Goal: Information Seeking & Learning: Check status

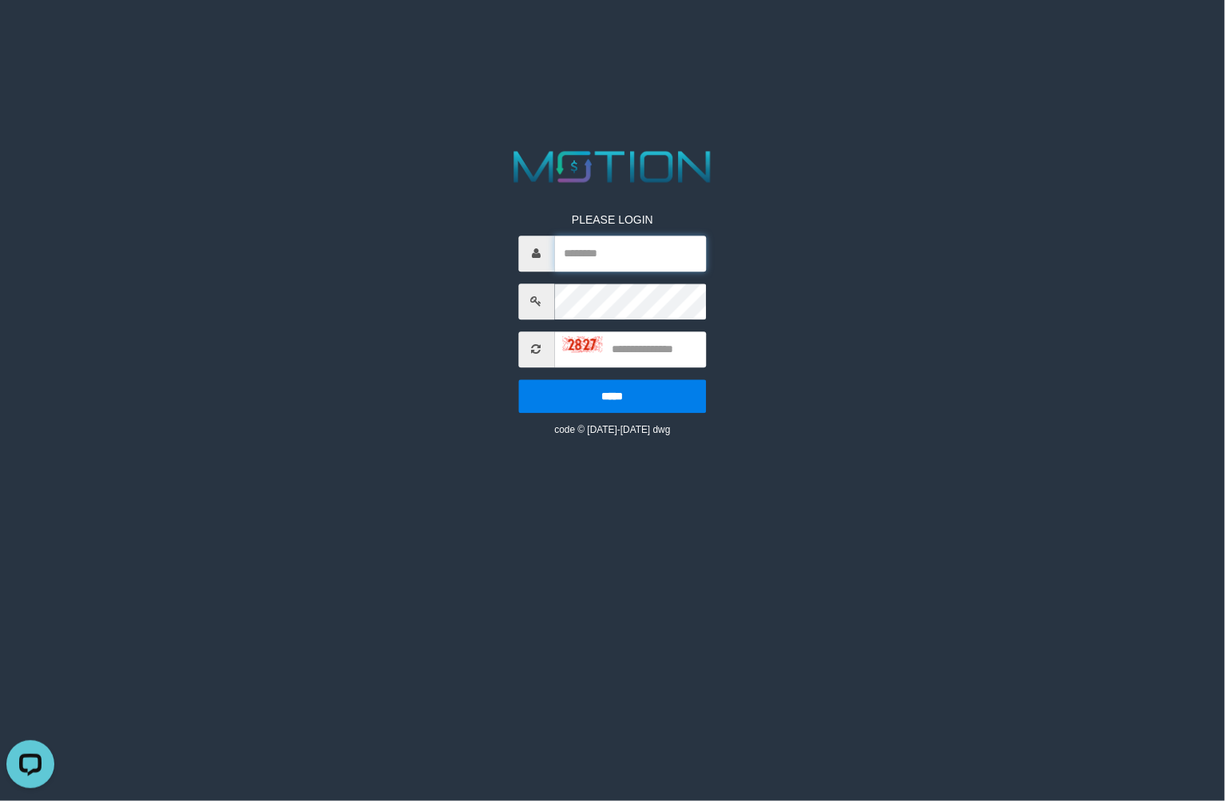
click at [604, 264] on input "text" at bounding box center [630, 254] width 153 height 36
paste input "*******"
type input "*******"
click at [637, 352] on input "text" at bounding box center [630, 349] width 153 height 36
type input "****"
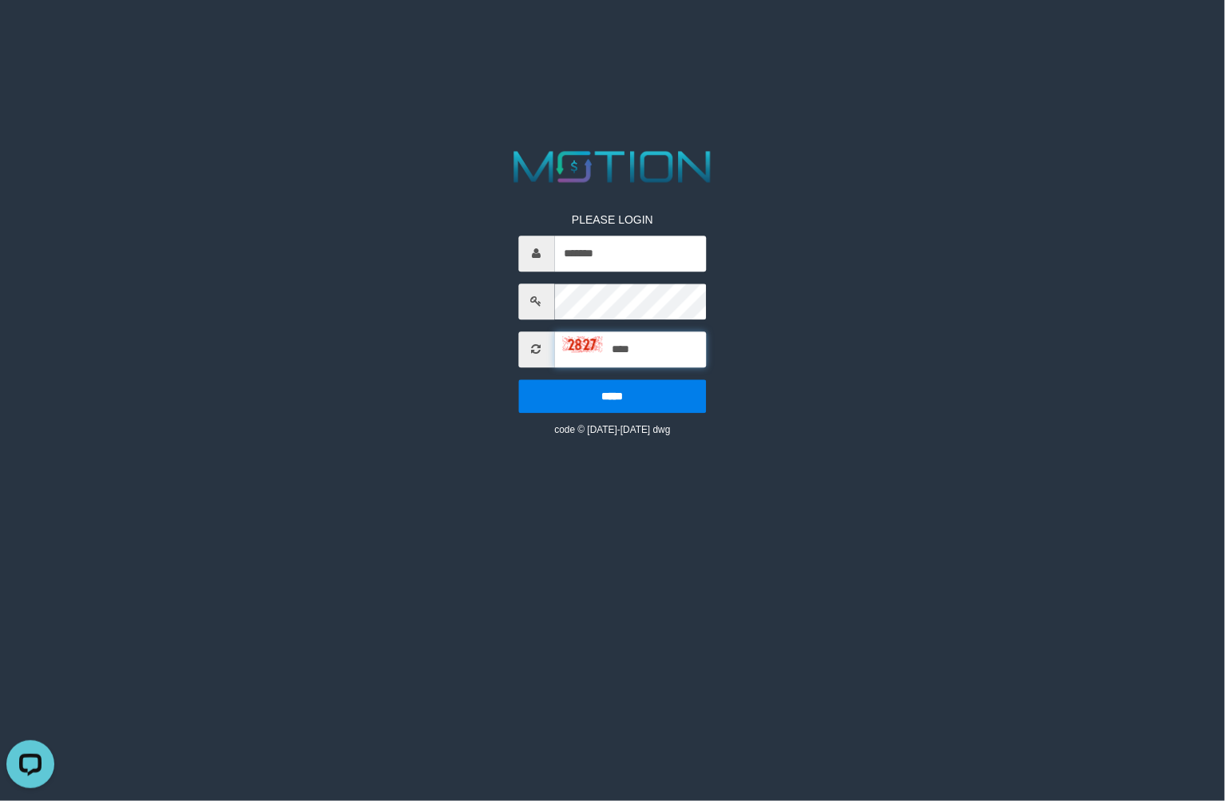
click at [518, 379] on input "*****" at bounding box center [612, 396] width 188 height 34
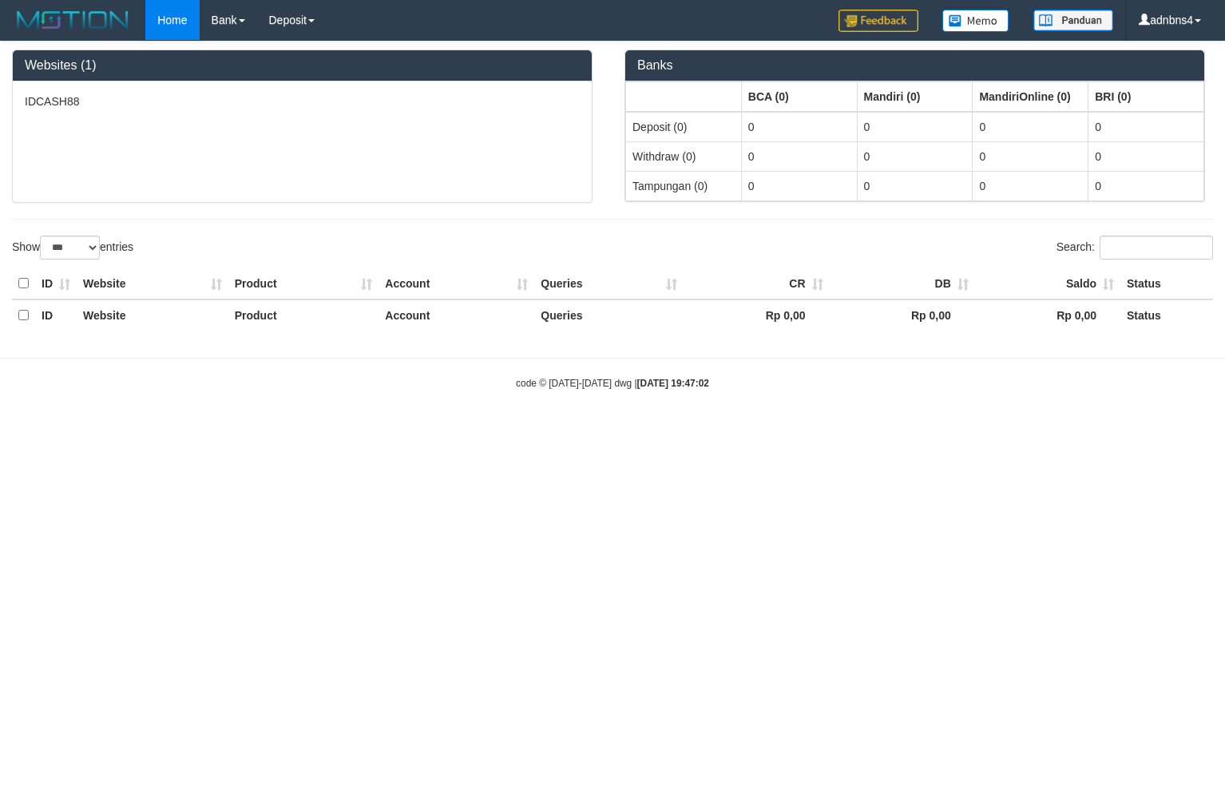
select select "***"
click at [315, 53] on link "PGA History" at bounding box center [321, 55] width 126 height 21
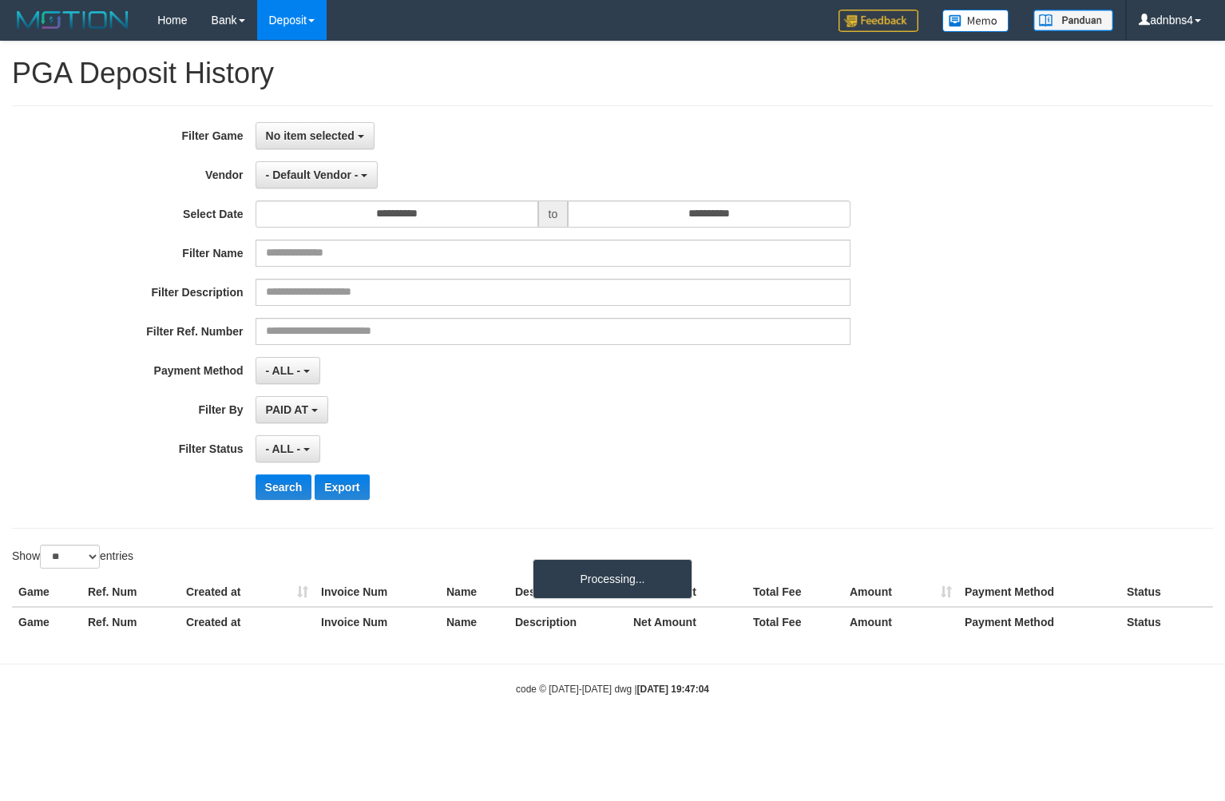
select select
select select "**"
click at [298, 140] on span "No item selected" at bounding box center [310, 135] width 89 height 13
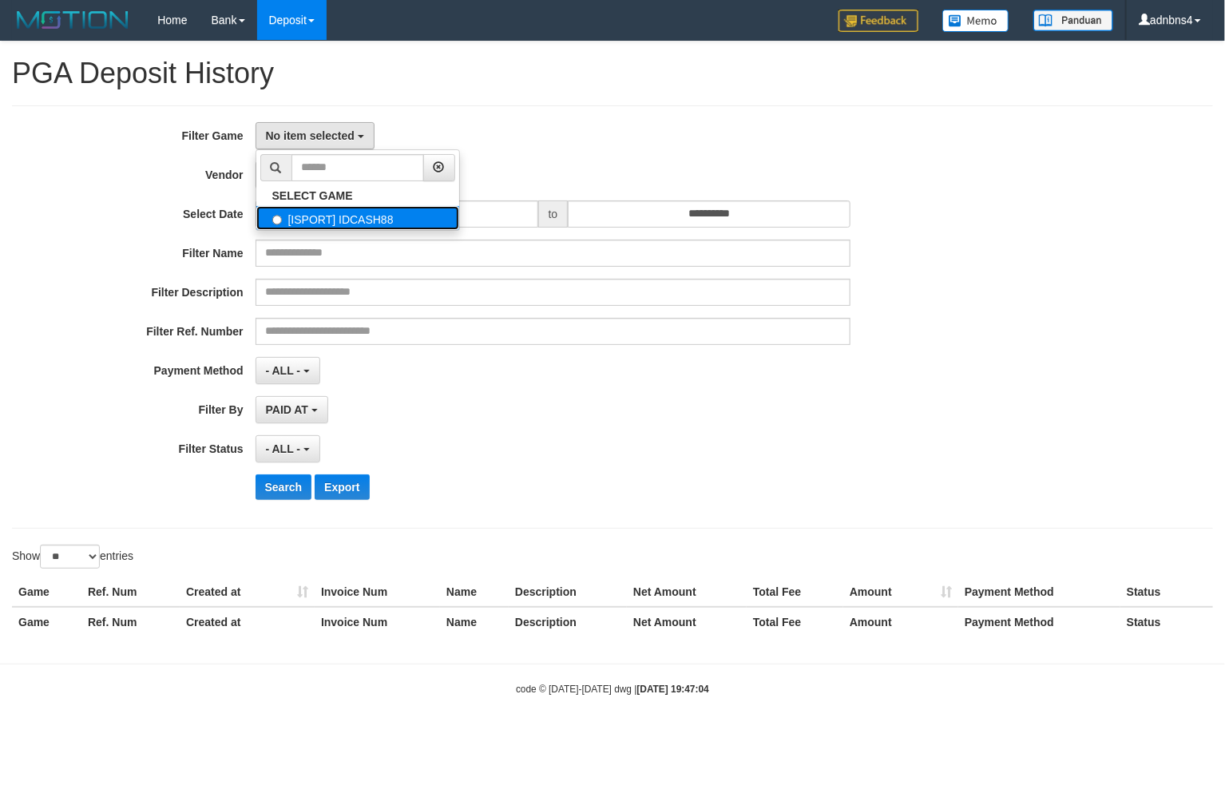
click at [354, 208] on label "[ISPORT] IDCASH88" at bounding box center [357, 218] width 203 height 24
select select "***"
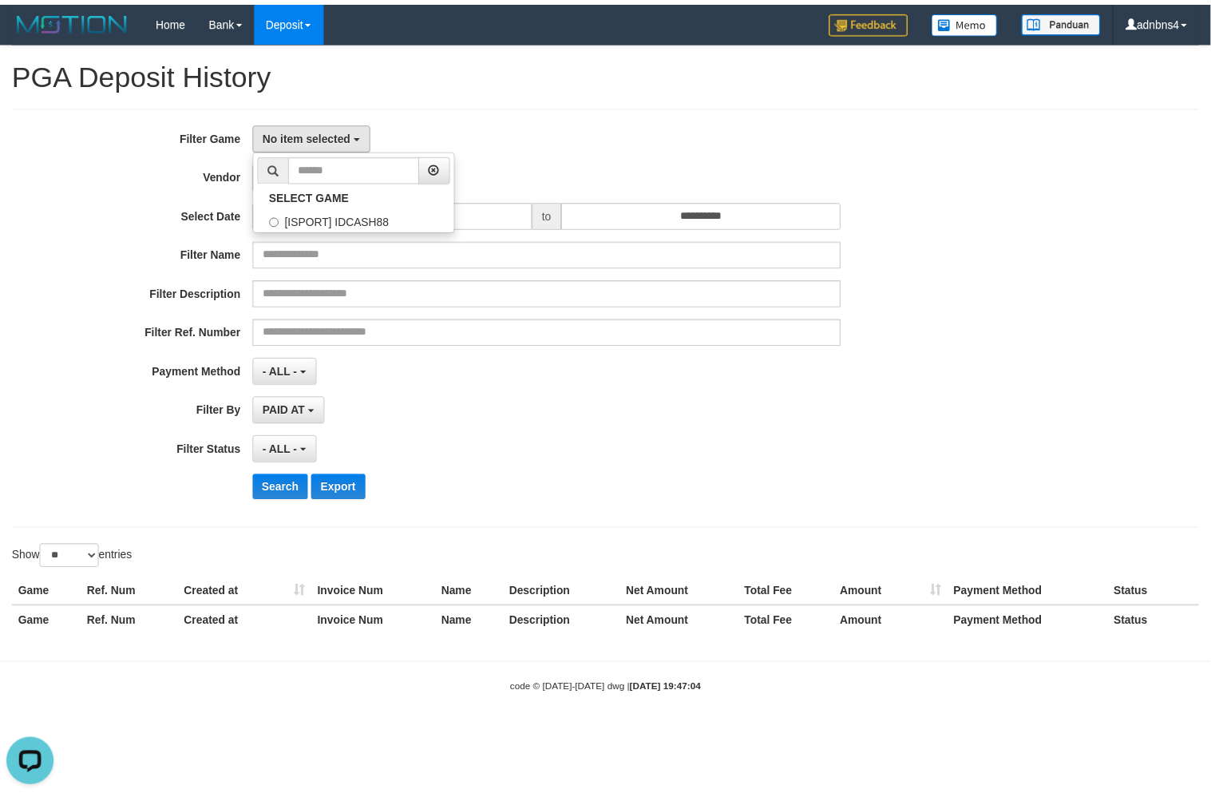
scroll to position [14, 0]
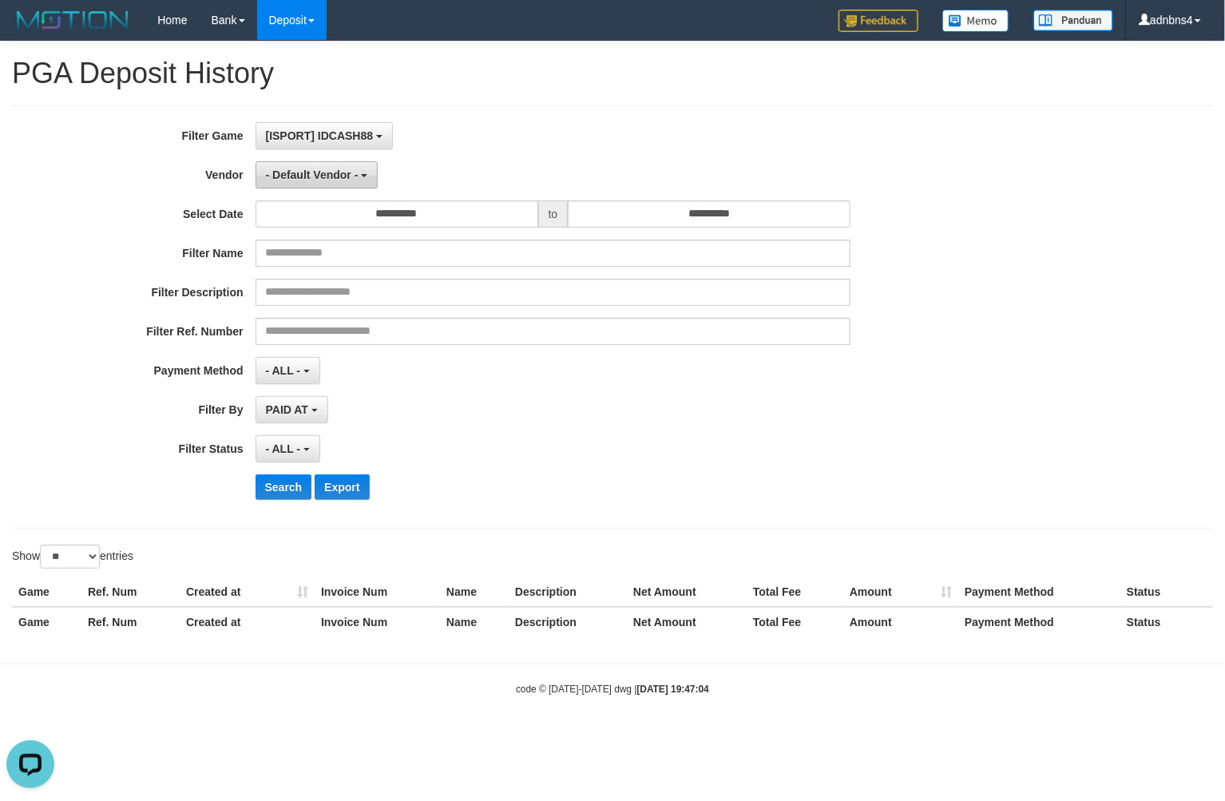
click at [325, 184] on button "- Default Vendor -" at bounding box center [317, 174] width 123 height 27
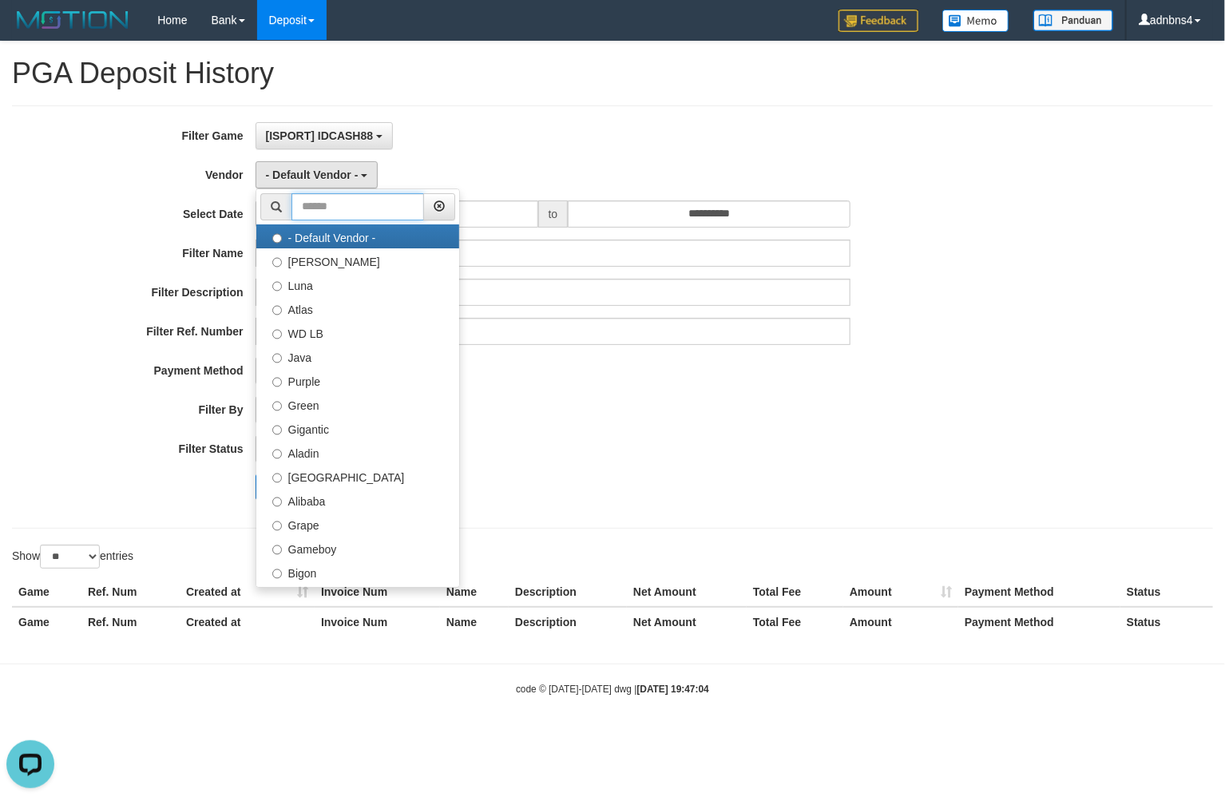
click at [350, 222] on ul "- Default Vendor - Lucy Luna Atlas WD LB Java Purple Green Gigantic Aladin Duba…" at bounding box center [358, 387] width 204 height 399
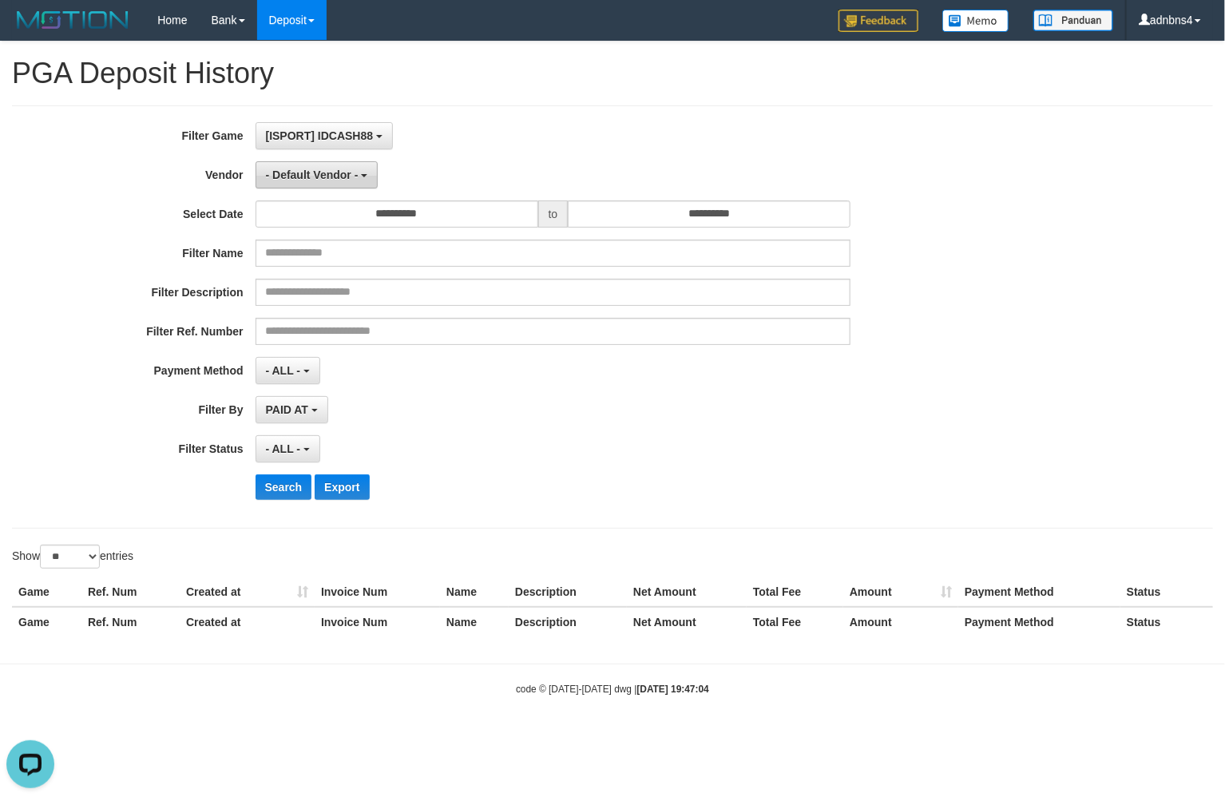
click at [350, 182] on button "- Default Vendor -" at bounding box center [317, 174] width 123 height 27
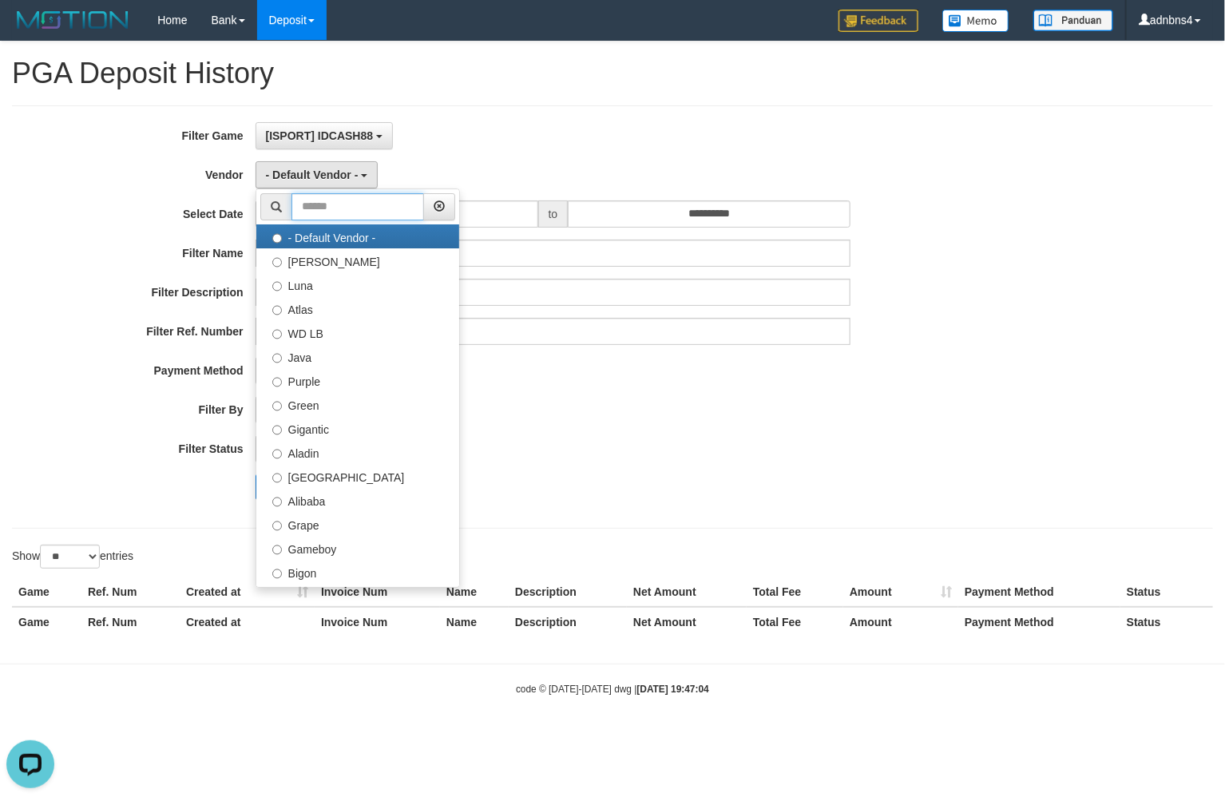
click at [376, 211] on input "text" at bounding box center [357, 206] width 133 height 27
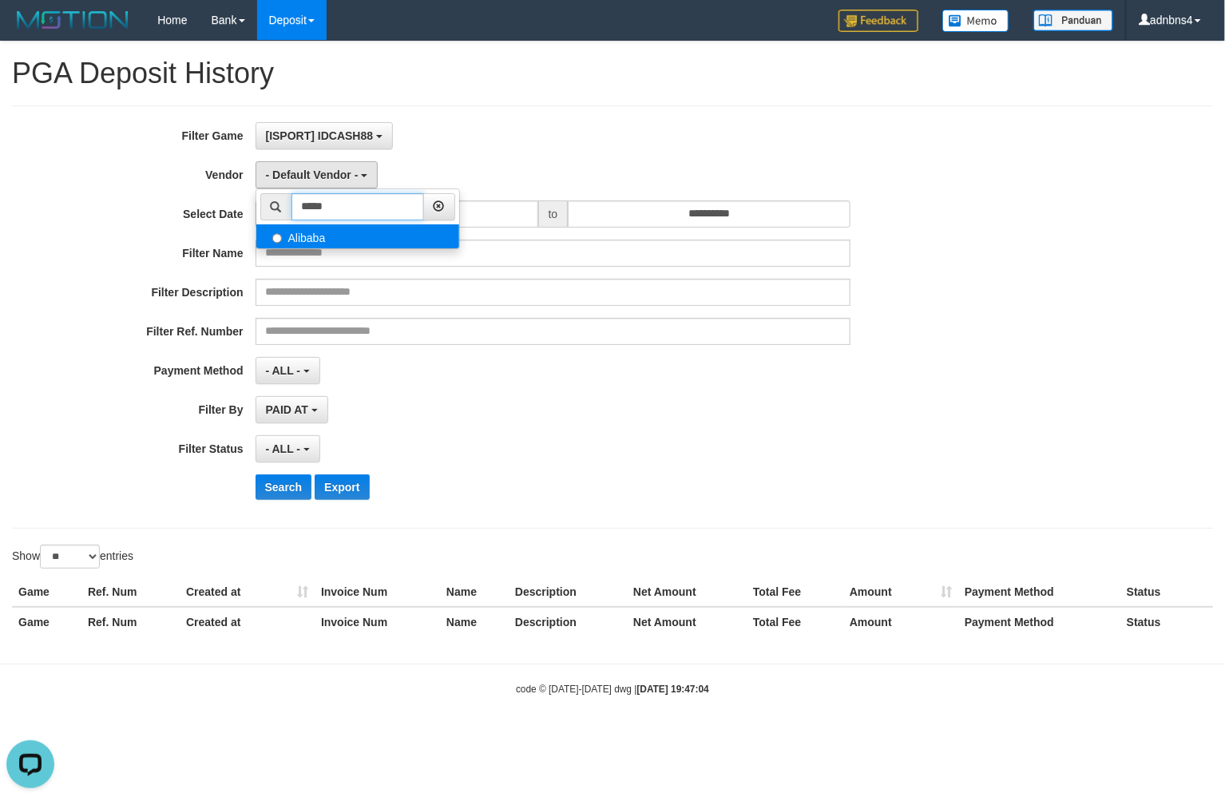
type input "*****"
click at [371, 244] on label "Alibaba" at bounding box center [357, 236] width 203 height 24
select select "**********"
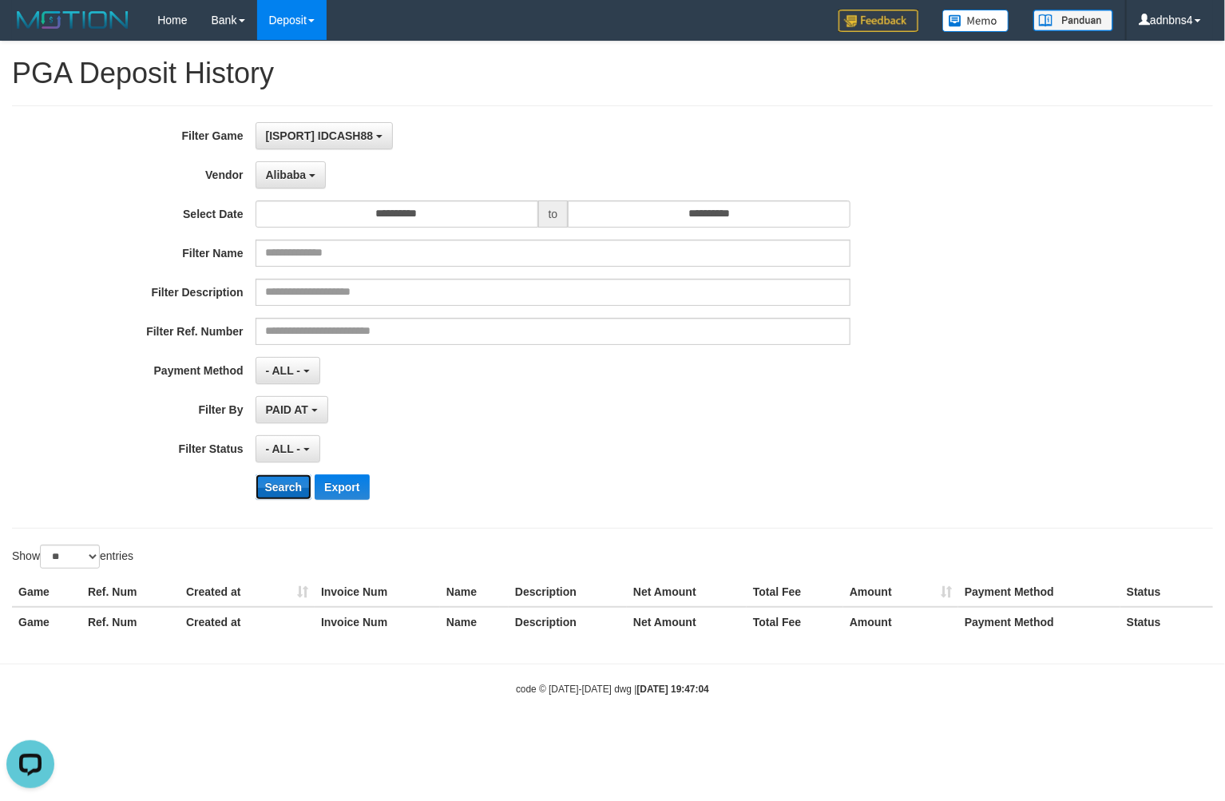
click at [275, 478] on button "Search" at bounding box center [284, 487] width 57 height 26
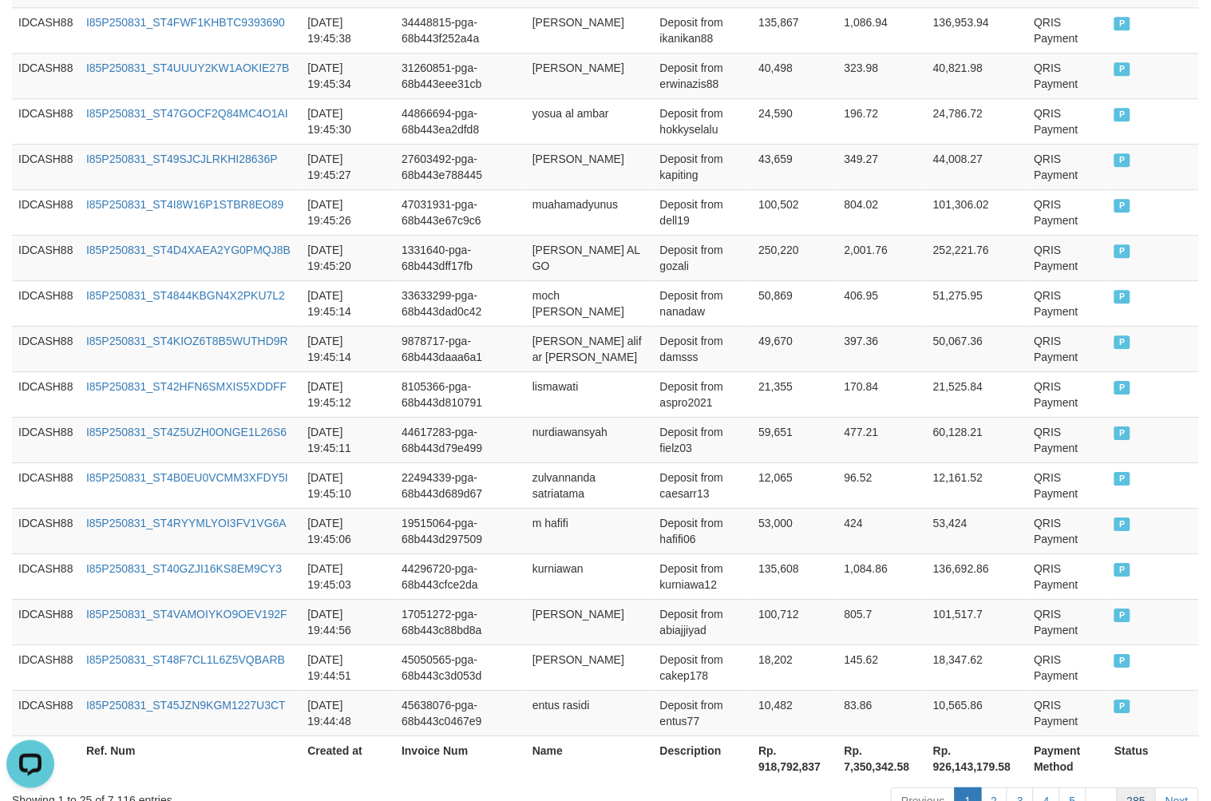
scroll to position [1136, 0]
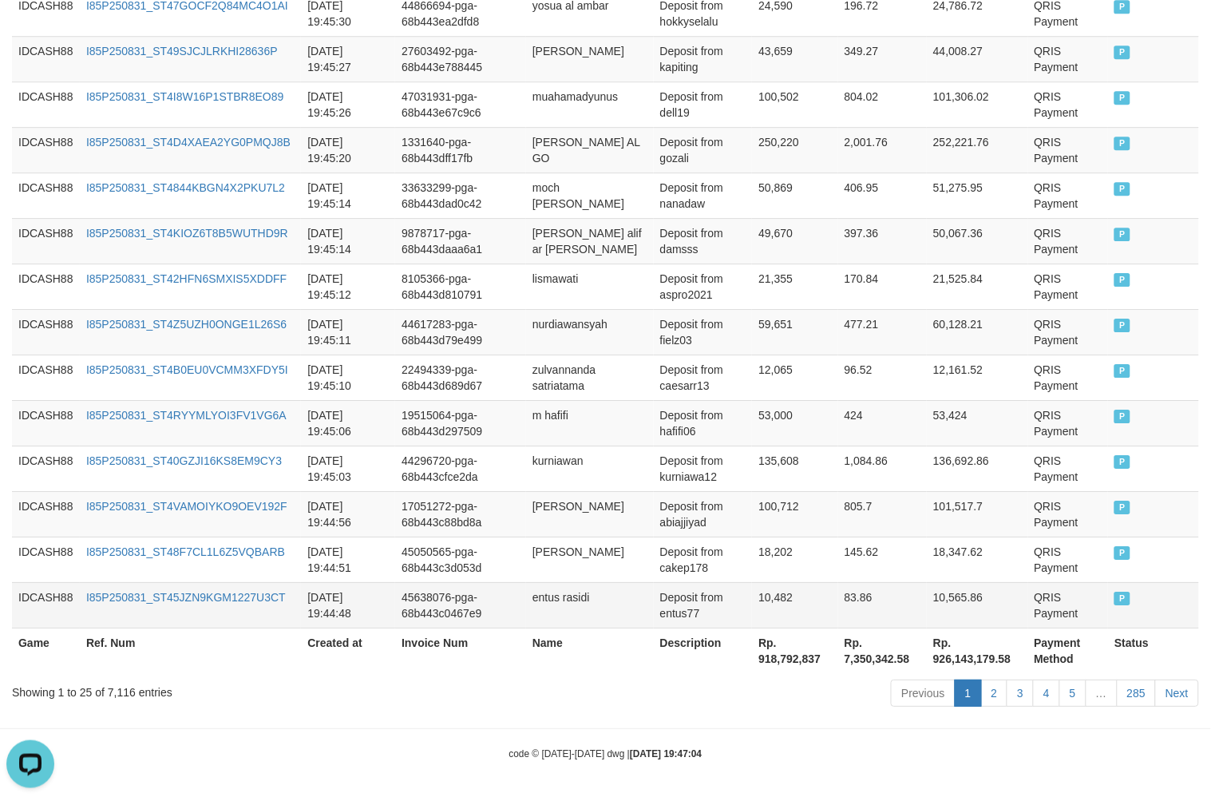
click at [1063, 604] on td "QRIS Payment" at bounding box center [1069, 605] width 81 height 46
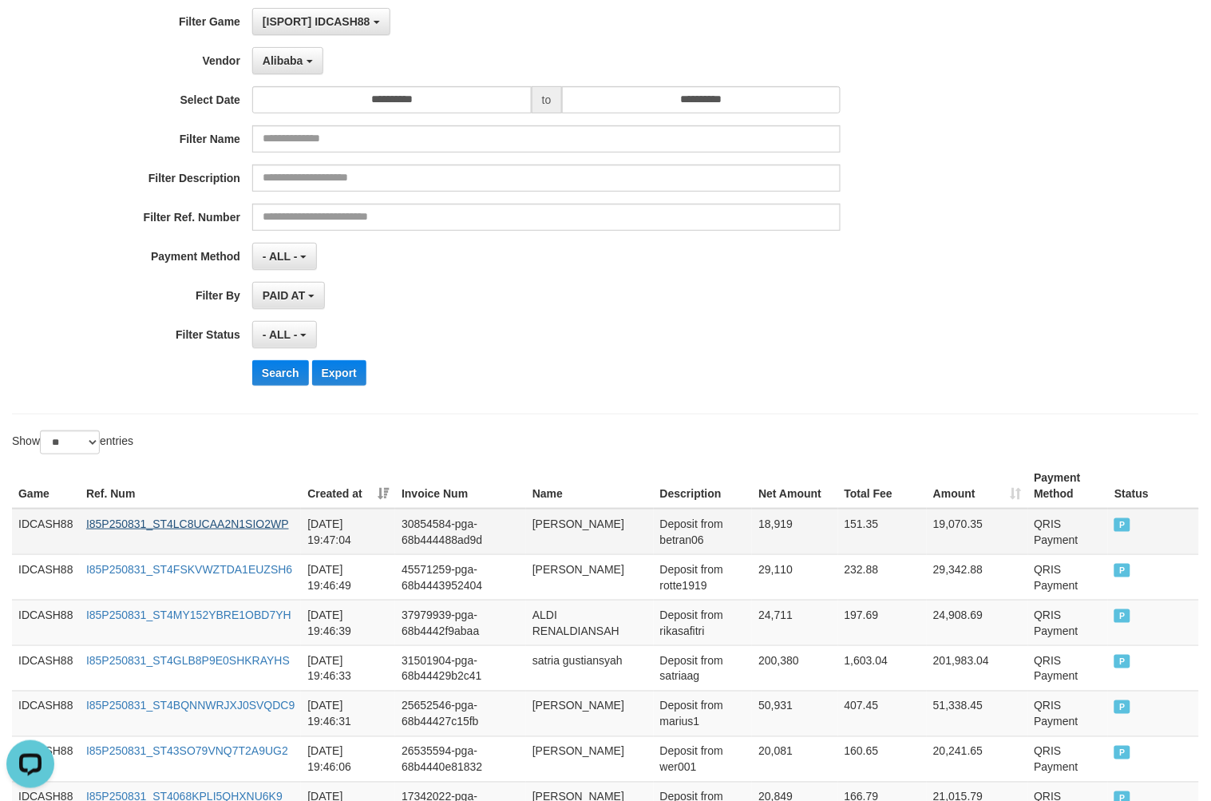
scroll to position [117, 0]
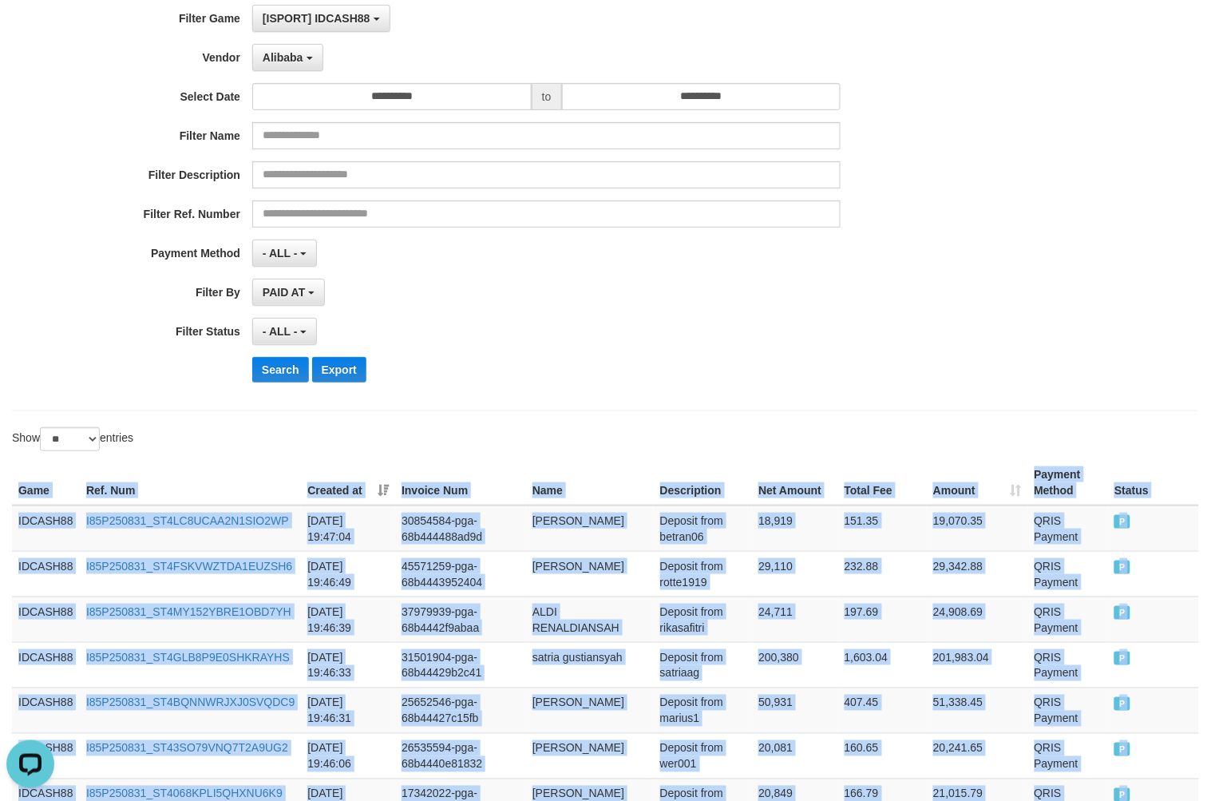
click at [13, 488] on th "Game" at bounding box center [46, 483] width 68 height 46
copy table "Game Ref. Num Created at Invoice Num Name Description Net Amount Total Fee Amou…"
click at [272, 370] on button "Search" at bounding box center [280, 370] width 57 height 26
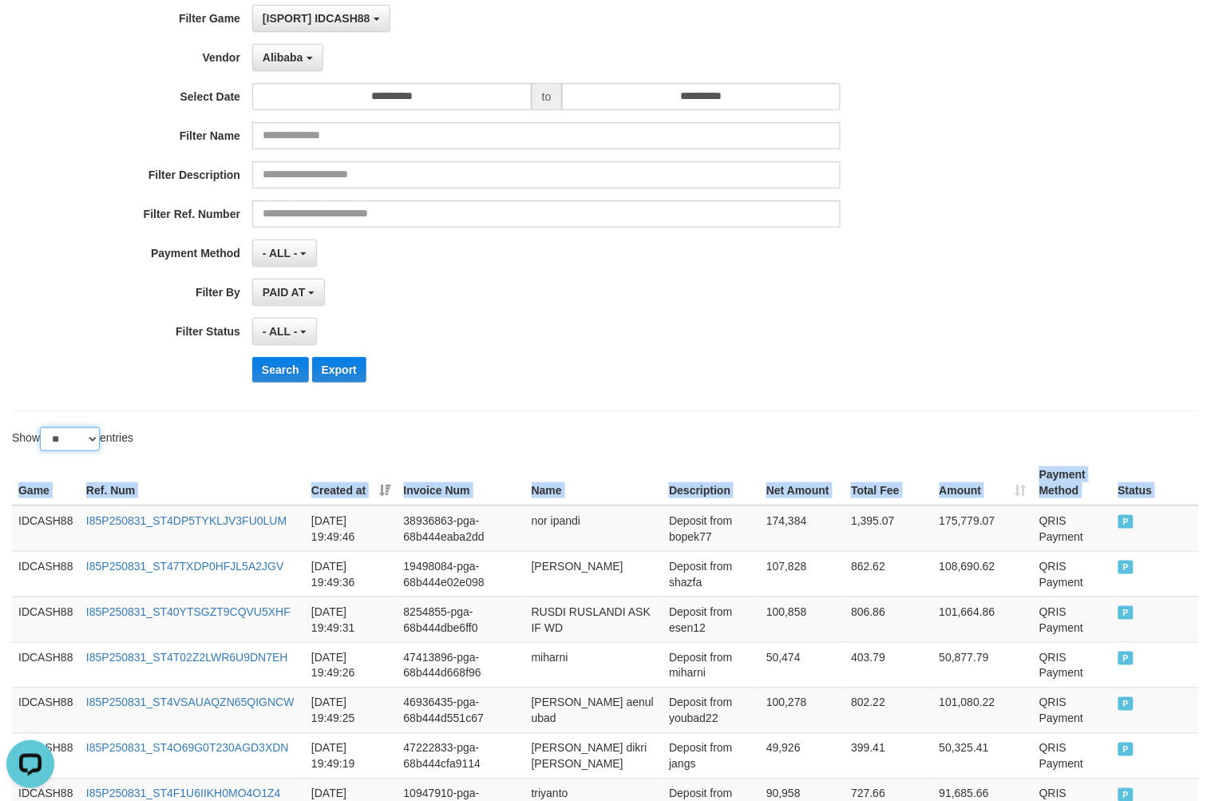
click at [72, 440] on select "** ** ** ***" at bounding box center [70, 439] width 60 height 24
select select "**"
click at [42, 427] on select "** ** ** ***" at bounding box center [70, 439] width 60 height 24
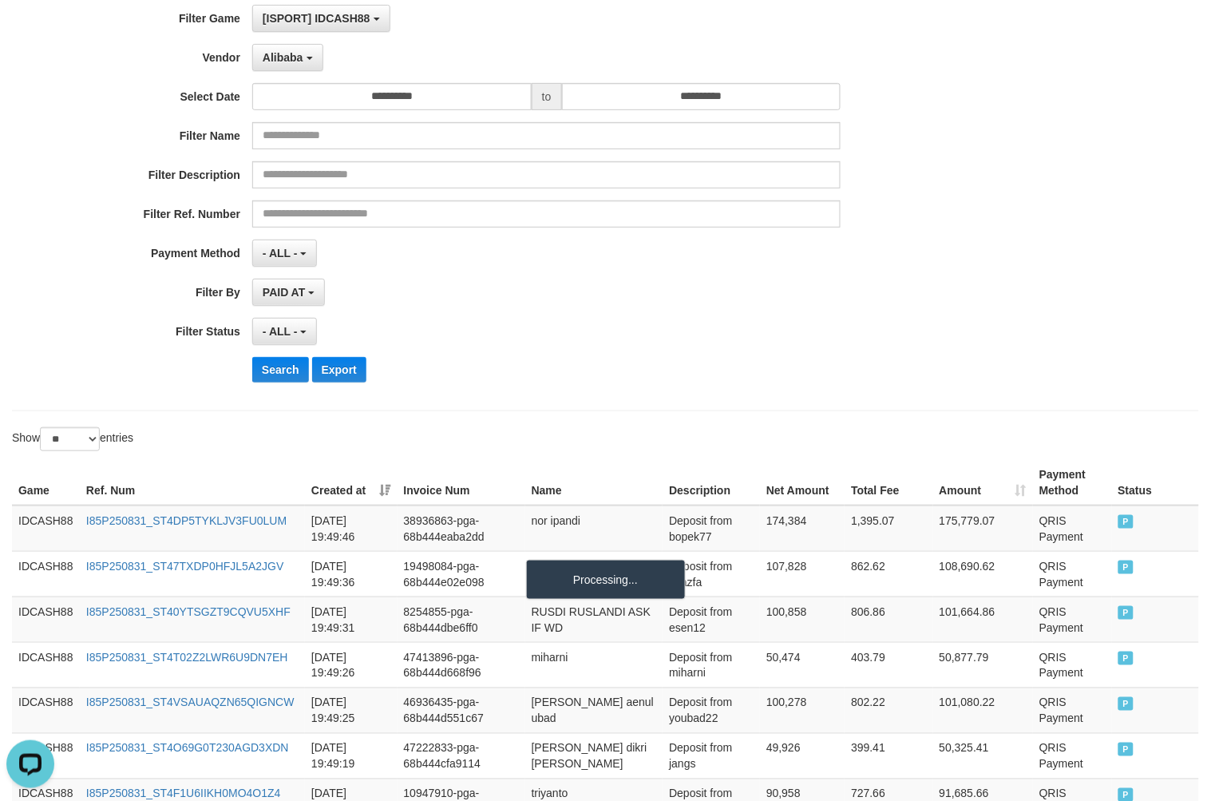
click at [506, 383] on div "**********" at bounding box center [504, 200] width 1009 height 390
click at [287, 368] on button "Search" at bounding box center [280, 370] width 57 height 26
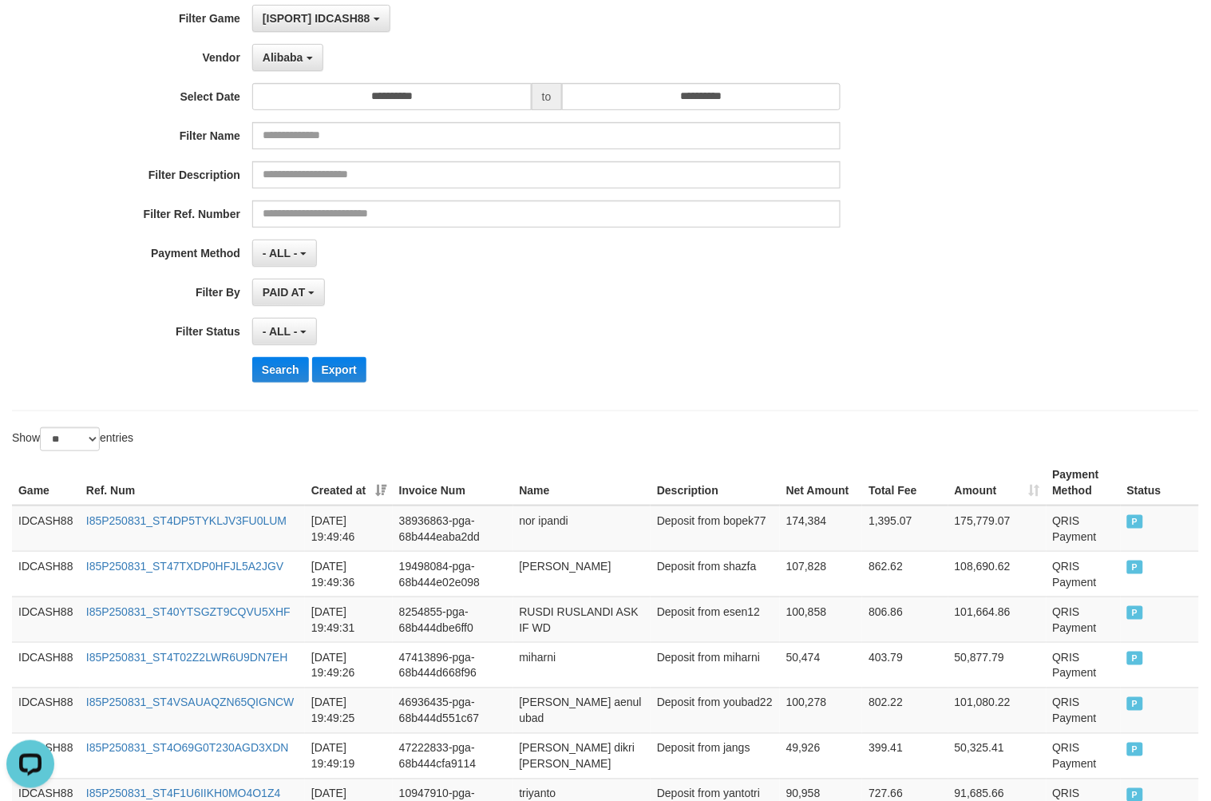
click at [640, 301] on div "PAID AT PAID AT CREATED AT" at bounding box center [546, 292] width 589 height 27
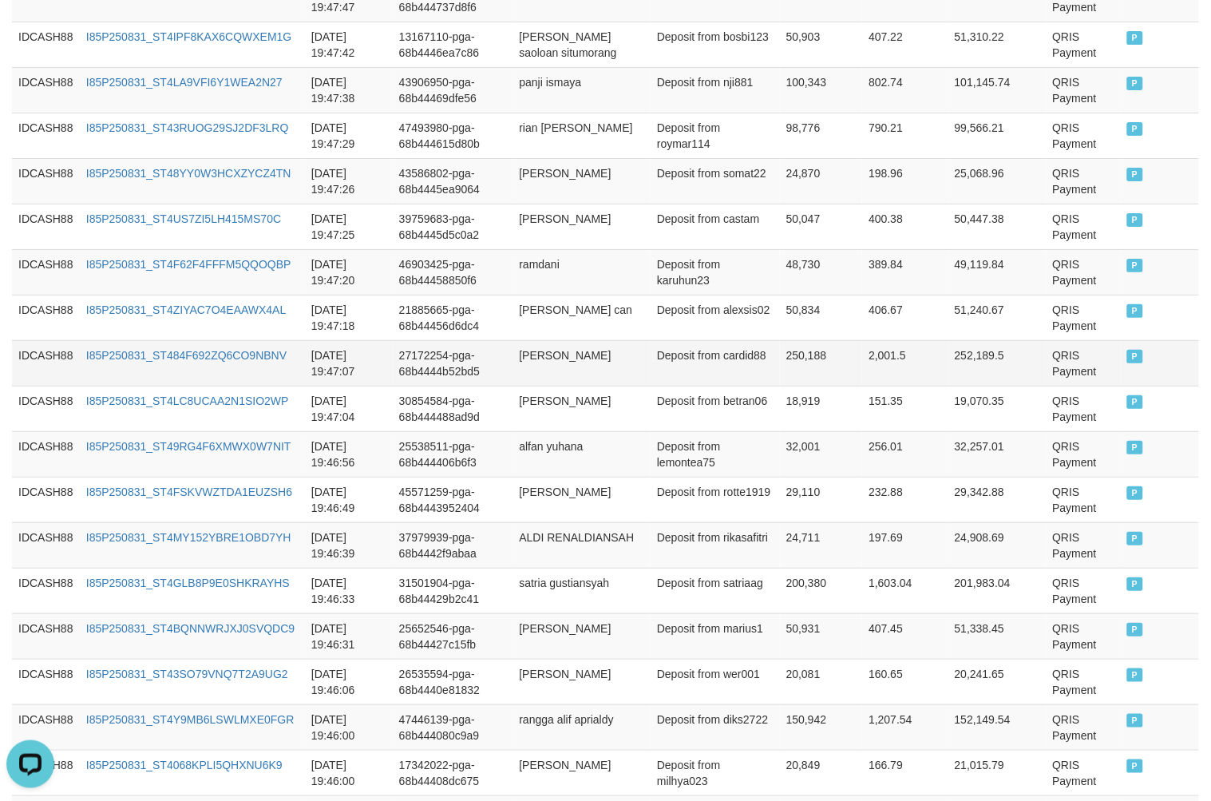
click at [1047, 344] on td "QRIS Payment" at bounding box center [1084, 363] width 74 height 46
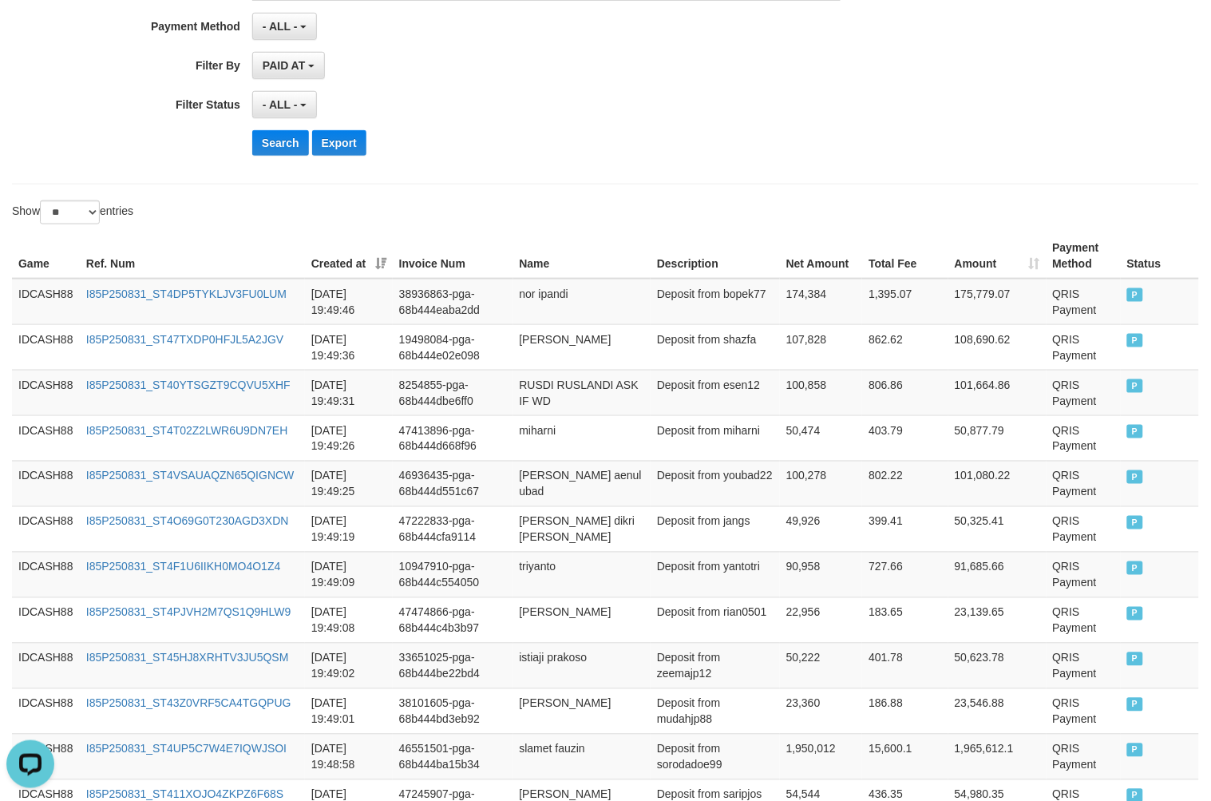
scroll to position [299, 0]
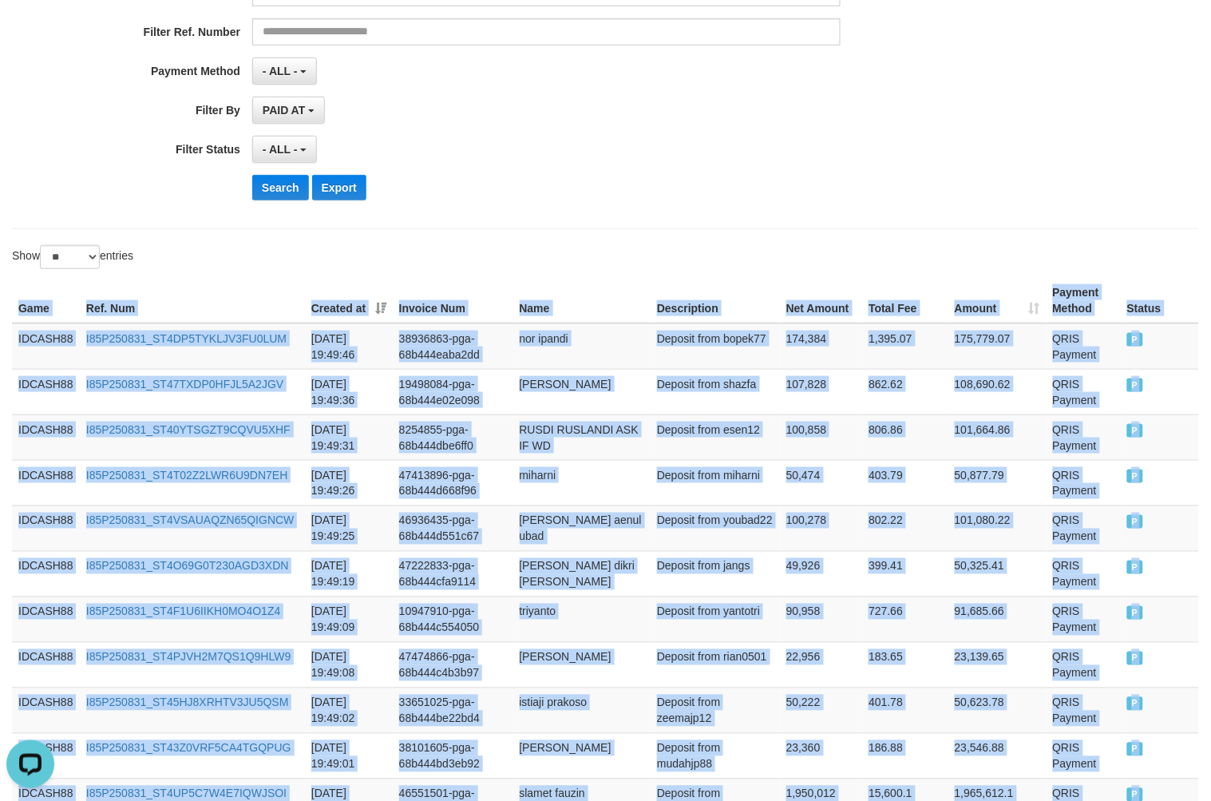
click at [18, 307] on th "Game" at bounding box center [46, 301] width 68 height 46
copy table "Game Ref. Num Created at Invoice Num Name Description Net Amount Total Fee Amou…"
click at [278, 179] on button "Search" at bounding box center [280, 188] width 57 height 26
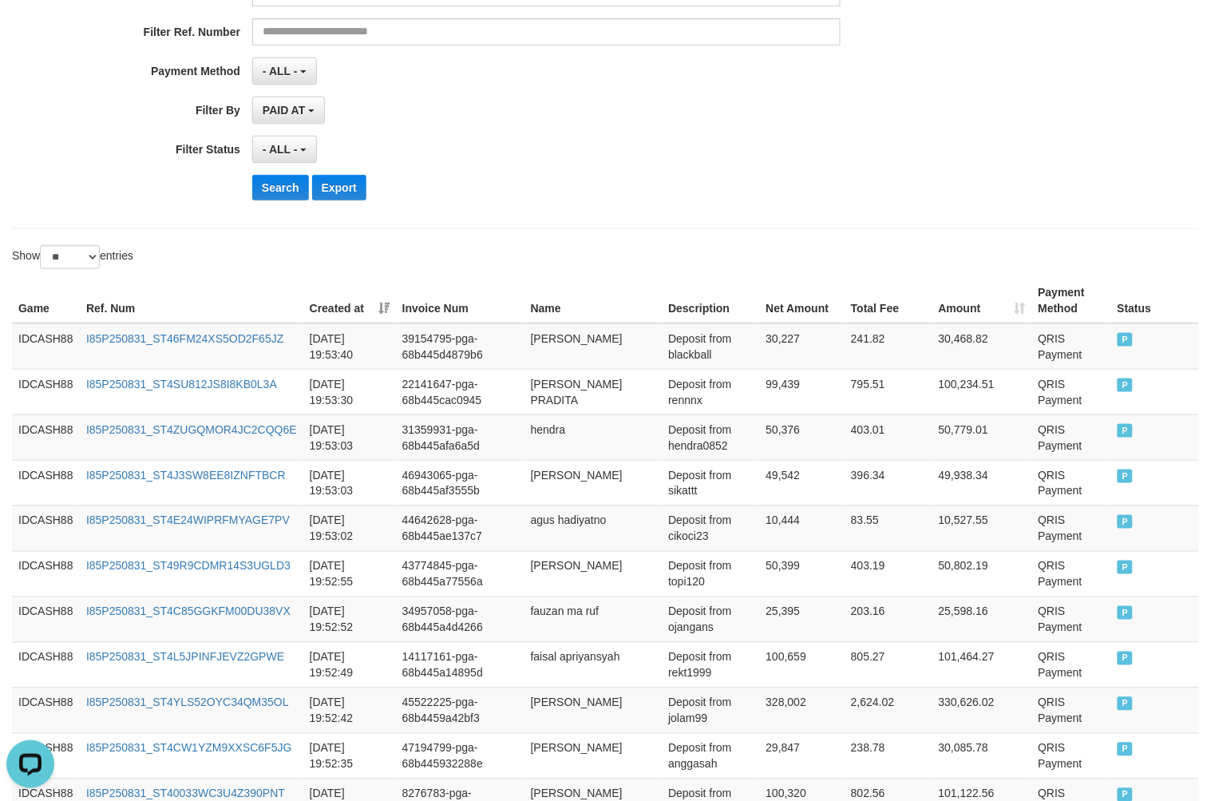
click at [767, 212] on div "**********" at bounding box center [606, 17] width 1188 height 423
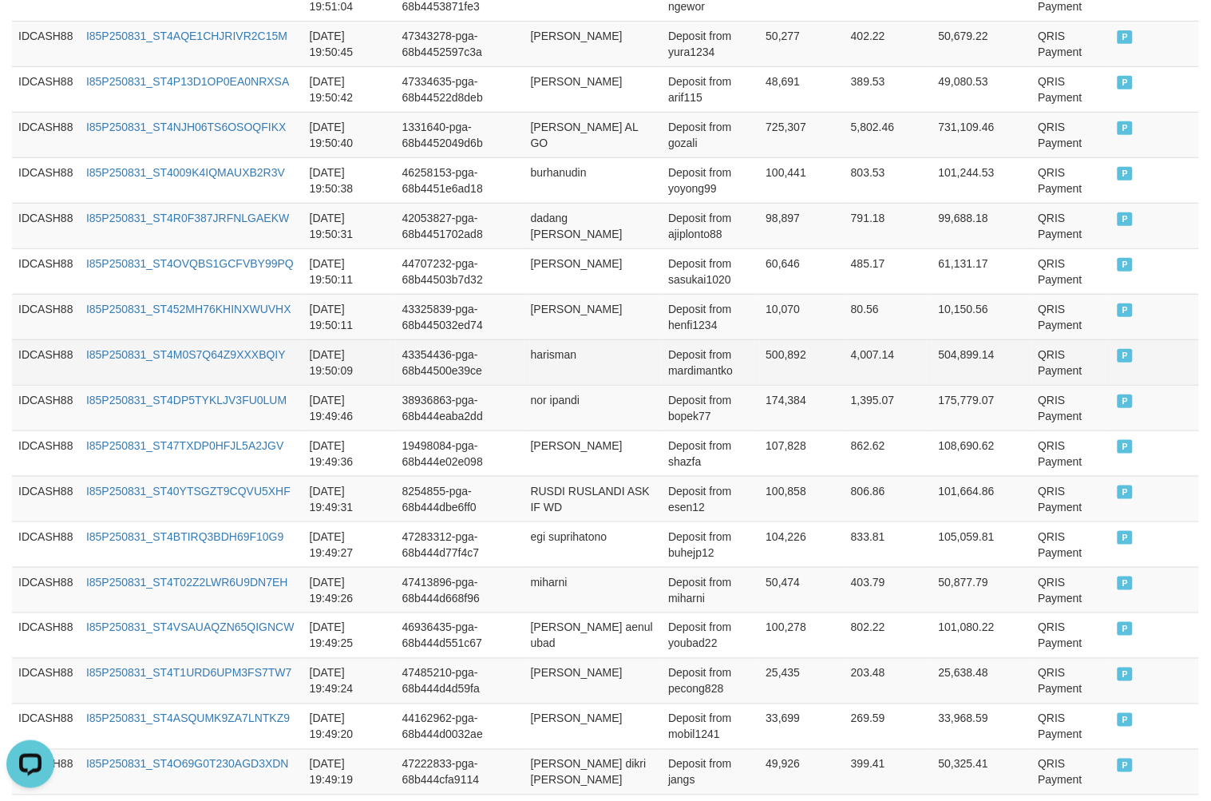
click at [1070, 347] on td "QRIS Payment" at bounding box center [1072, 362] width 79 height 46
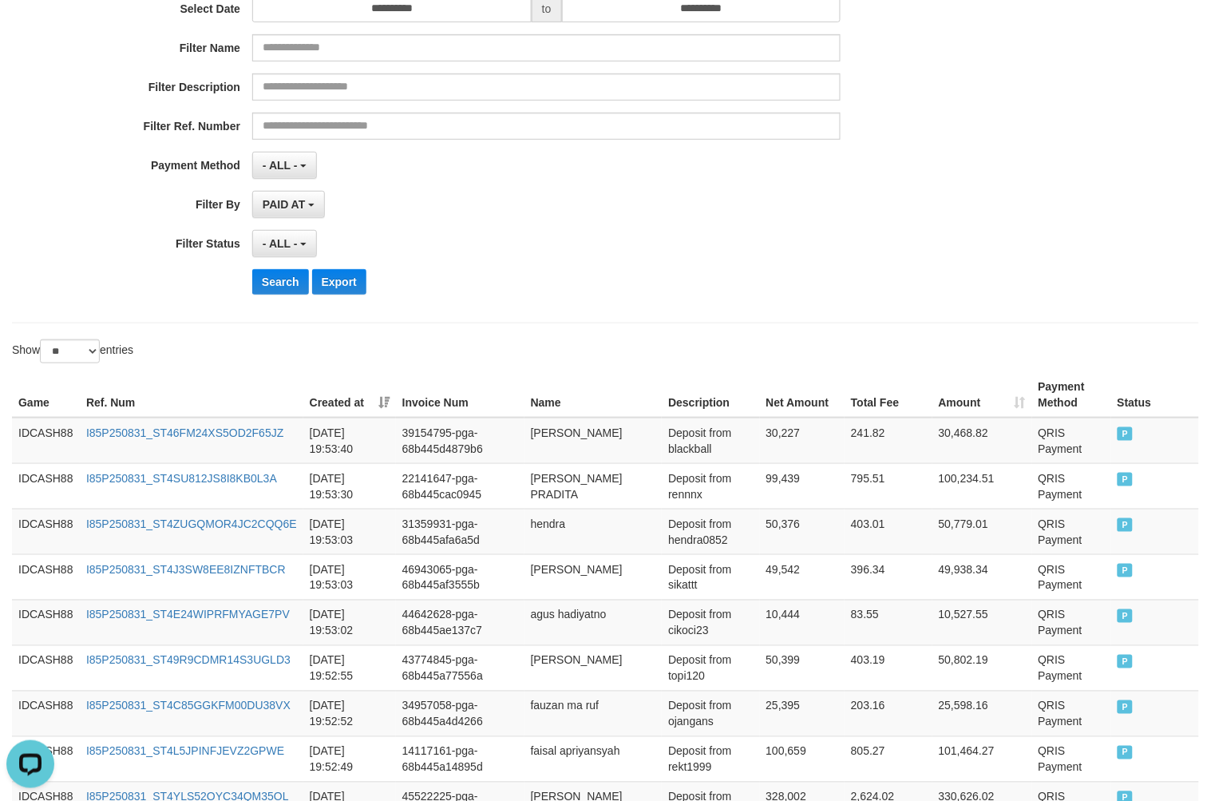
scroll to position [172, 0]
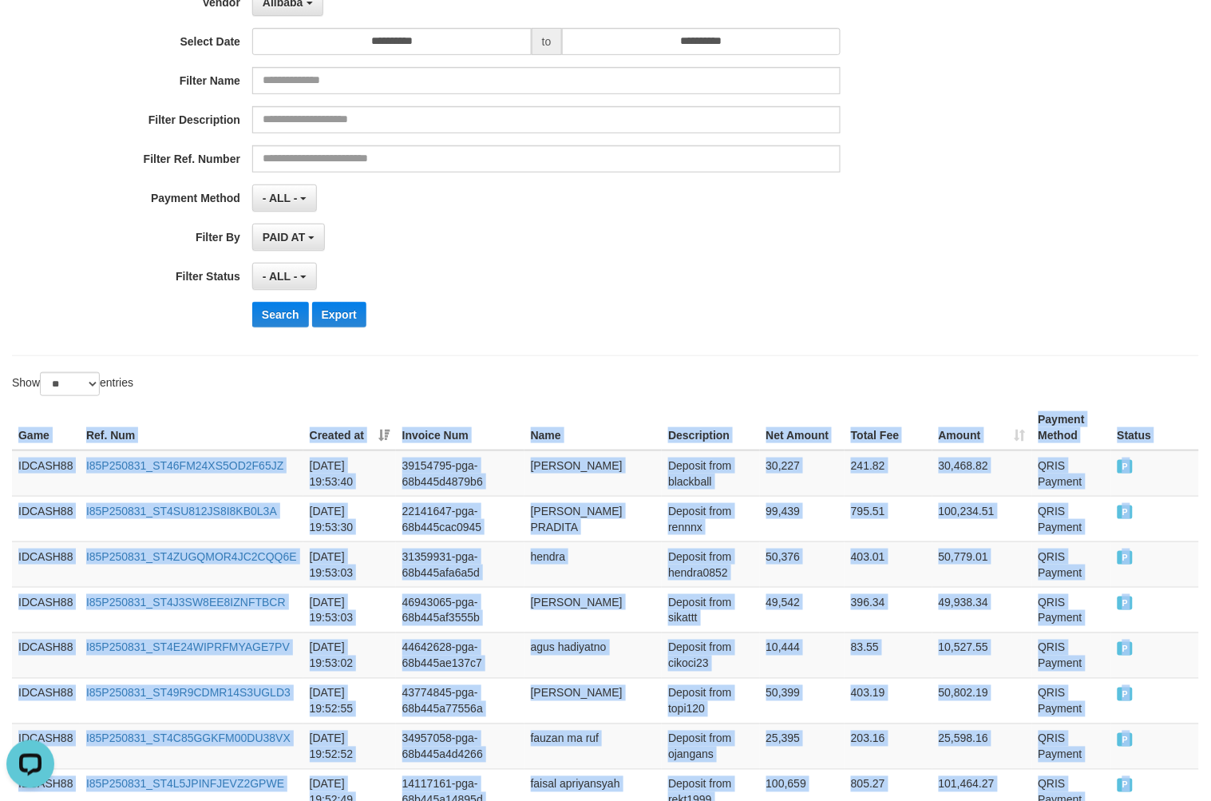
click at [12, 431] on th "Game" at bounding box center [46, 428] width 68 height 46
copy table "Game Ref. Num Created at Invoice Num Name Description Net Amount Total Fee Amou…"
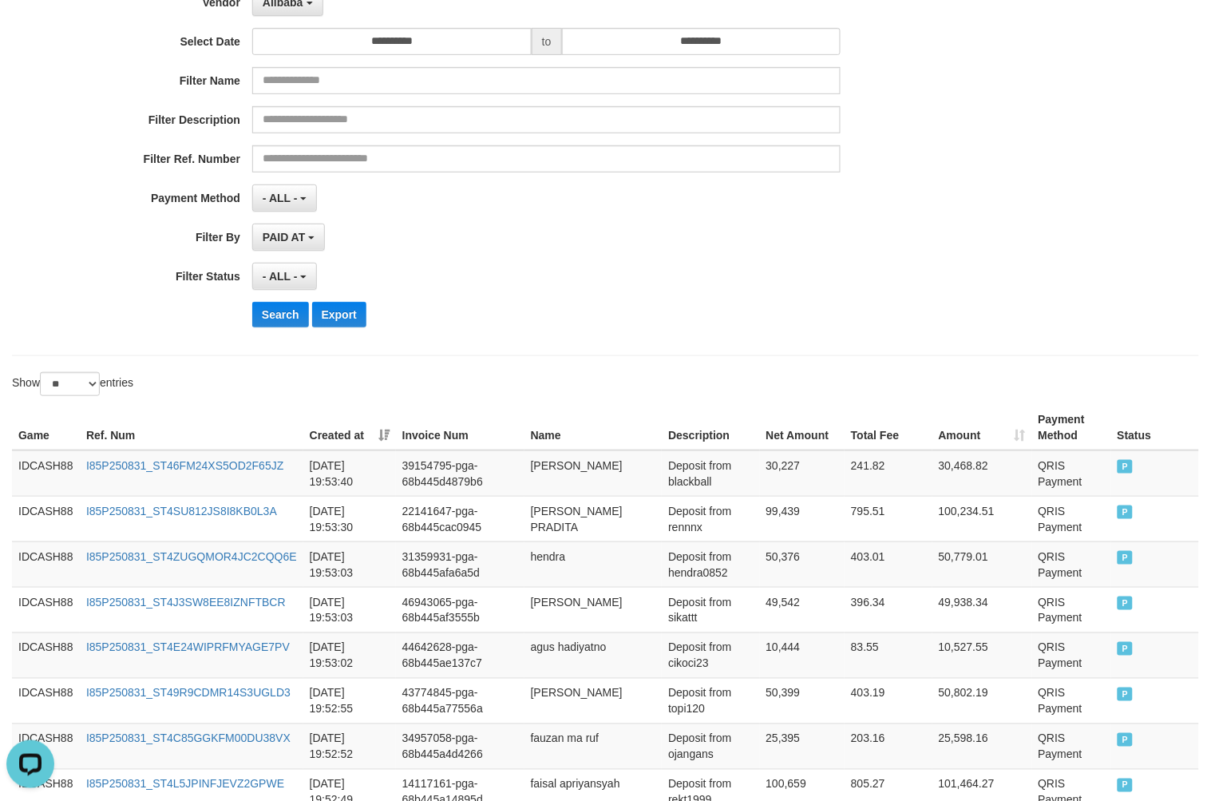
click at [280, 300] on div "**********" at bounding box center [504, 145] width 1009 height 390
click at [280, 311] on button "Search" at bounding box center [280, 315] width 57 height 26
click at [661, 338] on div "**********" at bounding box center [504, 145] width 1009 height 390
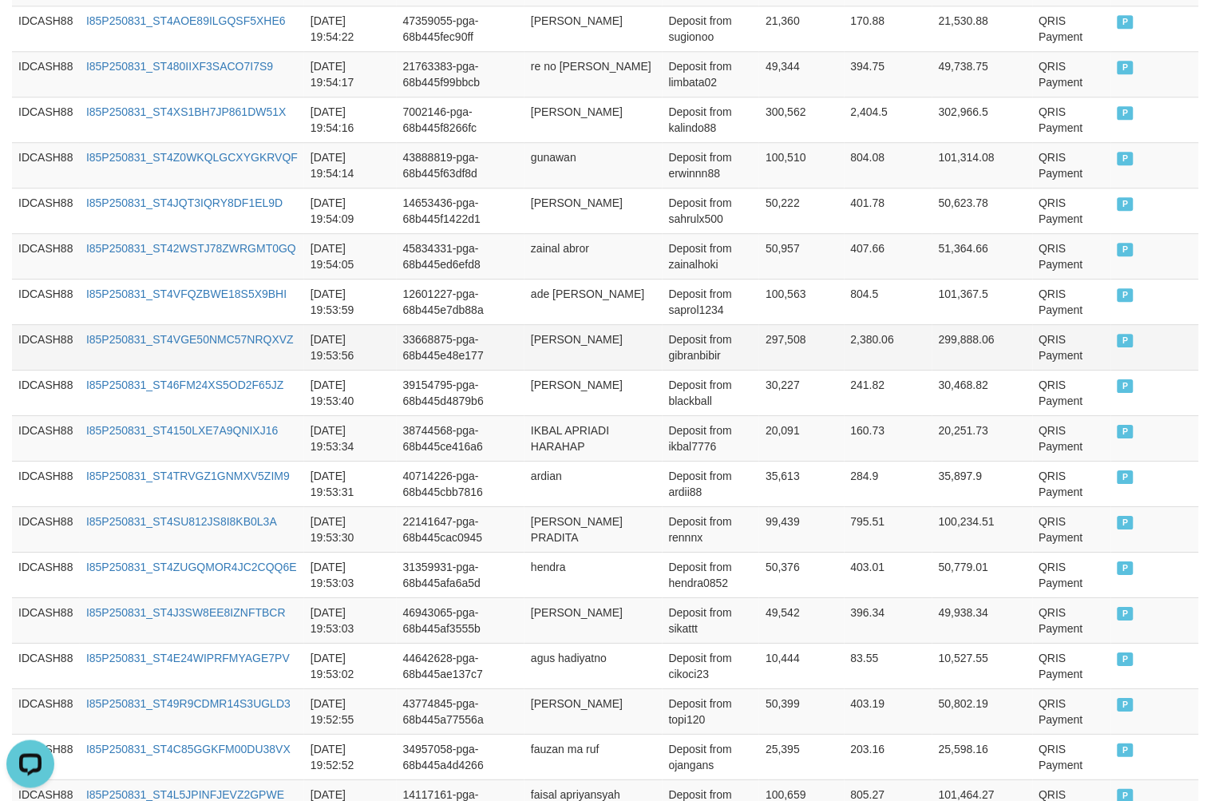
click at [1044, 349] on td "QRIS Payment" at bounding box center [1072, 347] width 79 height 46
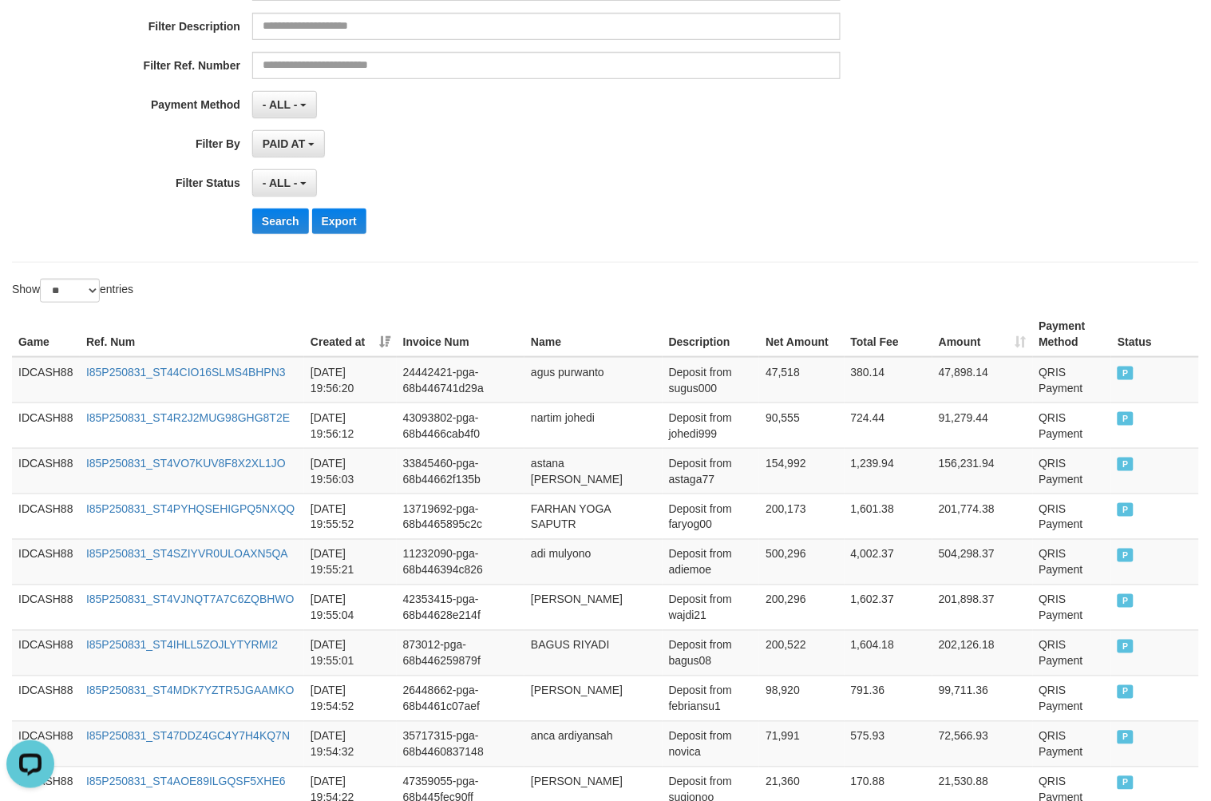
scroll to position [81, 0]
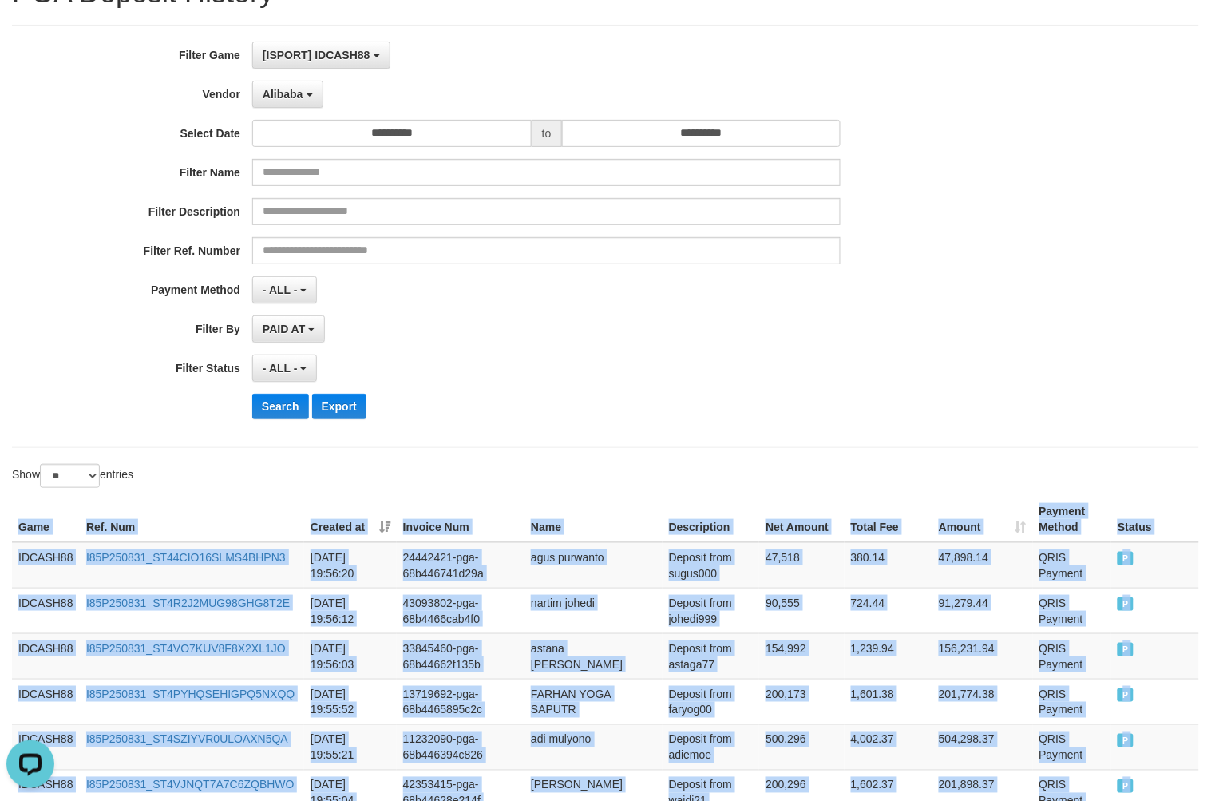
click at [24, 527] on th "Game" at bounding box center [46, 520] width 68 height 46
copy table "Game Ref. Num Created at Invoice Num Name Description Net Amount Total Fee Amou…"
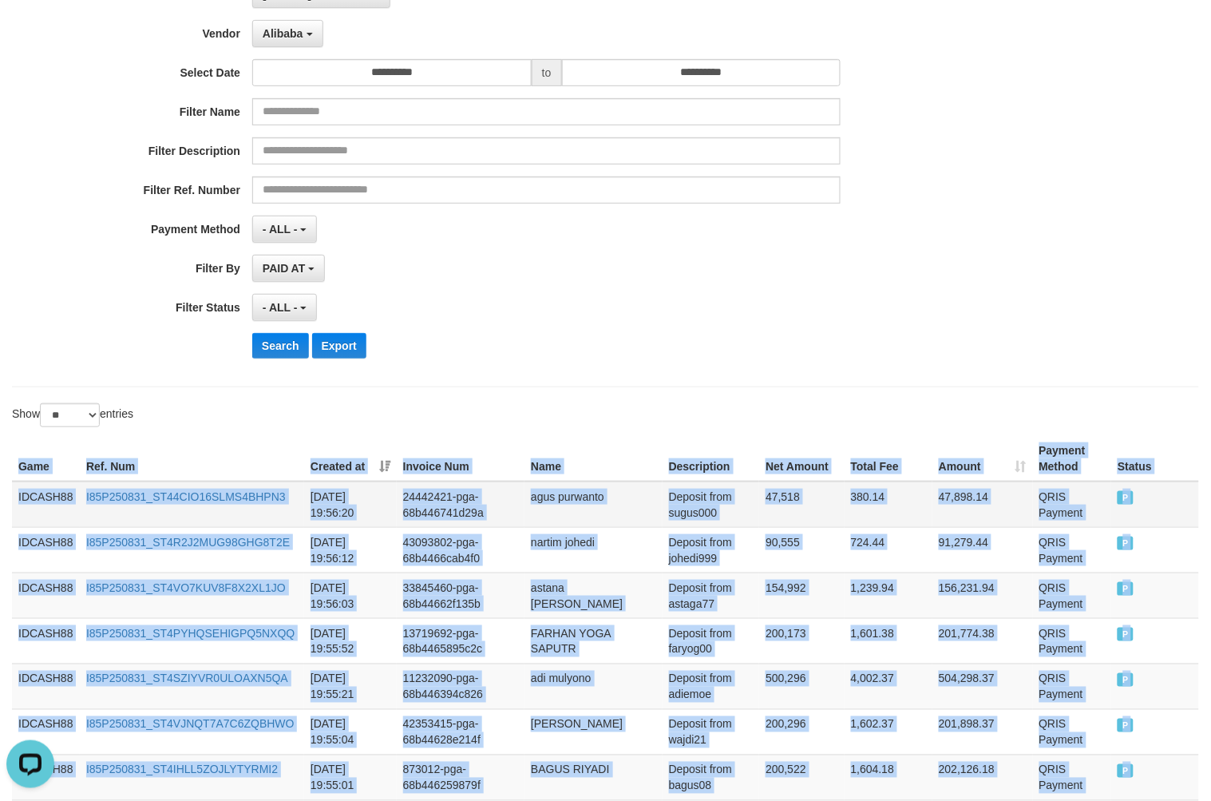
scroll to position [317, 0]
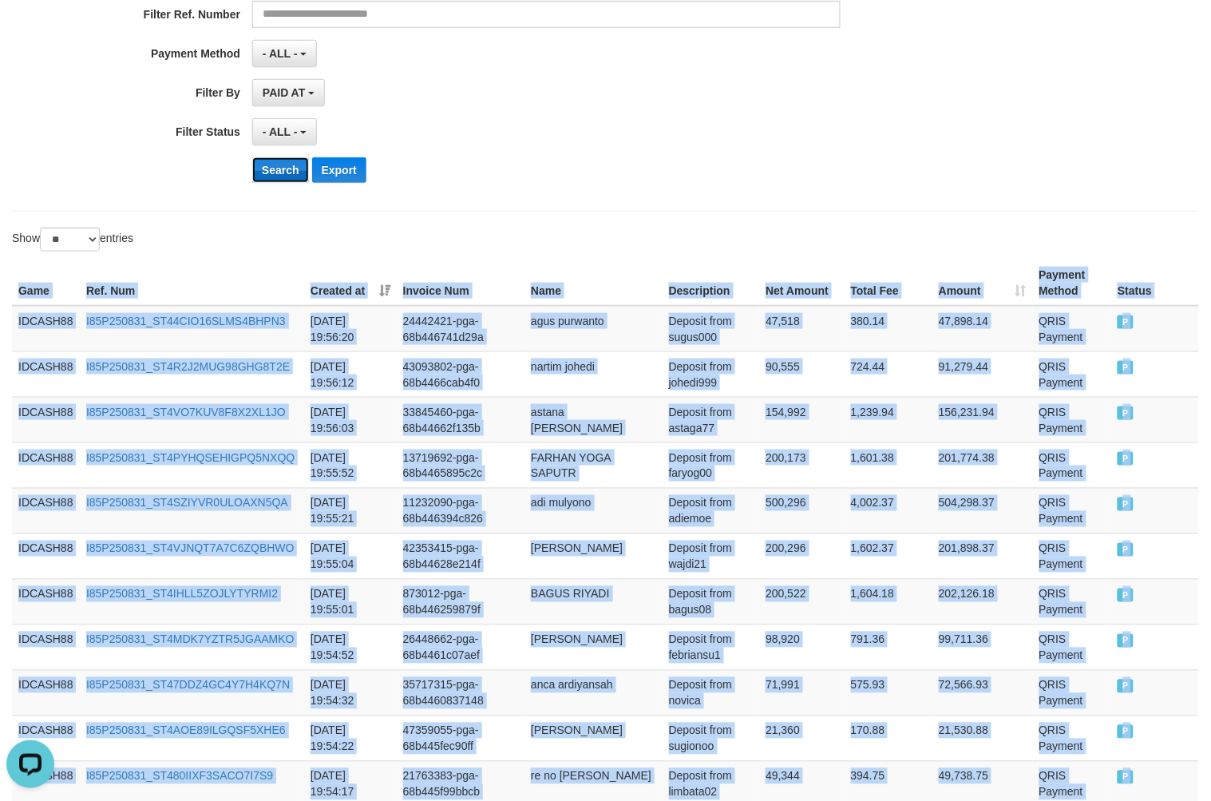
click at [267, 180] on button "Search" at bounding box center [280, 170] width 57 height 26
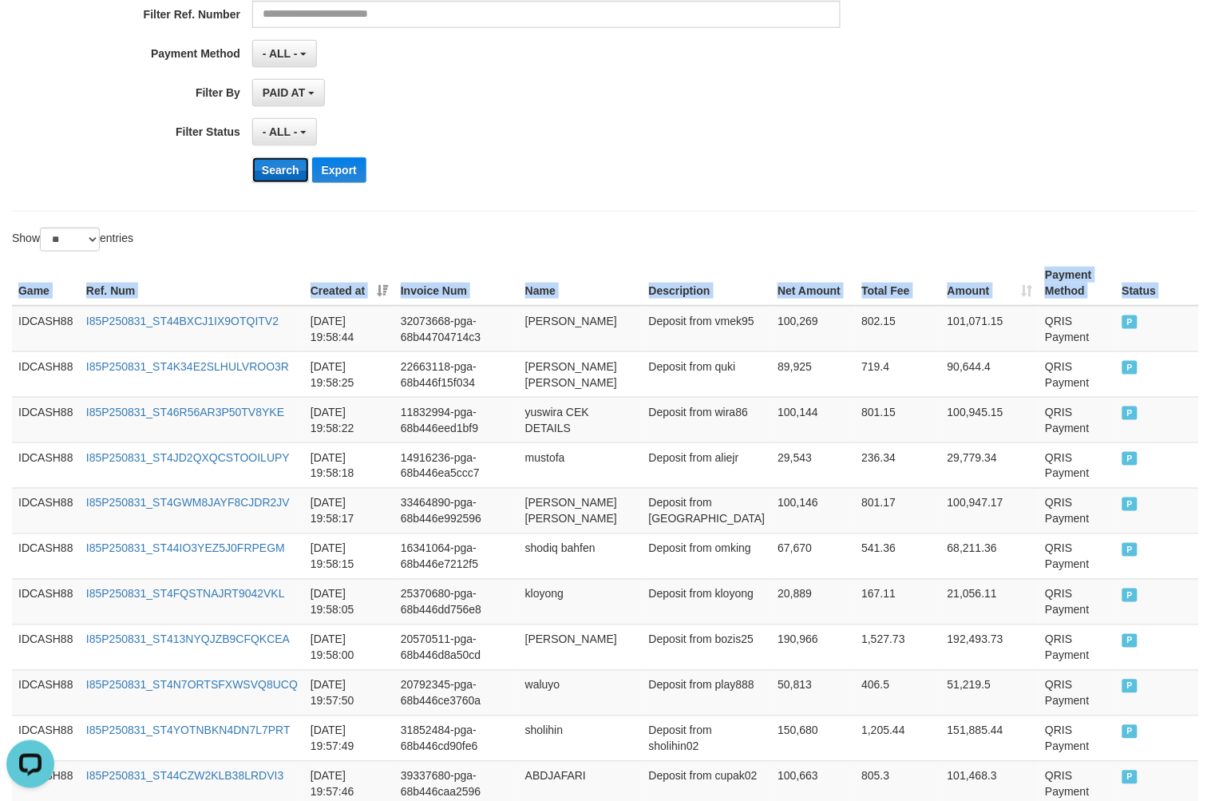
click at [291, 178] on button "Search" at bounding box center [280, 170] width 57 height 26
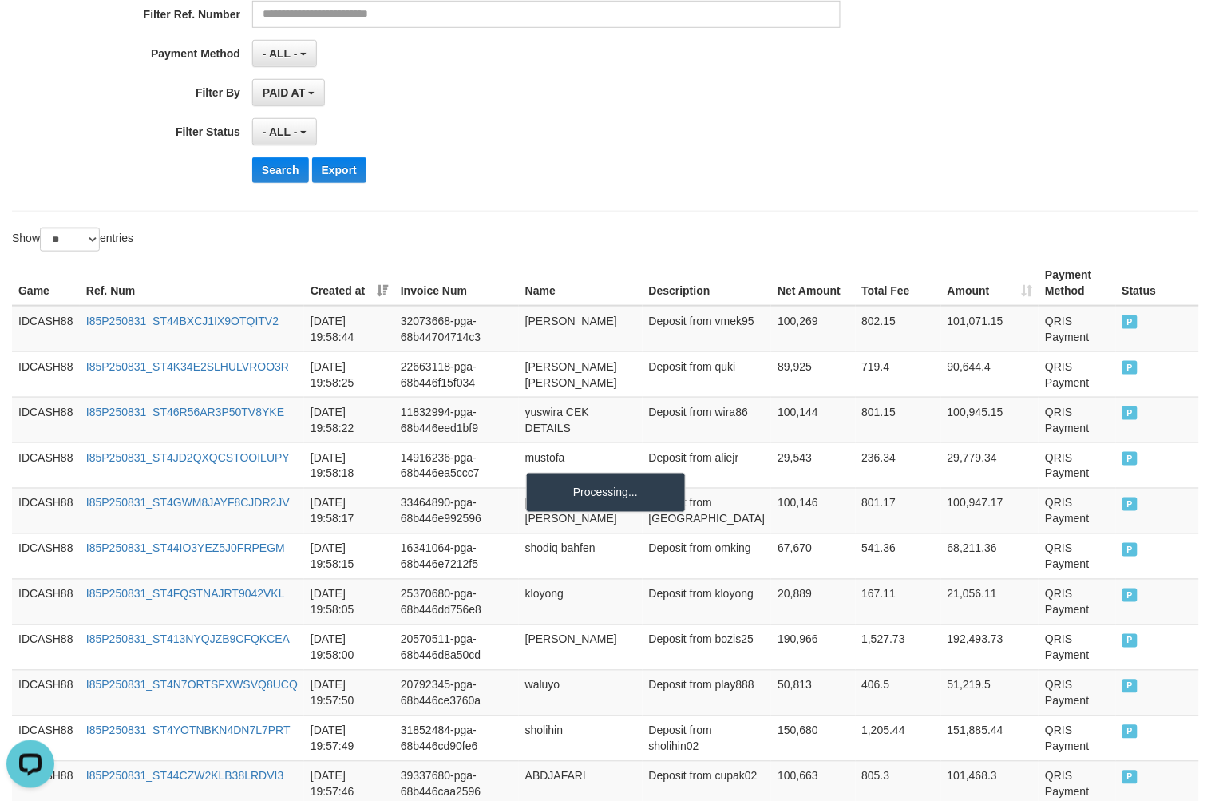
click at [924, 154] on div "**********" at bounding box center [504, 0] width 1009 height 390
click at [657, 161] on div "Search Export" at bounding box center [630, 170] width 757 height 26
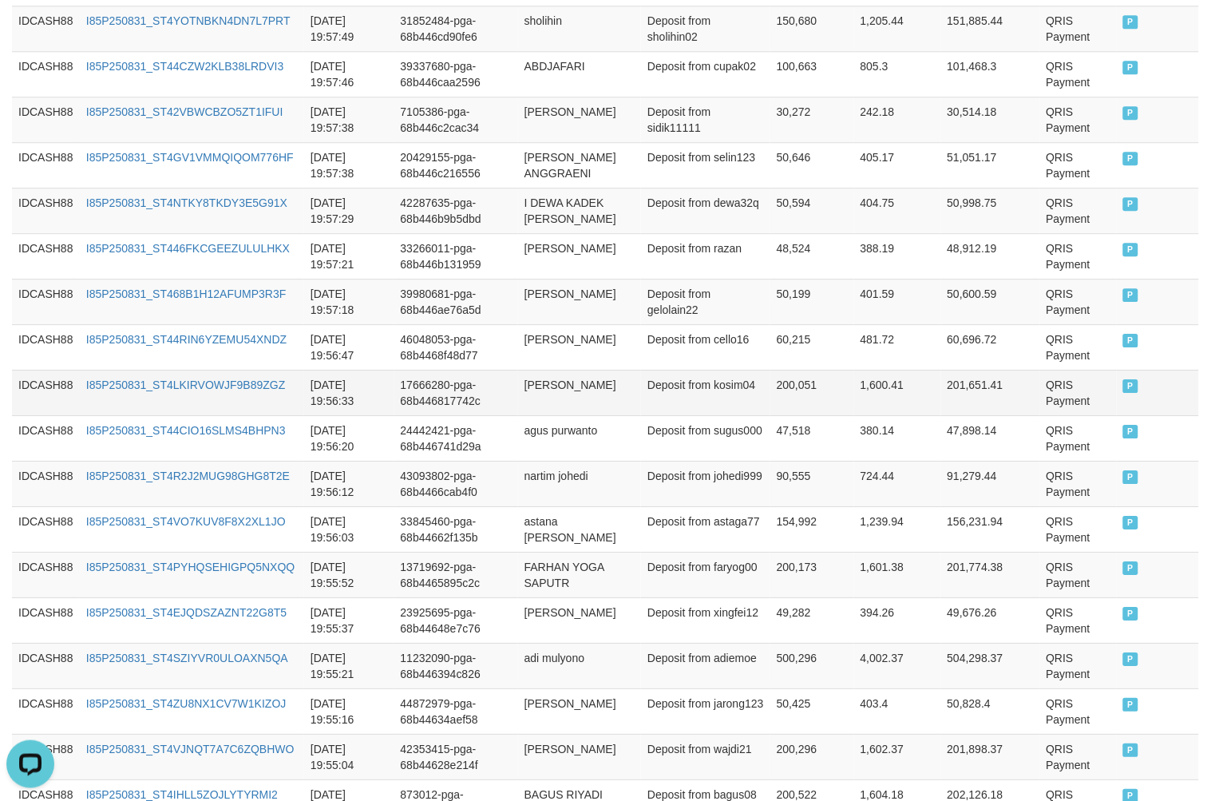
click at [1053, 390] on td "QRIS Payment" at bounding box center [1079, 393] width 77 height 46
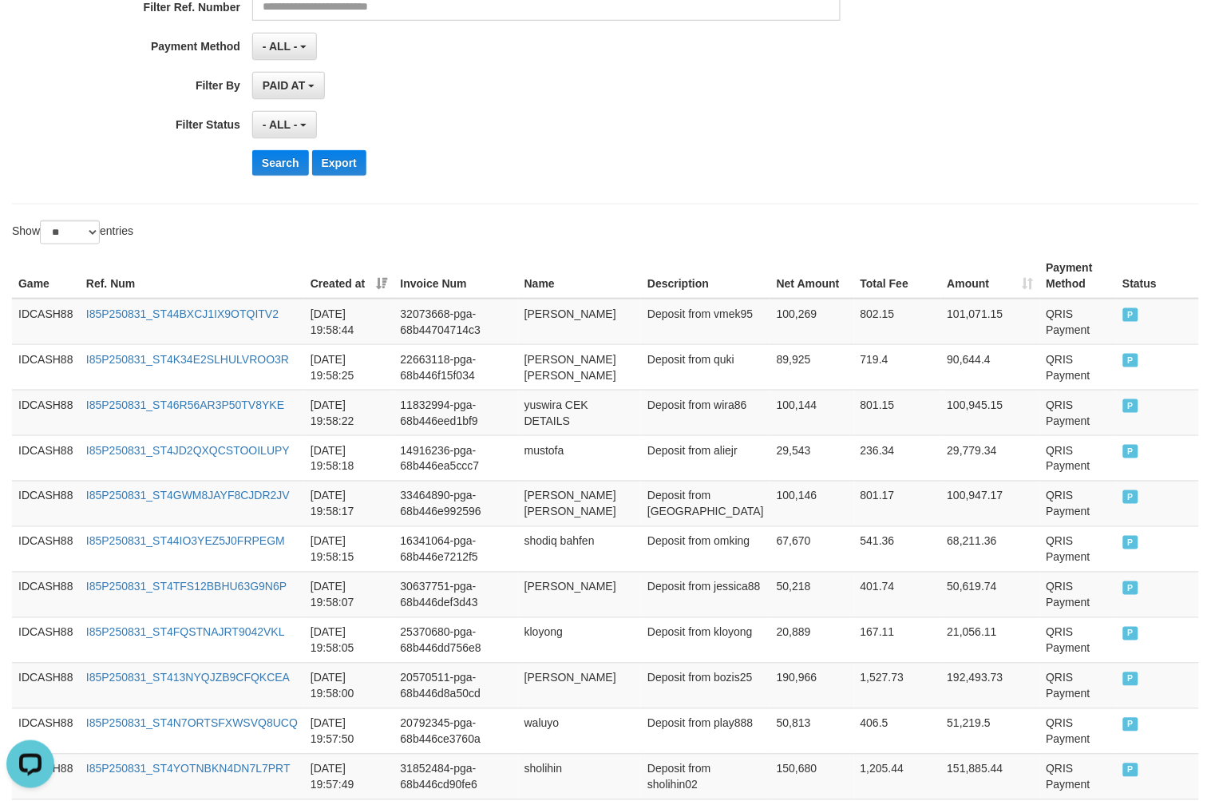
scroll to position [125, 0]
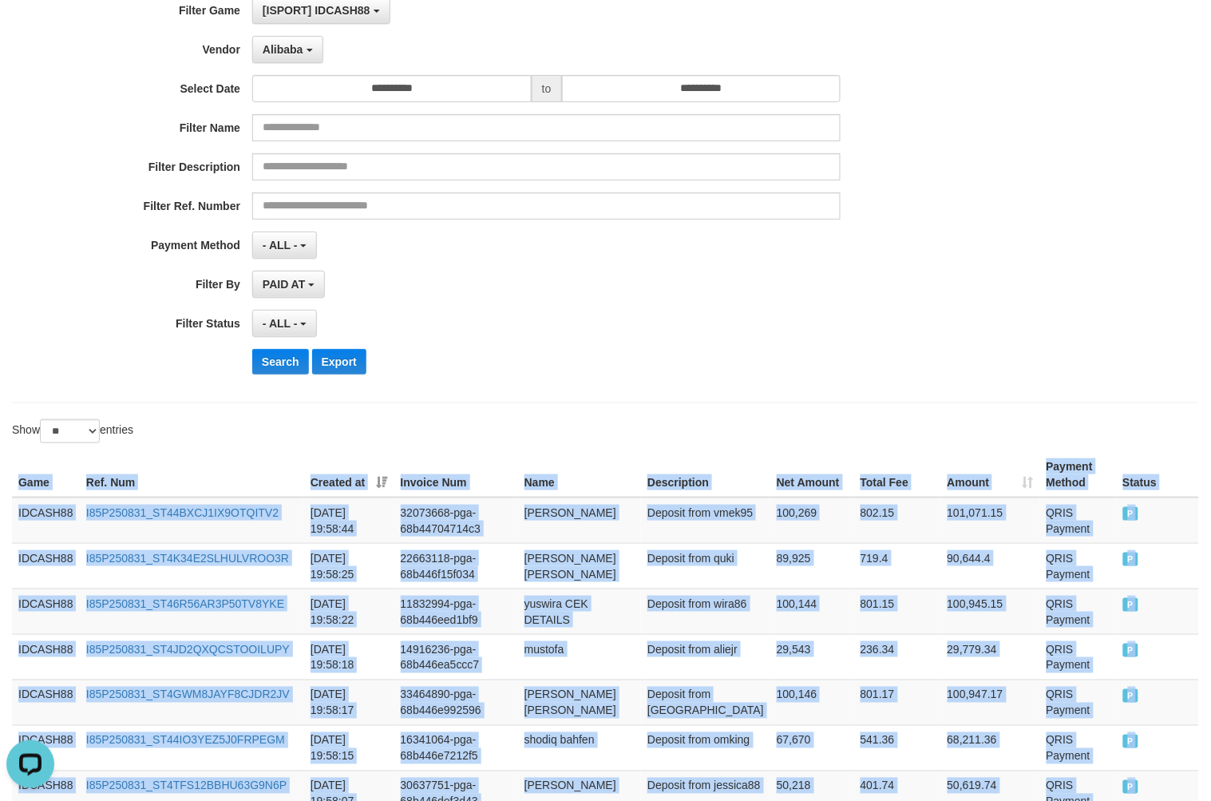
click at [18, 479] on th "Game" at bounding box center [46, 475] width 68 height 46
copy table "Game Ref. Num Created at Invoice Num Name Description Net Amount Total Fee Amou…"
click at [273, 355] on button "Search" at bounding box center [280, 362] width 57 height 26
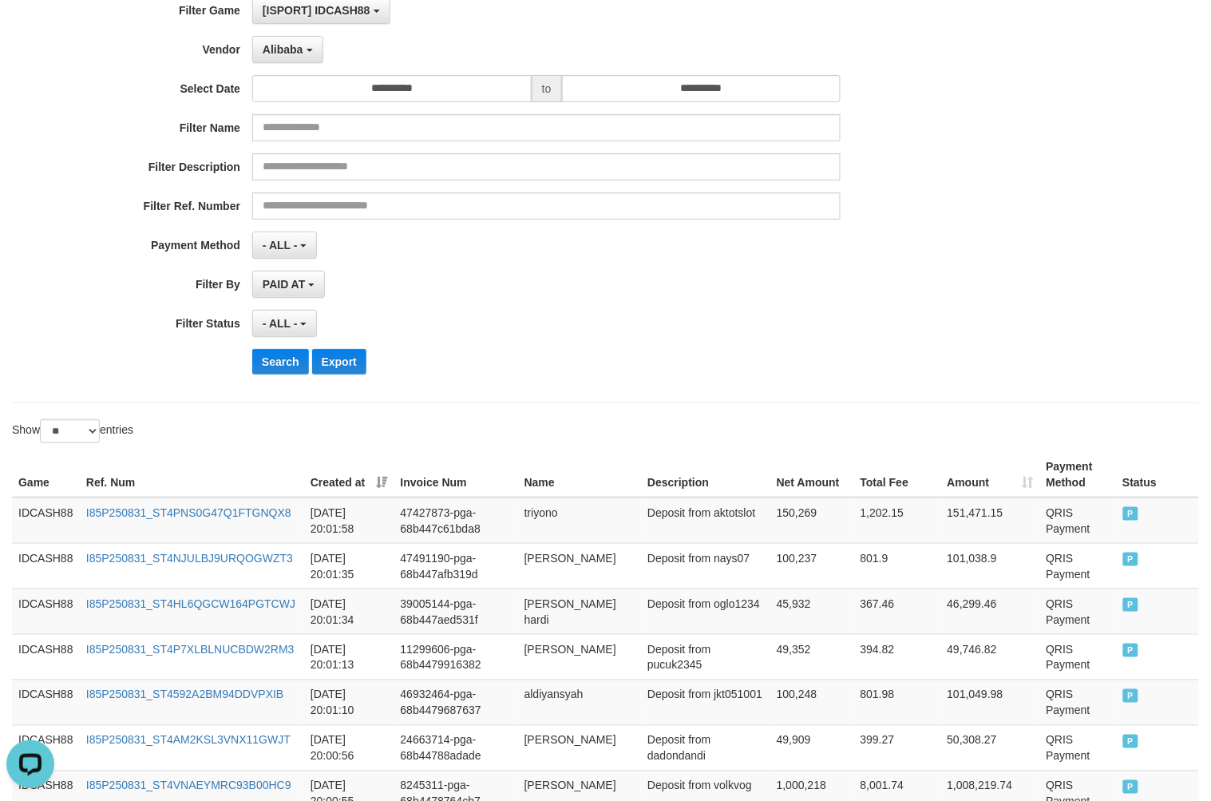
click at [704, 323] on div "- ALL - SELECT ALL - ALL - SELECT STATUS PENDING/UNPAID PAID CANCELED EXPIRED" at bounding box center [546, 323] width 589 height 27
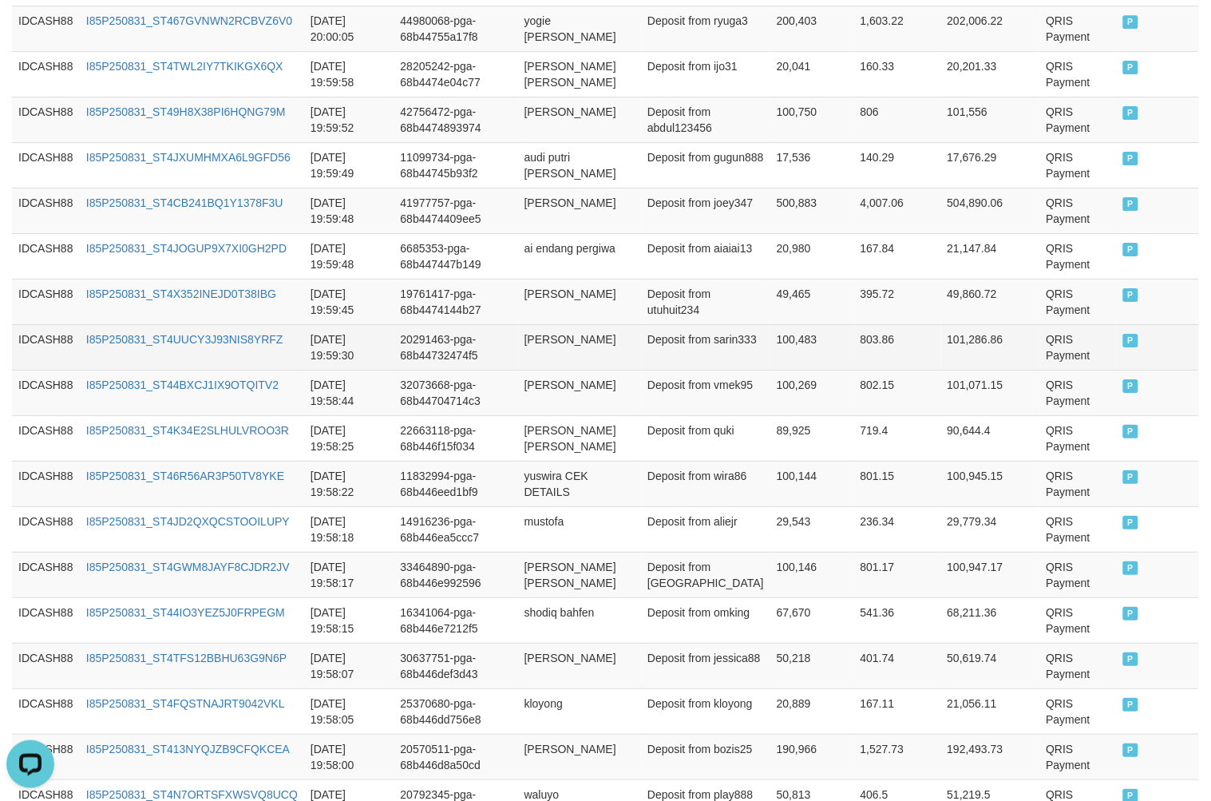
click at [1044, 349] on td "QRIS Payment" at bounding box center [1079, 347] width 77 height 46
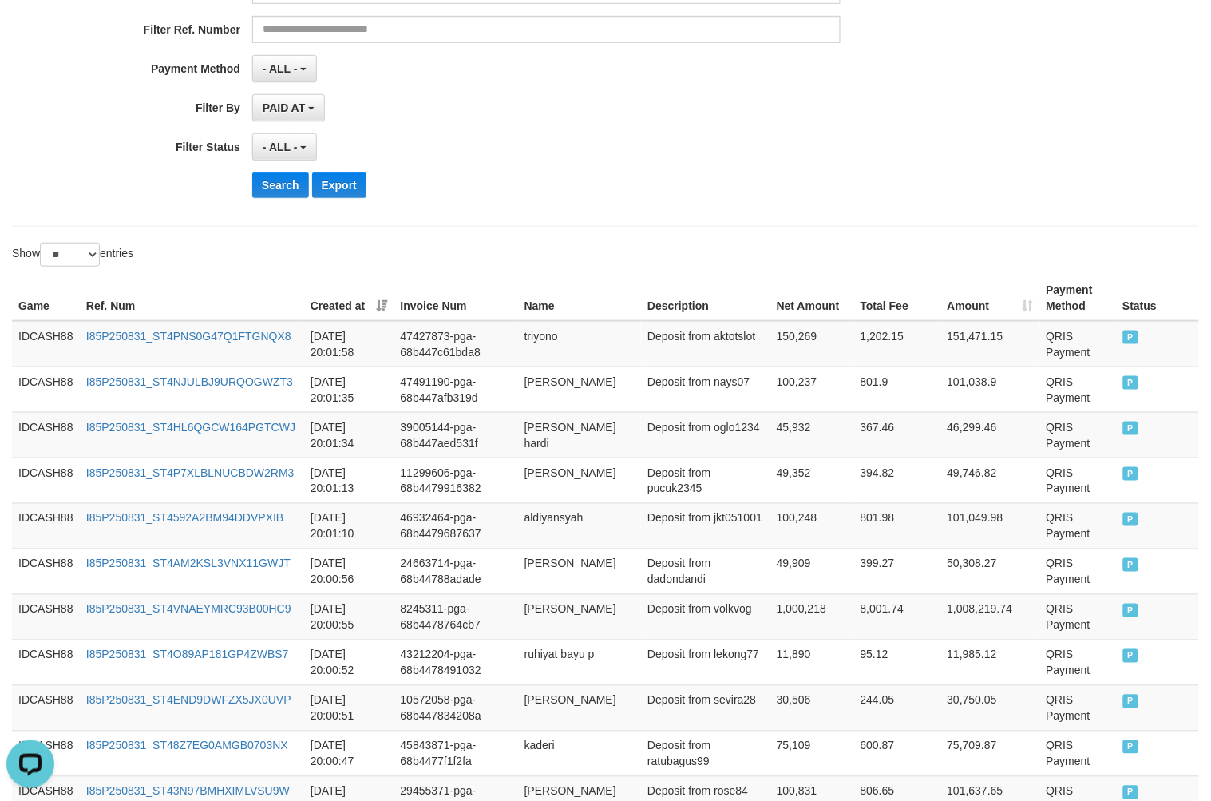
scroll to position [44, 0]
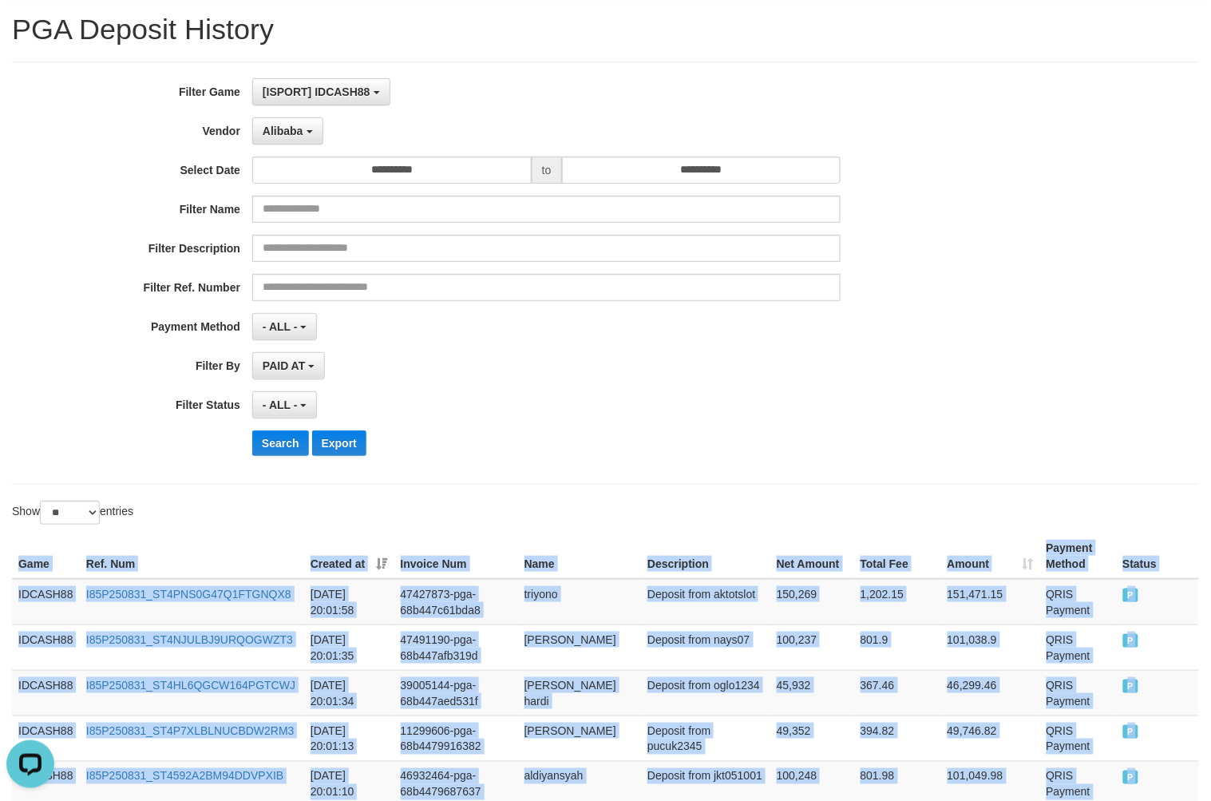
copy table "Game Ref. Num Created at Invoice Num Name Description Net Amount Total Fee Amou…"
click at [281, 434] on button "Search" at bounding box center [280, 443] width 57 height 26
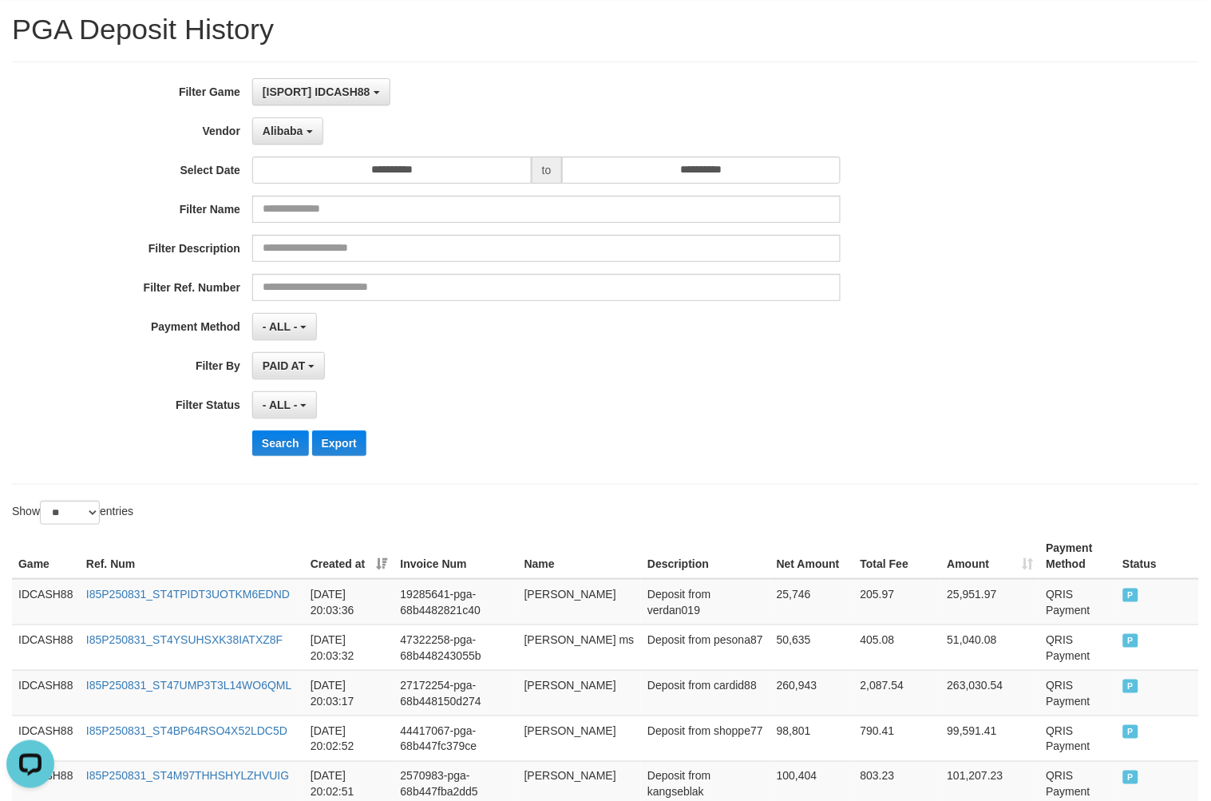
click at [899, 413] on div "**********" at bounding box center [504, 404] width 1009 height 27
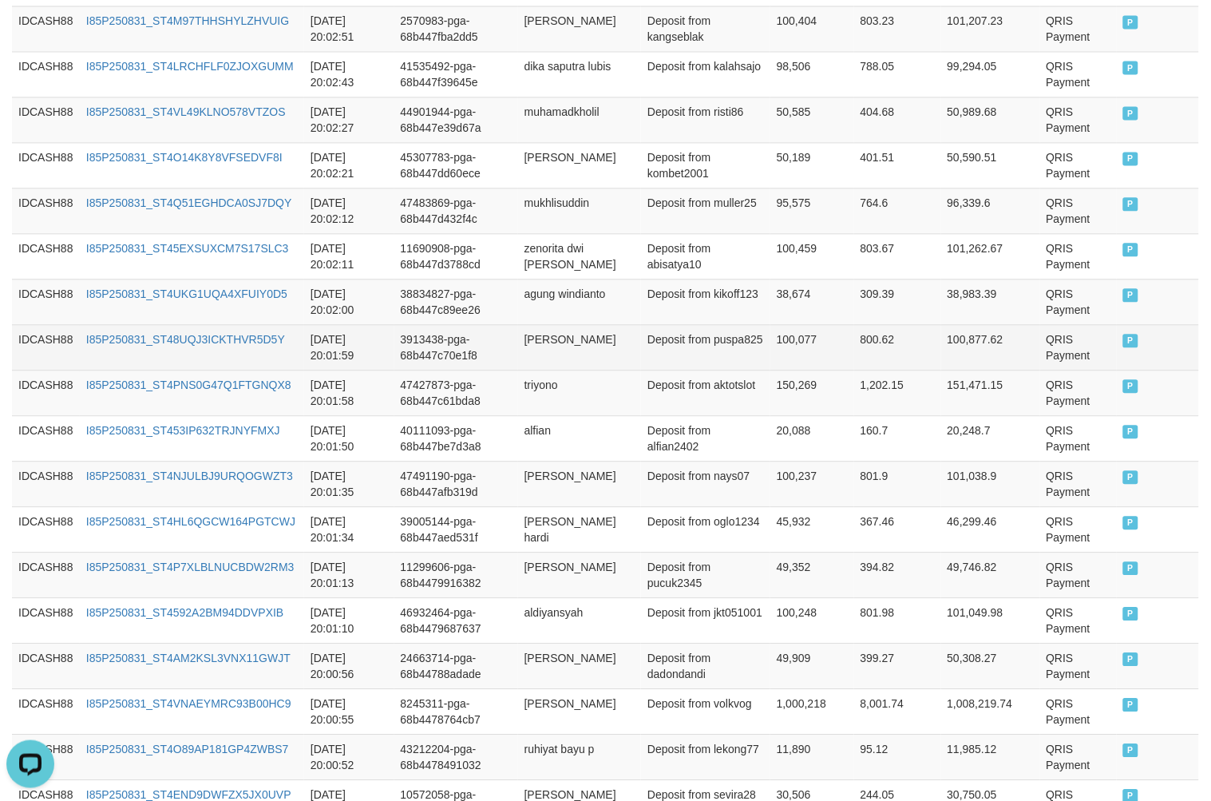
click at [951, 335] on td "100,877.62" at bounding box center [991, 347] width 99 height 46
click at [1051, 352] on td "QRIS Payment" at bounding box center [1079, 347] width 77 height 46
drag, startPoint x: 1051, startPoint y: 352, endPoint x: 1035, endPoint y: 339, distance: 20.5
click at [1051, 351] on td "QRIS Payment" at bounding box center [1079, 347] width 77 height 46
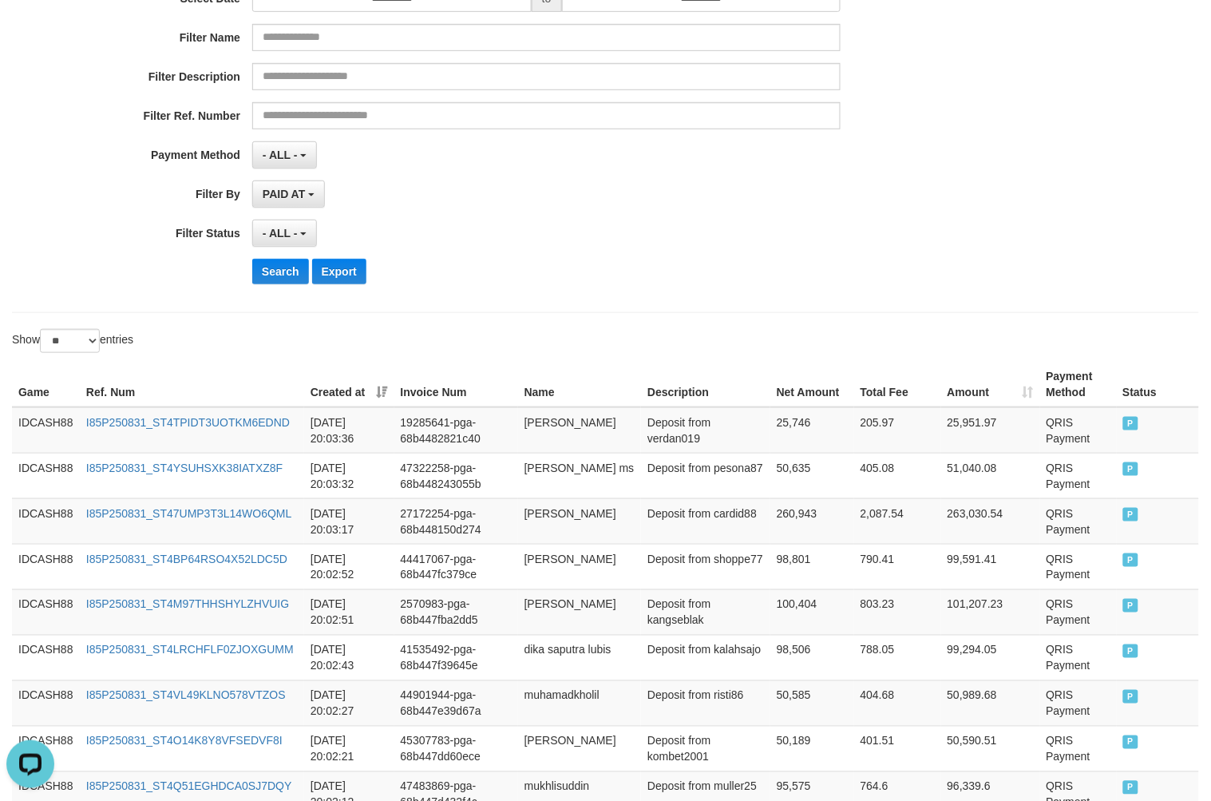
scroll to position [208, 0]
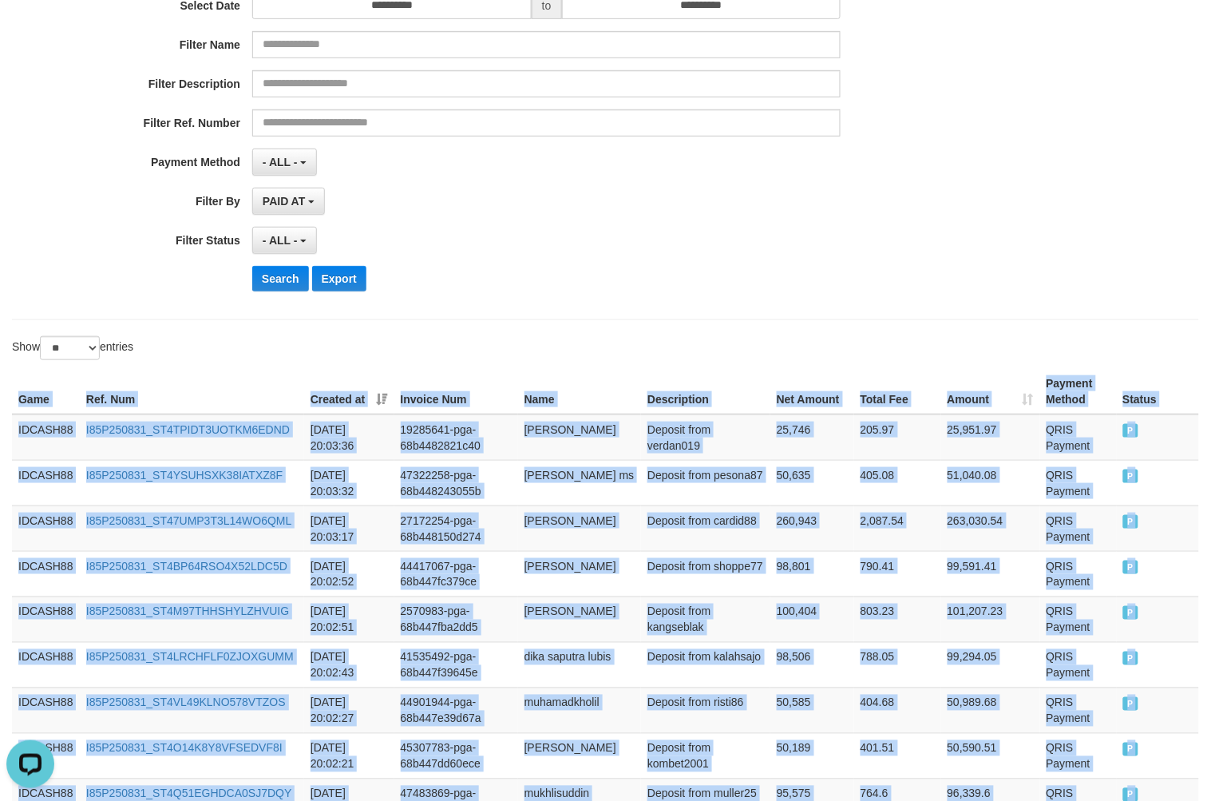
click at [14, 408] on th "Game" at bounding box center [46, 392] width 68 height 46
copy table "Game Ref. Num Created at Invoice Num Name Description Net Amount Total Fee Amou…"
click at [287, 274] on button "Search" at bounding box center [280, 279] width 57 height 26
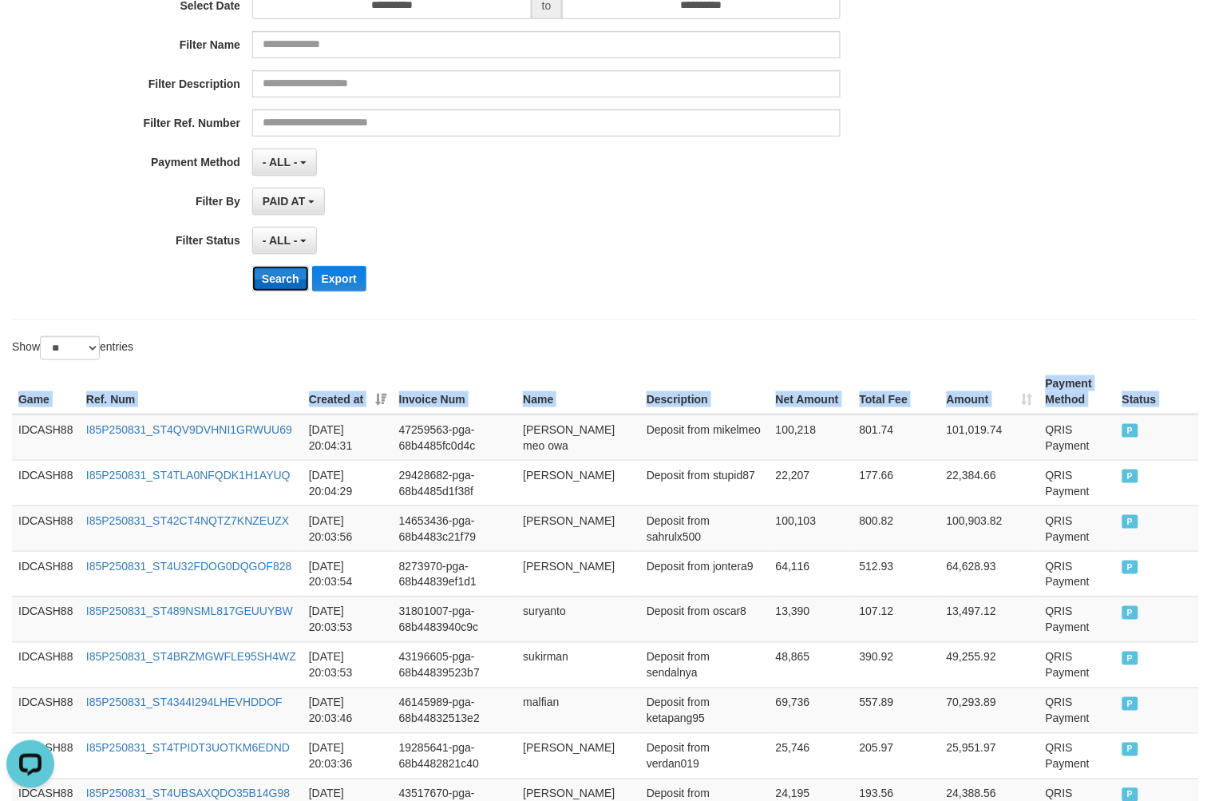
click at [265, 278] on button "Search" at bounding box center [280, 279] width 57 height 26
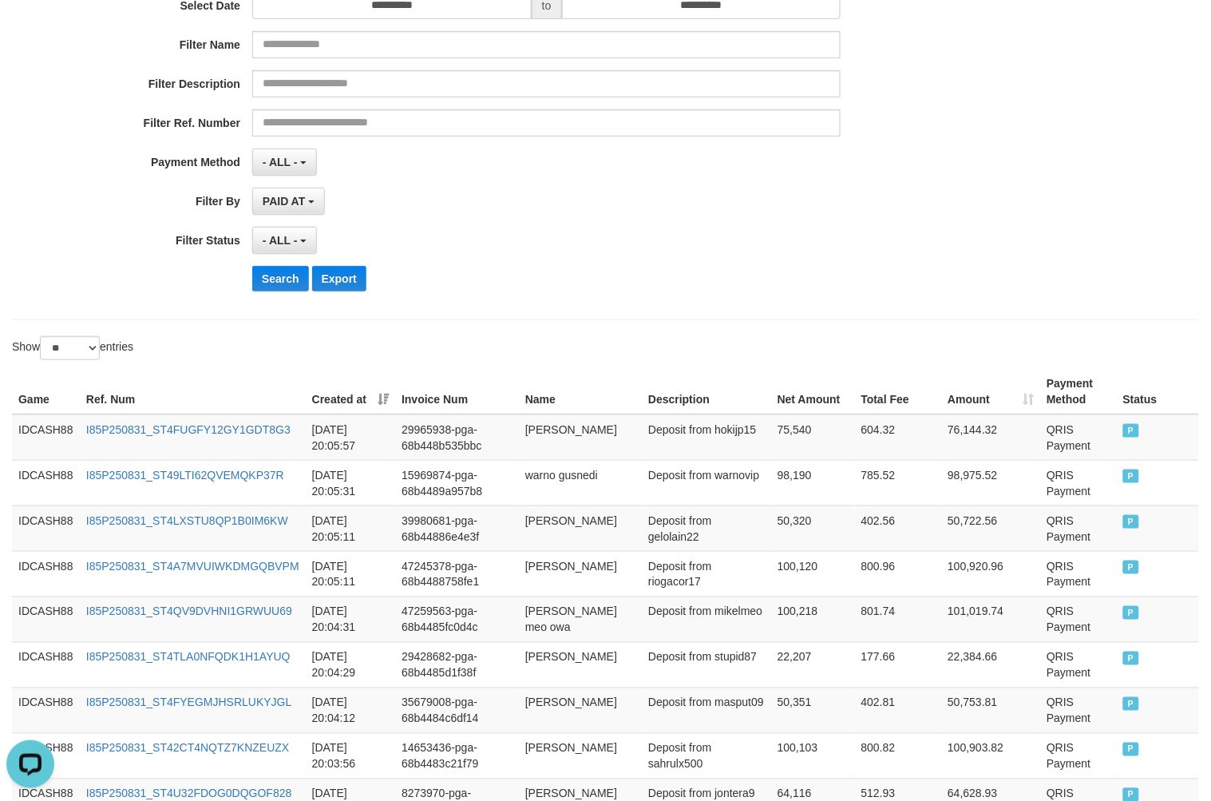
click at [621, 291] on div "Search Export" at bounding box center [630, 279] width 757 height 26
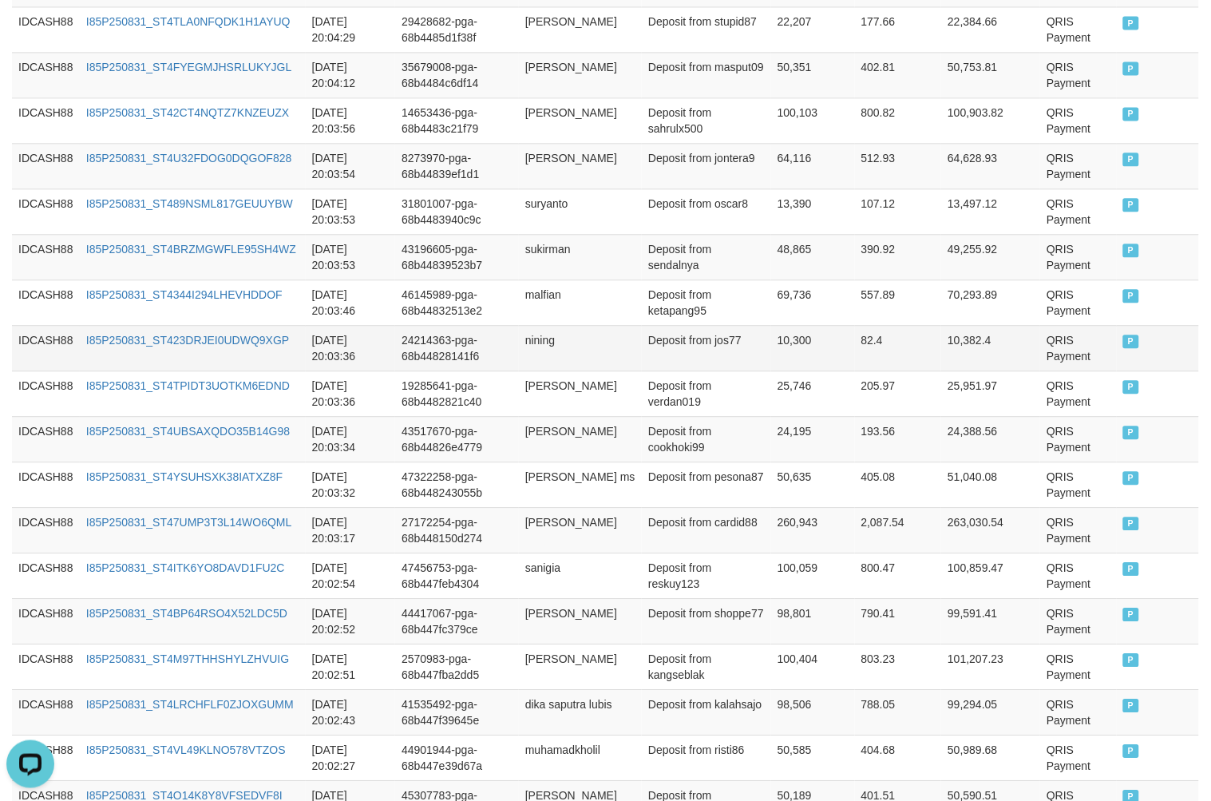
click at [1041, 338] on td "QRIS Payment" at bounding box center [1079, 348] width 77 height 46
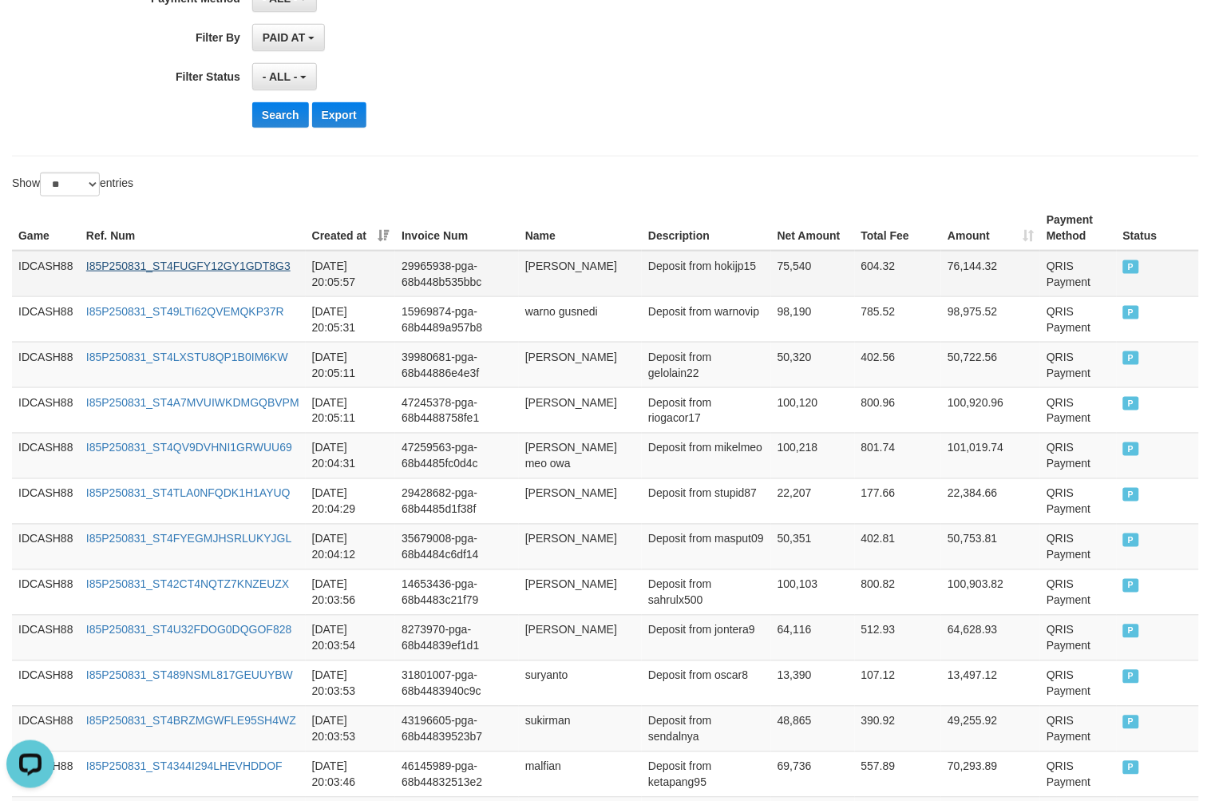
scroll to position [371, 0]
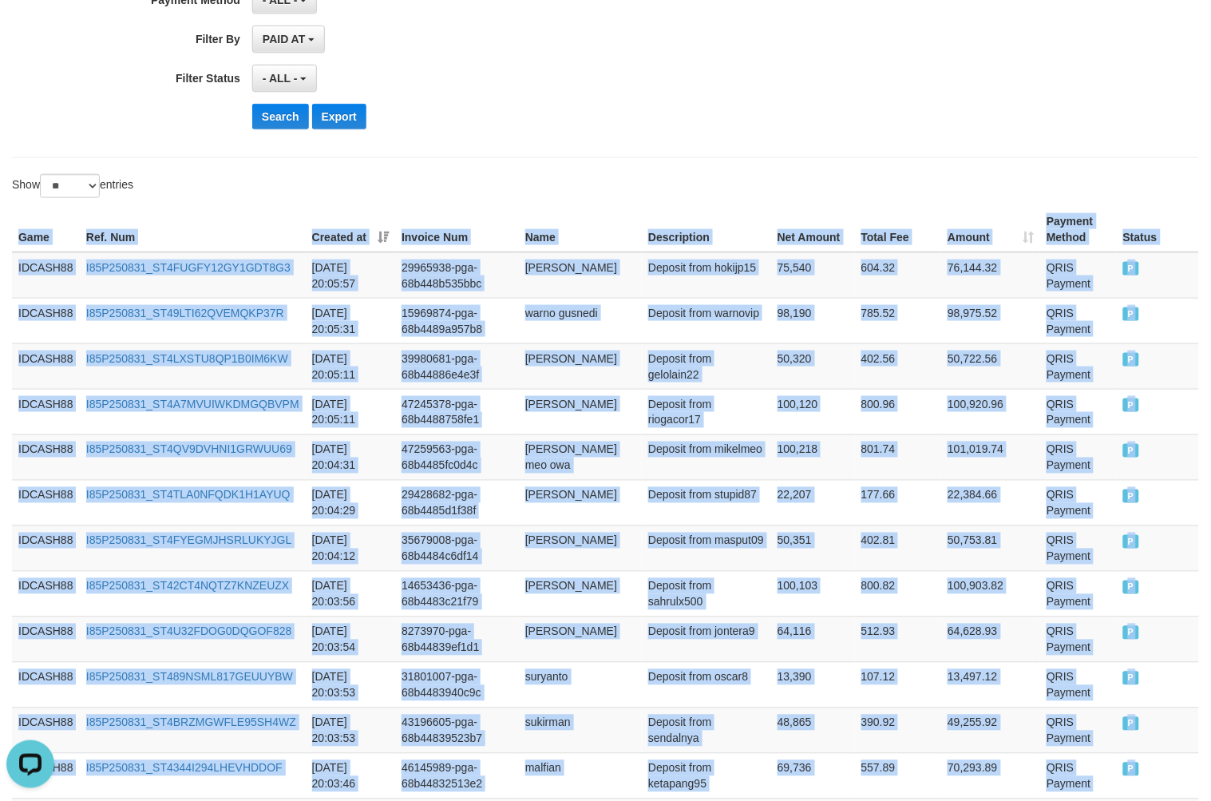
click at [17, 236] on th "Game" at bounding box center [46, 230] width 68 height 46
copy table "Game Ref. Num Created at Invoice Num Name Description Net Amount Total Fee Amou…"
click at [272, 121] on button "Search" at bounding box center [280, 117] width 57 height 26
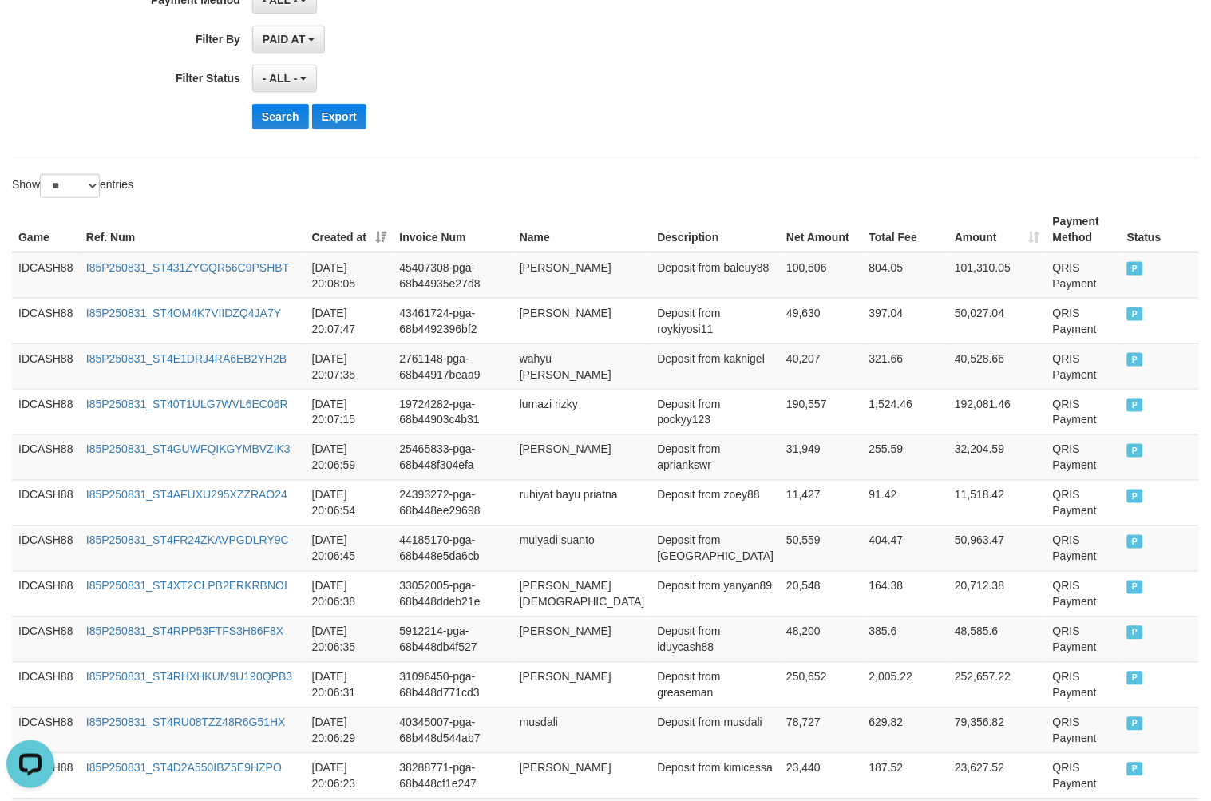
click at [775, 200] on div "Show ** ** ** *** entries" at bounding box center [605, 188] width 1211 height 28
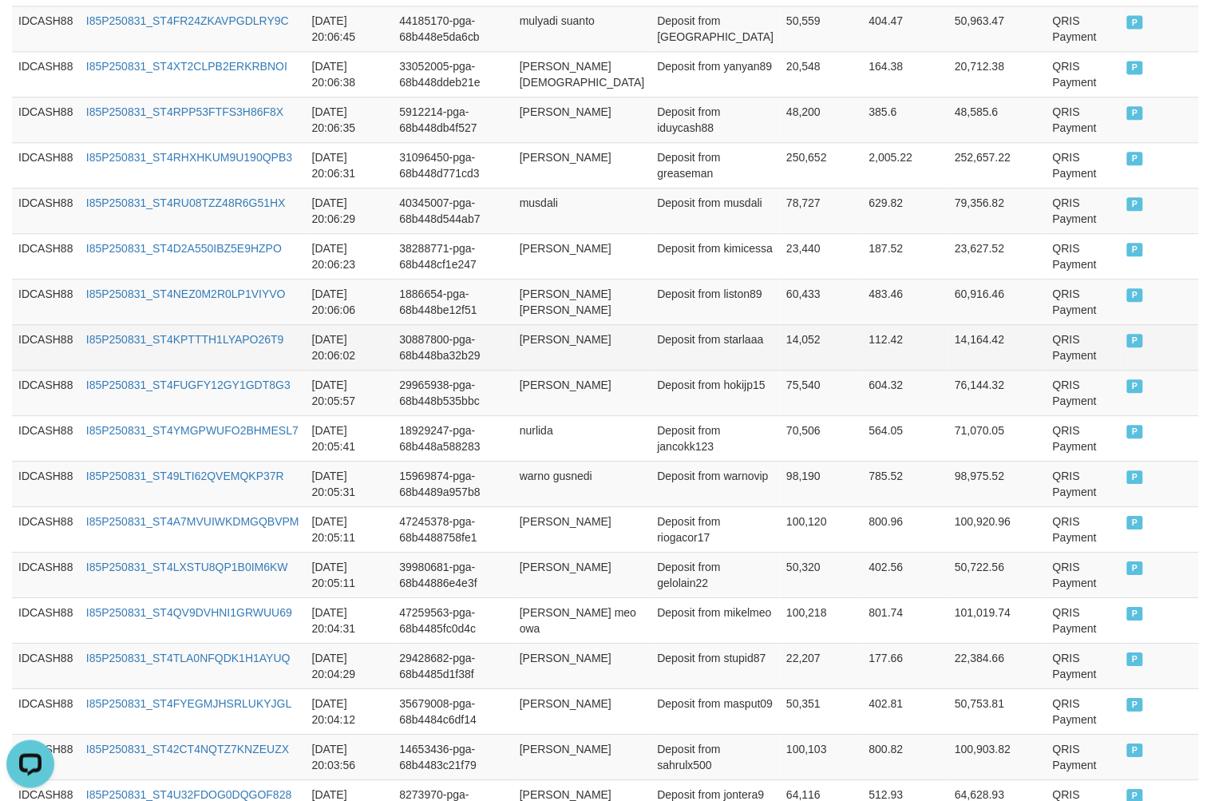
click at [1063, 348] on td "QRIS Payment" at bounding box center [1084, 347] width 74 height 46
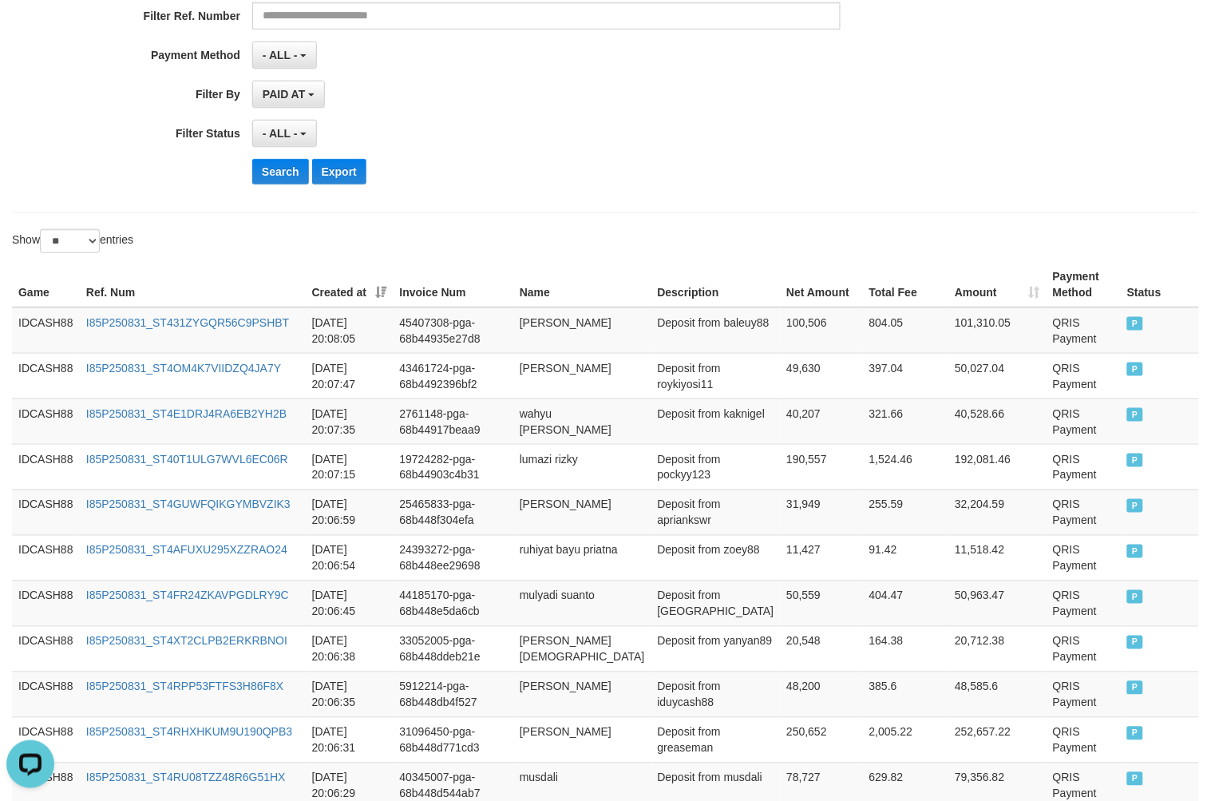
scroll to position [299, 0]
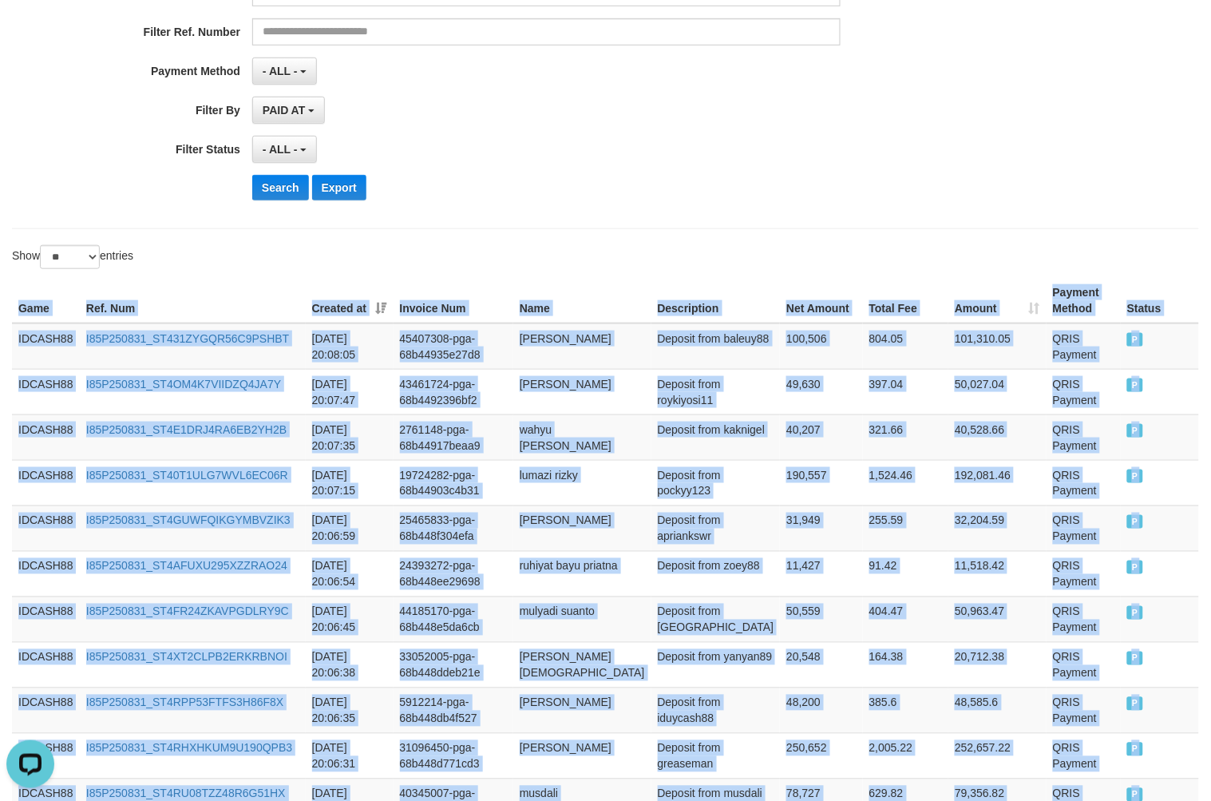
click at [20, 306] on th "Game" at bounding box center [46, 301] width 68 height 46
copy table "Game Ref. Num Created at Invoice Num Name Description Net Amount Total Fee Amou…"
click at [278, 187] on button "Search" at bounding box center [280, 188] width 57 height 26
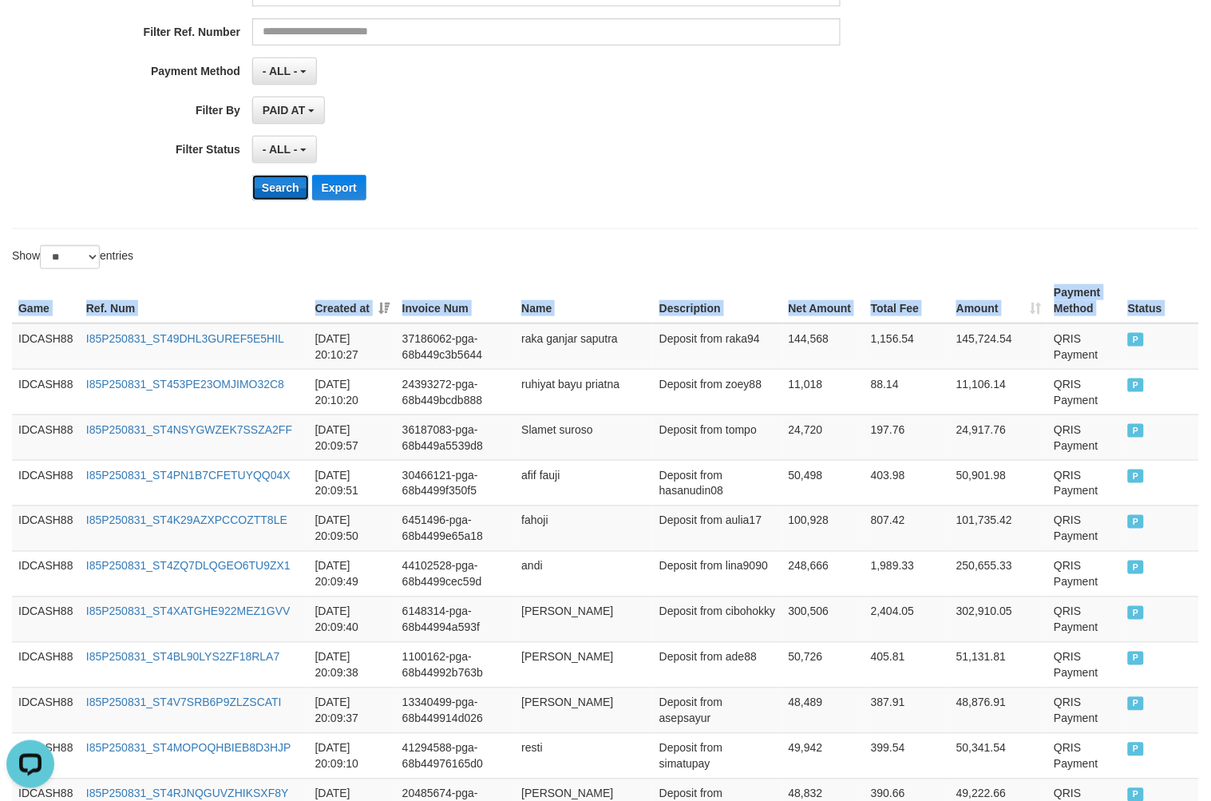
click at [291, 178] on button "Search" at bounding box center [280, 188] width 57 height 26
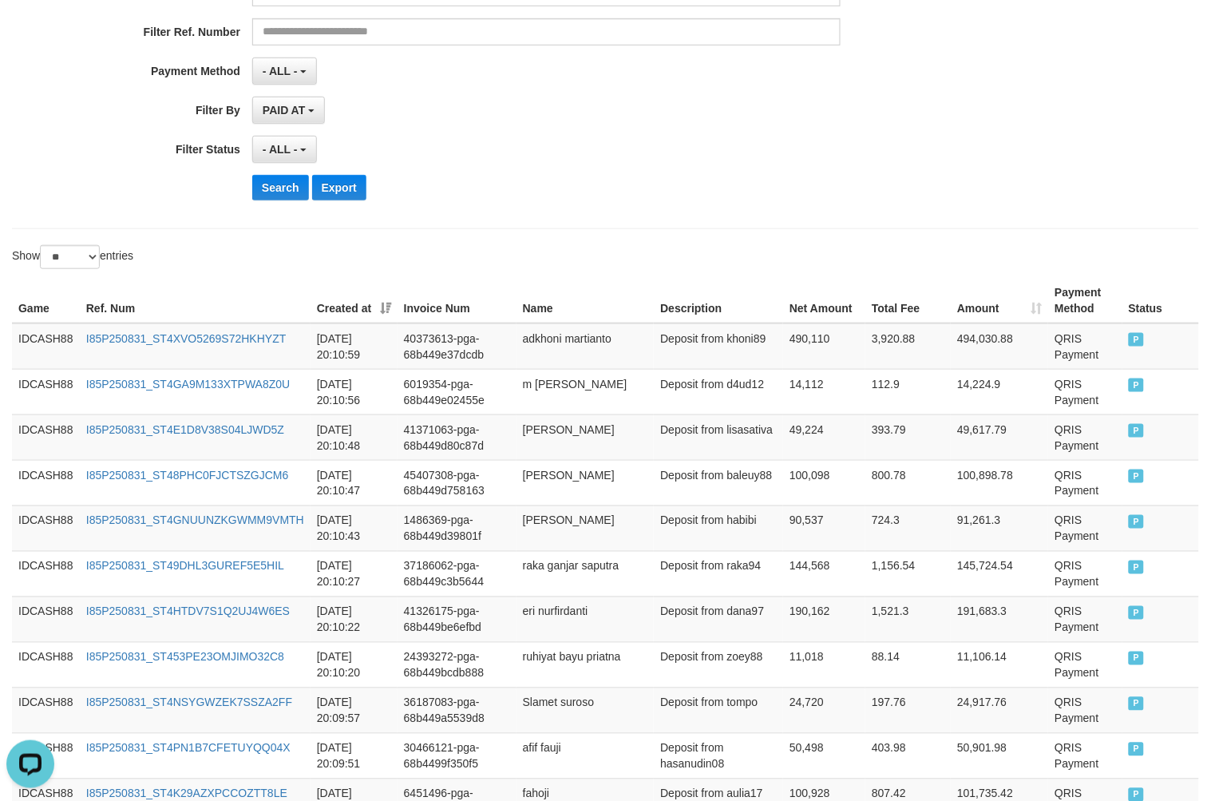
click at [754, 190] on div "Search Export" at bounding box center [630, 188] width 757 height 26
click at [720, 180] on div "Search Export" at bounding box center [630, 188] width 757 height 26
click at [283, 192] on button "Search" at bounding box center [280, 188] width 57 height 26
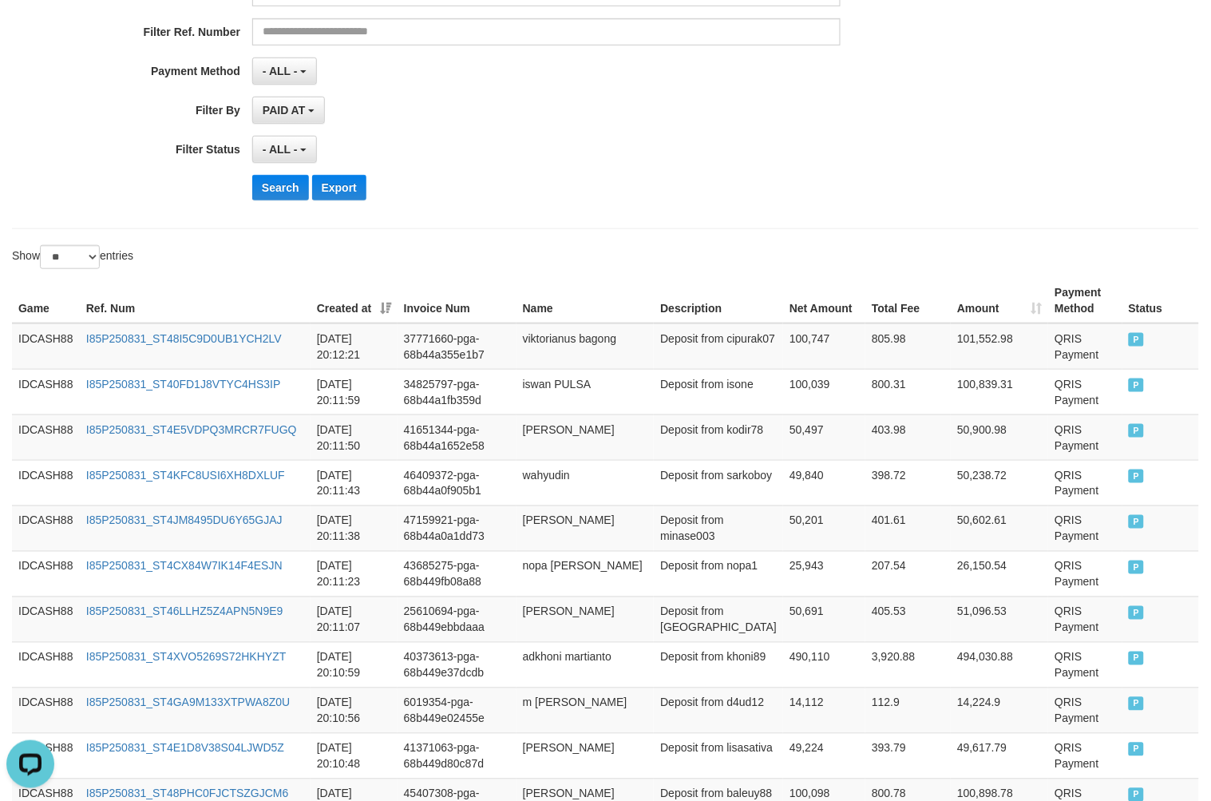
click at [815, 195] on div "Search Export" at bounding box center [630, 188] width 757 height 26
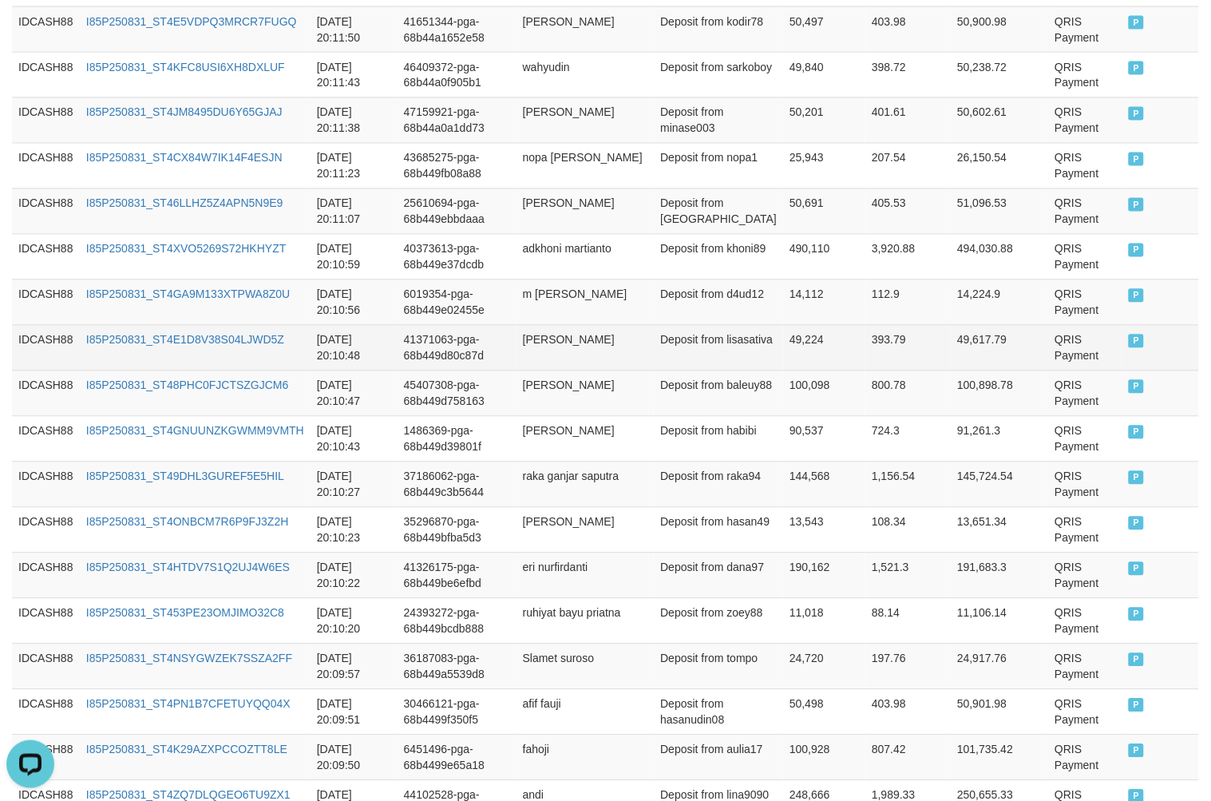
click at [1057, 339] on td "QRIS Payment" at bounding box center [1085, 348] width 73 height 46
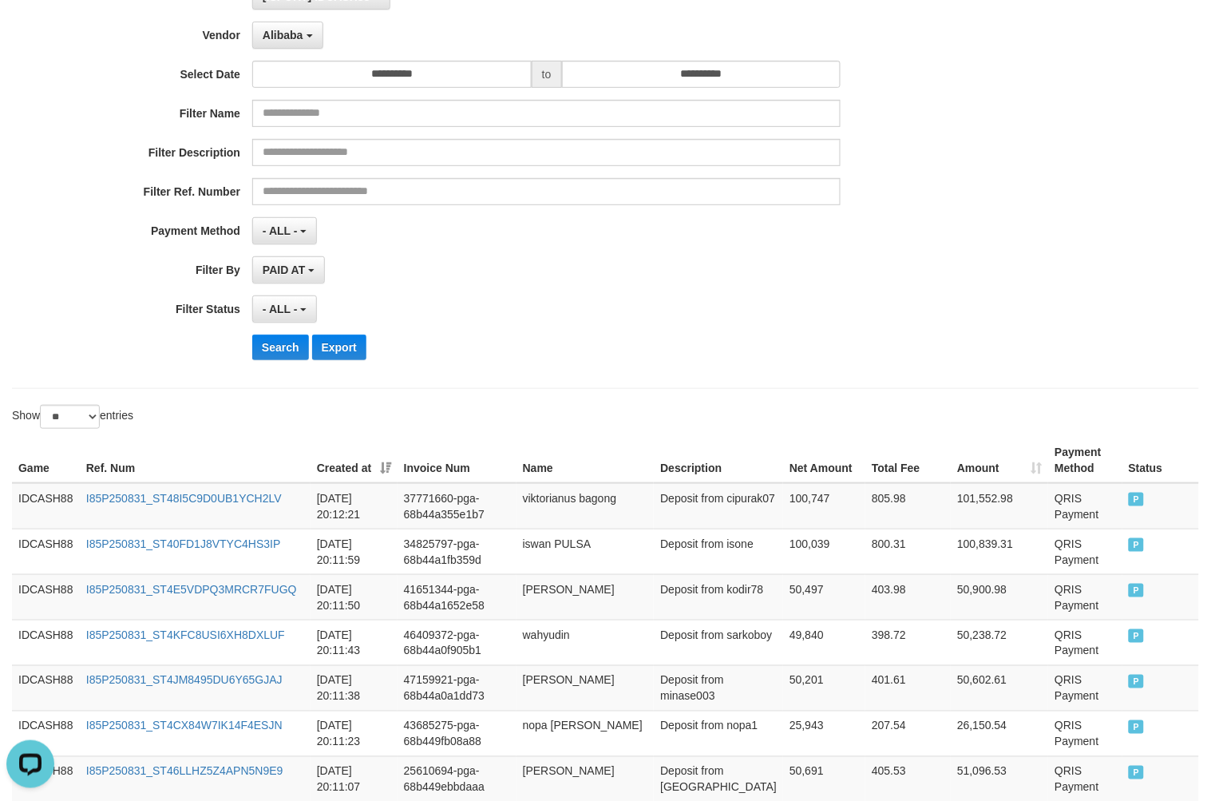
scroll to position [116, 0]
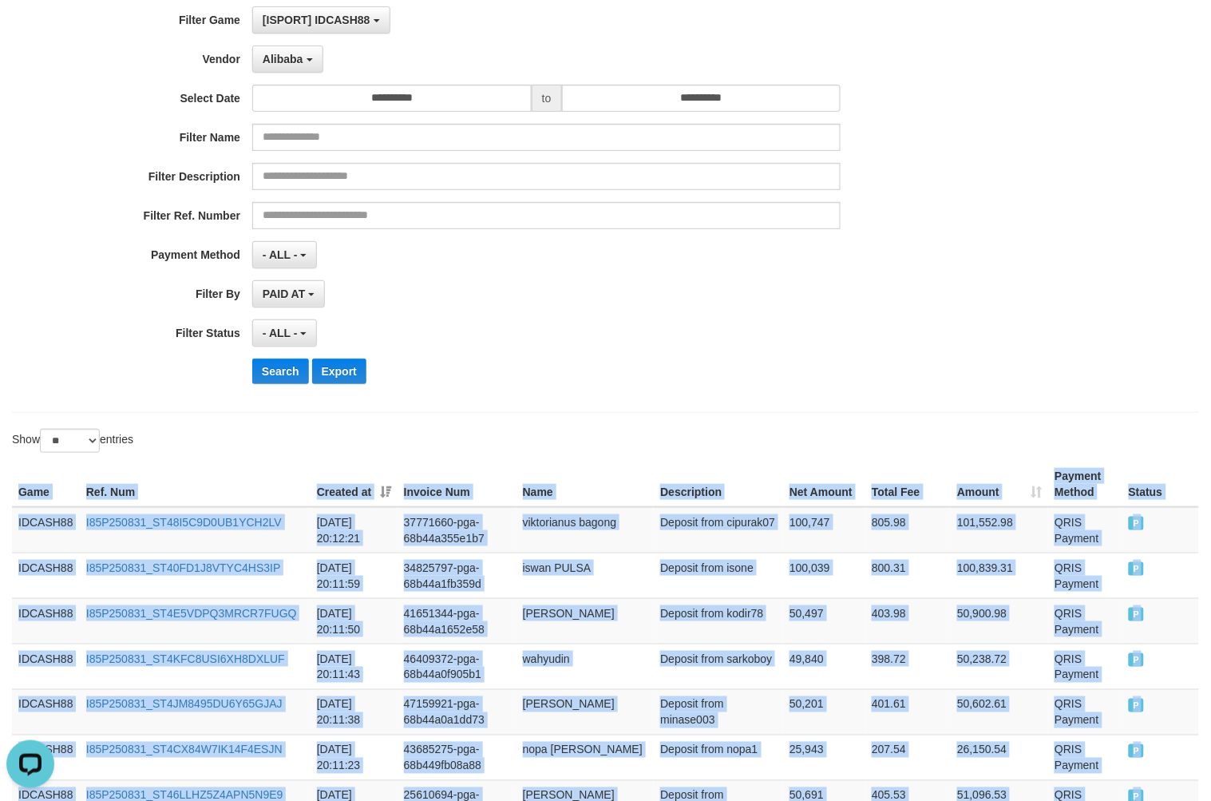
click at [25, 493] on th "Game" at bounding box center [46, 485] width 68 height 46
copy table "Game Ref. Num Created at Invoice Num Name Description Net Amount Total Fee Amou…"
click at [291, 371] on button "Search" at bounding box center [280, 372] width 57 height 26
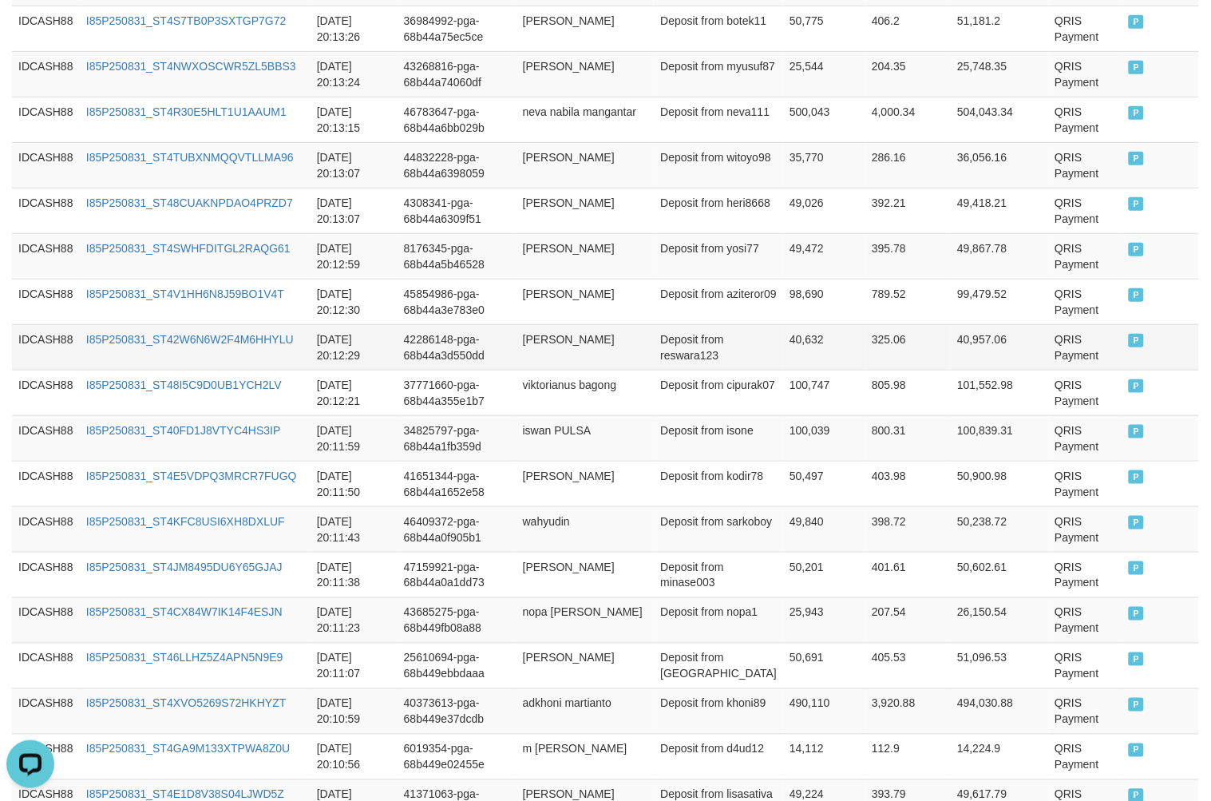
click at [1049, 347] on td "QRIS Payment" at bounding box center [1085, 347] width 73 height 46
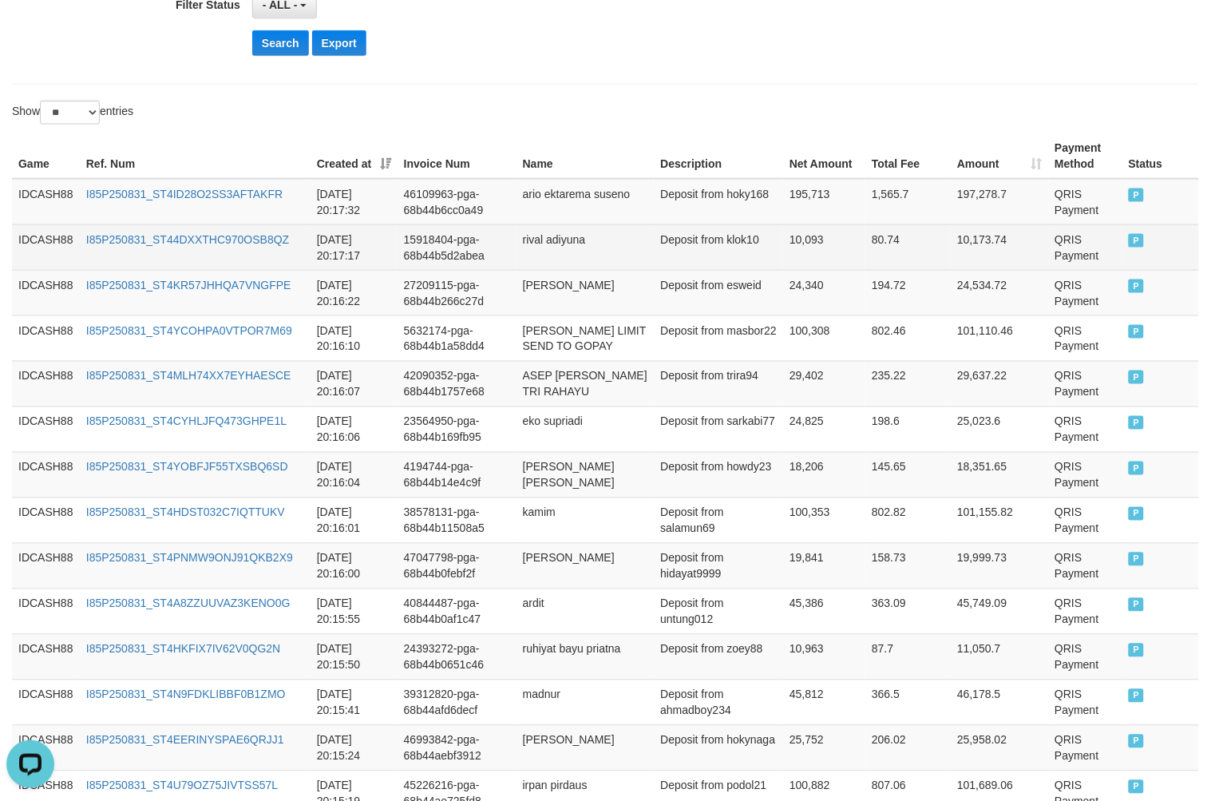
scroll to position [336, 0]
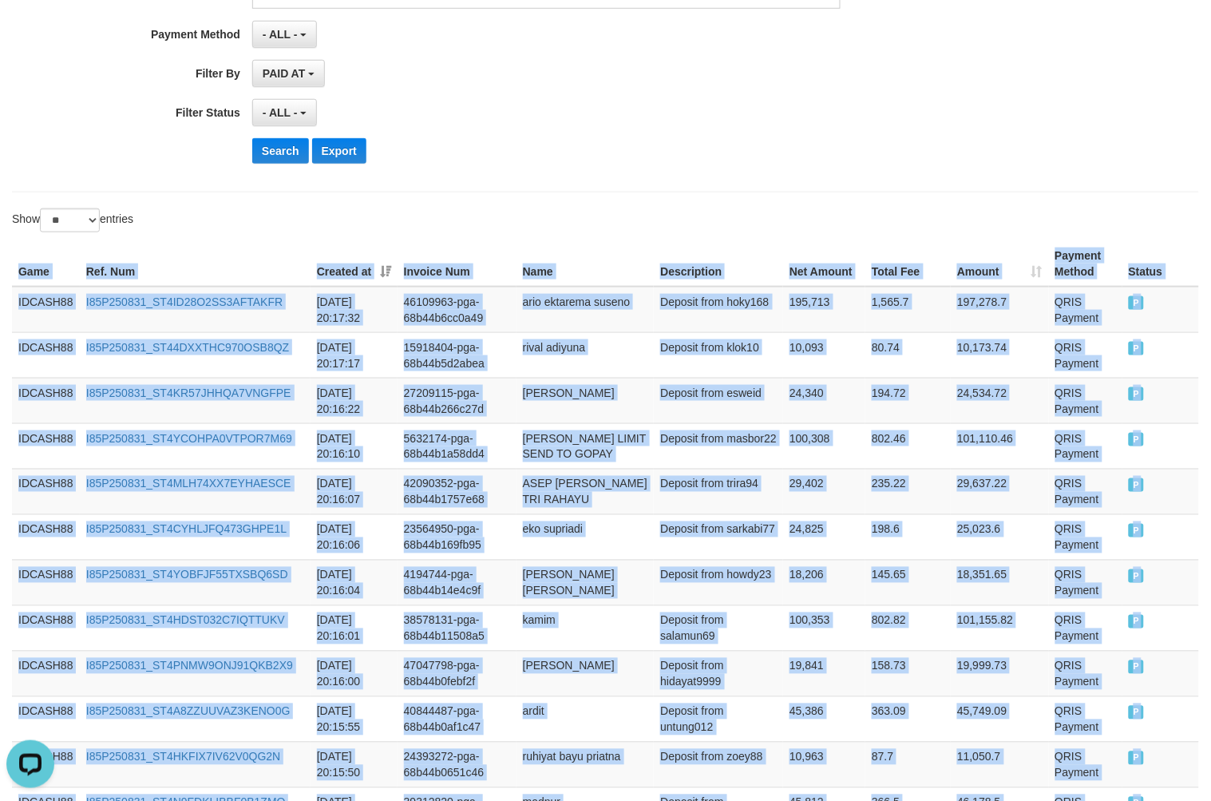
drag, startPoint x: 18, startPoint y: 272, endPoint x: 51, endPoint y: 269, distance: 32.8
click at [18, 272] on th "Game" at bounding box center [46, 264] width 68 height 46
click at [276, 161] on button "Search" at bounding box center [280, 151] width 57 height 26
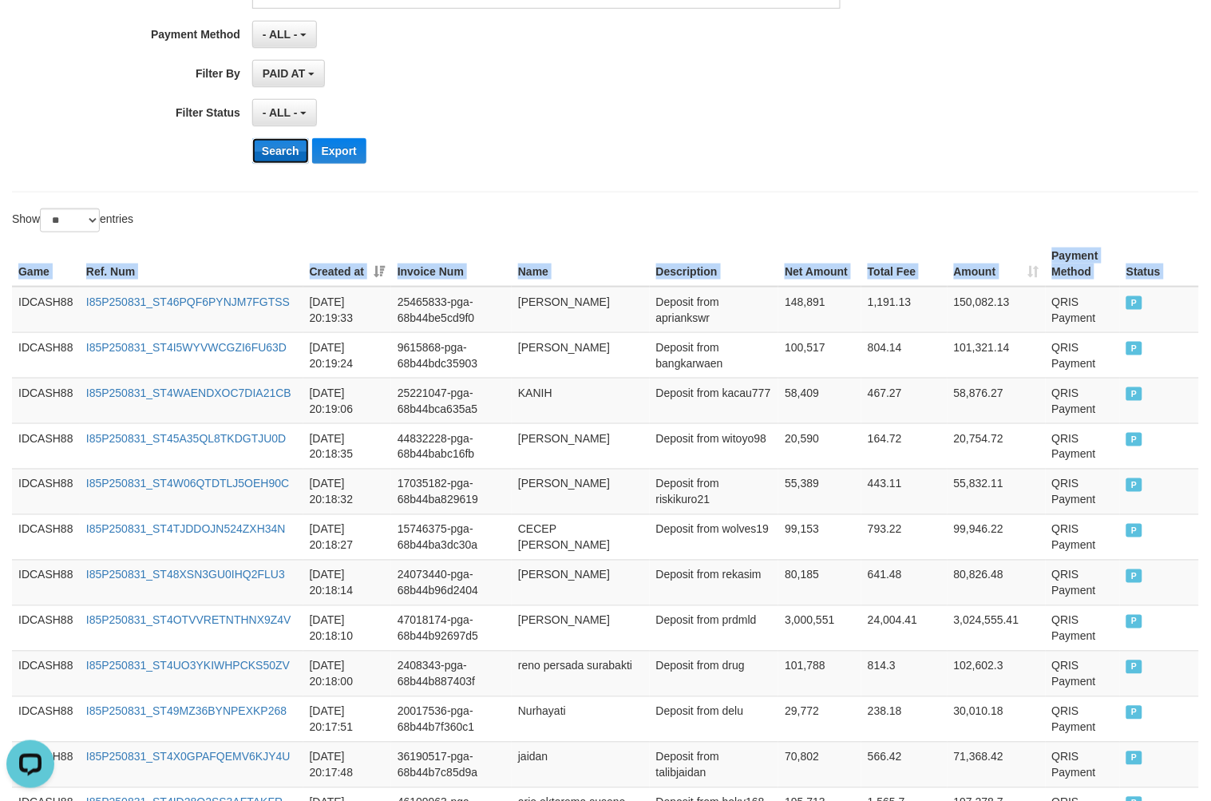
click at [258, 140] on button "Search" at bounding box center [280, 151] width 57 height 26
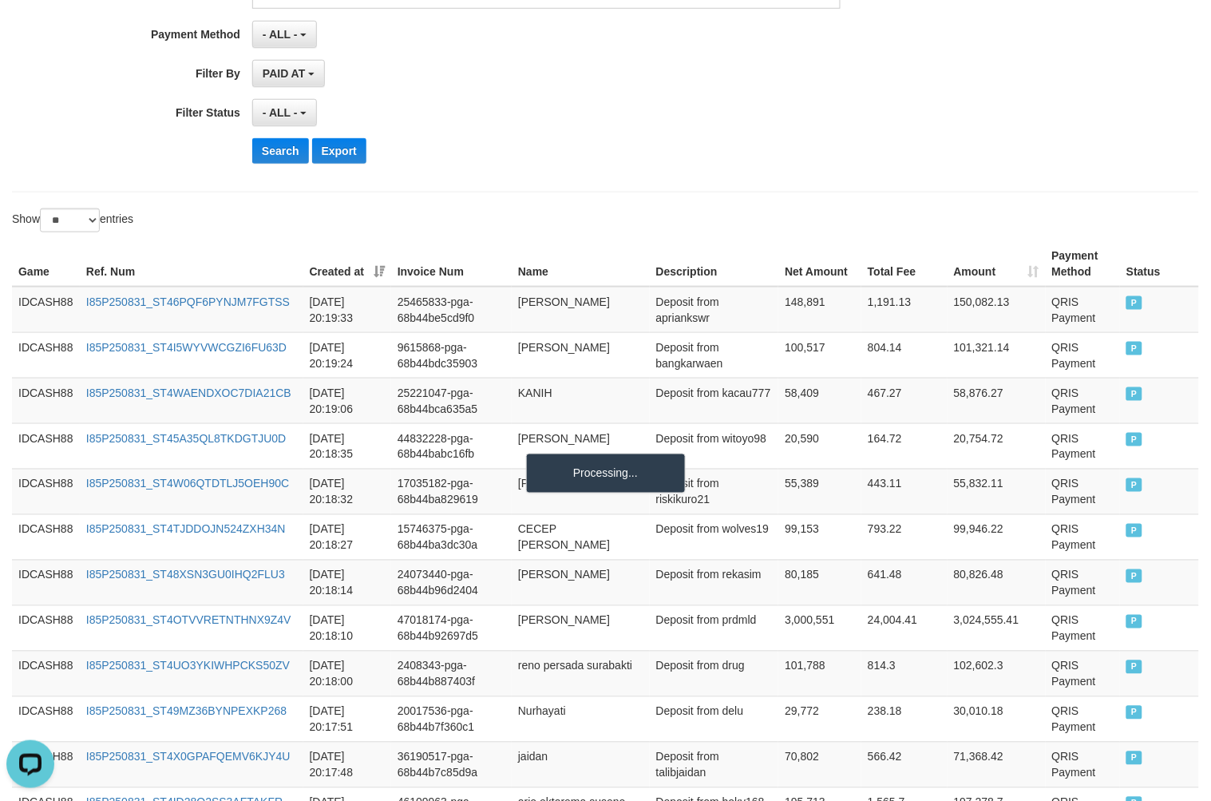
click at [616, 117] on div "- ALL - SELECT ALL - ALL - SELECT STATUS PENDING/UNPAID PAID CANCELED EXPIRED" at bounding box center [546, 112] width 589 height 27
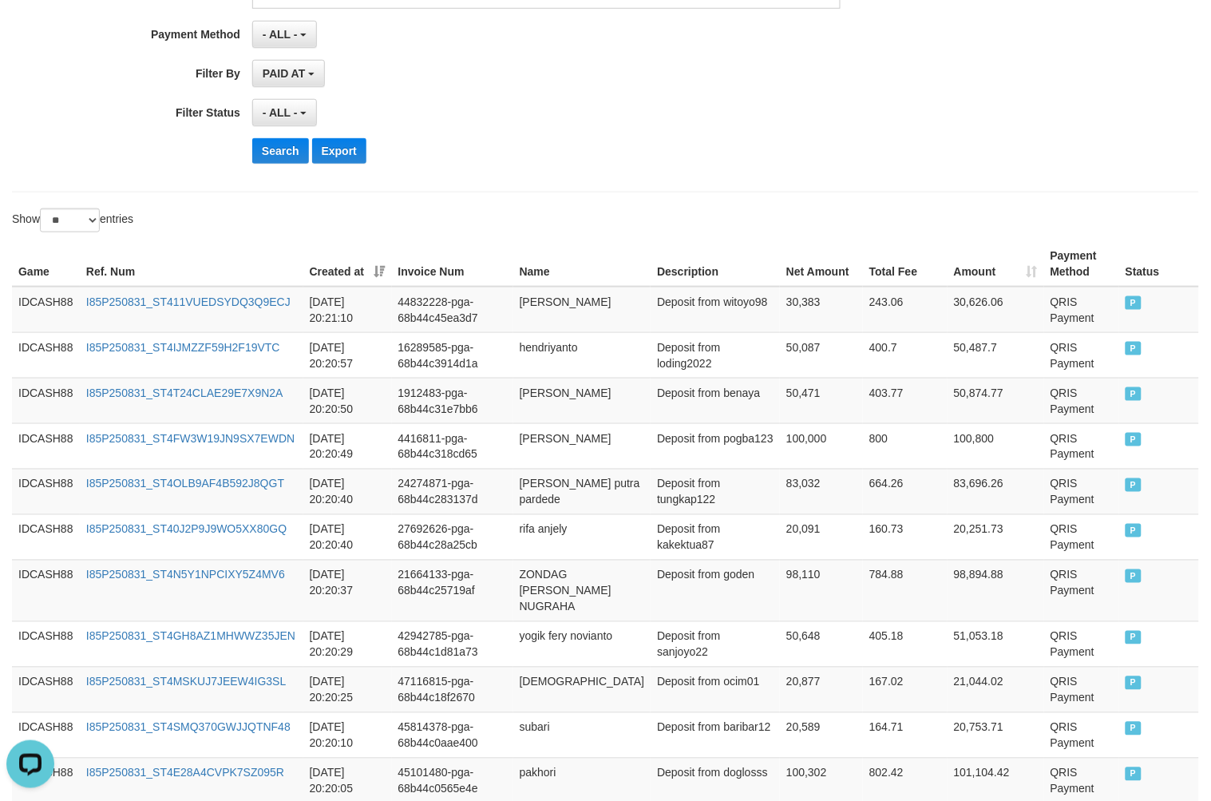
scroll to position [1482, 0]
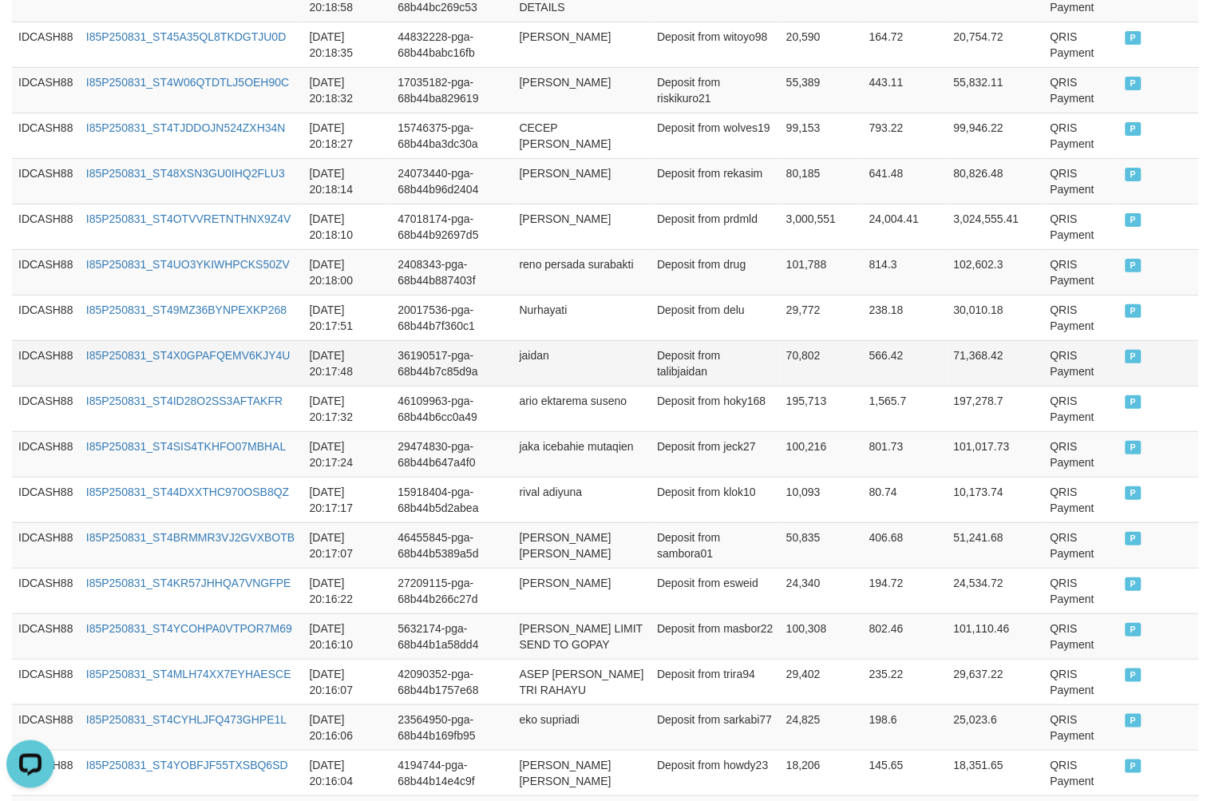
click at [1057, 347] on td "QRIS Payment" at bounding box center [1082, 363] width 75 height 46
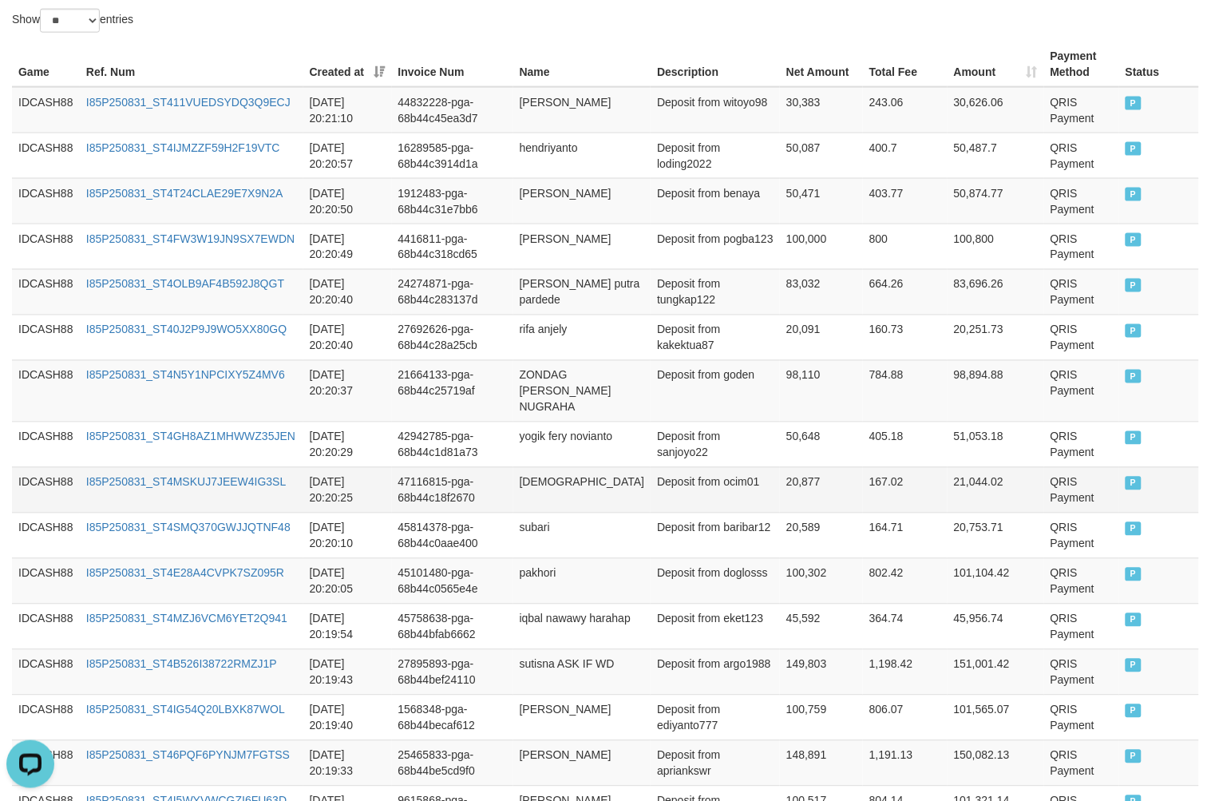
scroll to position [418, 0]
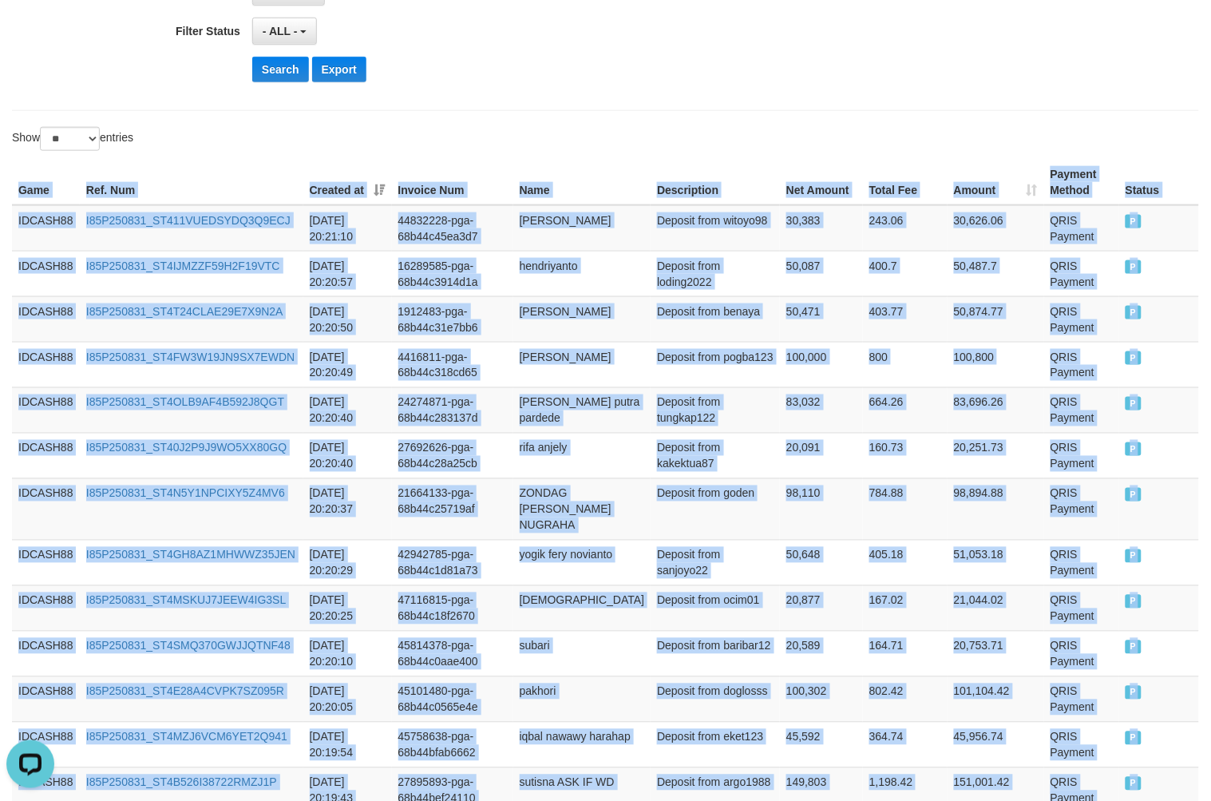
click at [14, 198] on th "Game" at bounding box center [46, 183] width 68 height 46
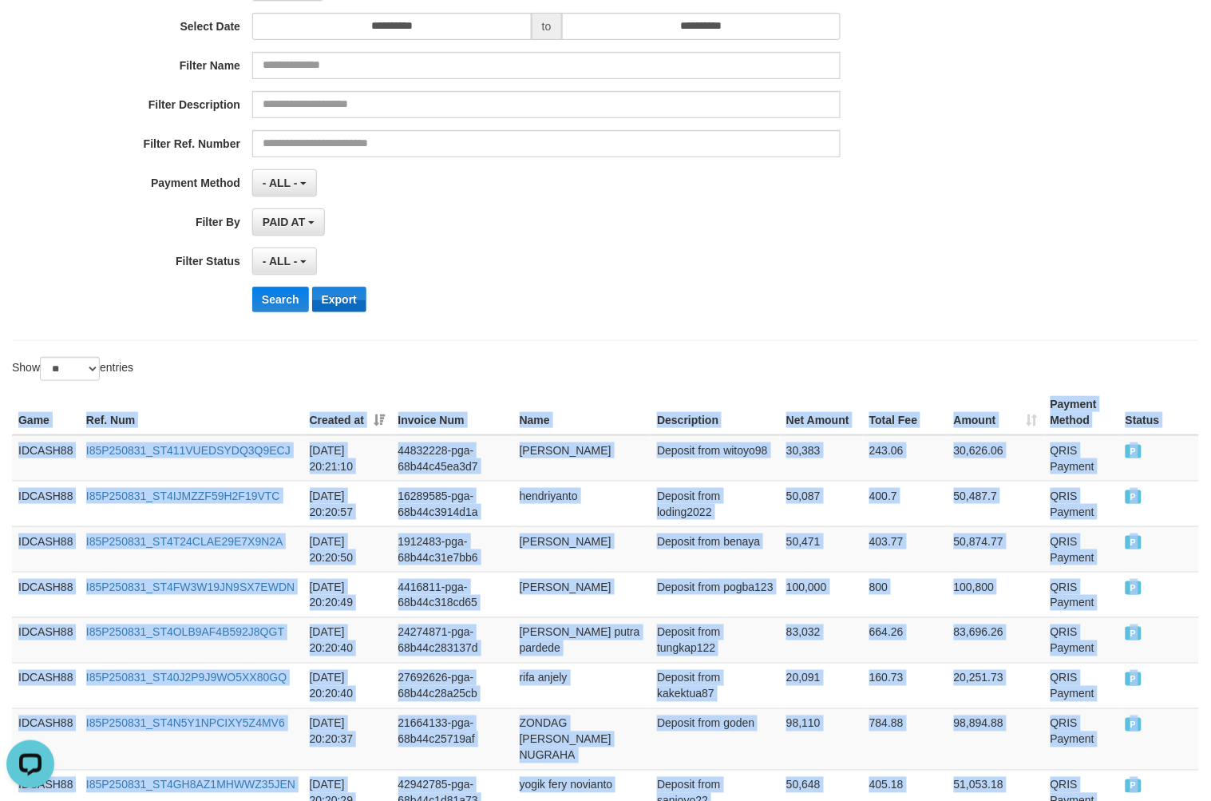
scroll to position [180, 0]
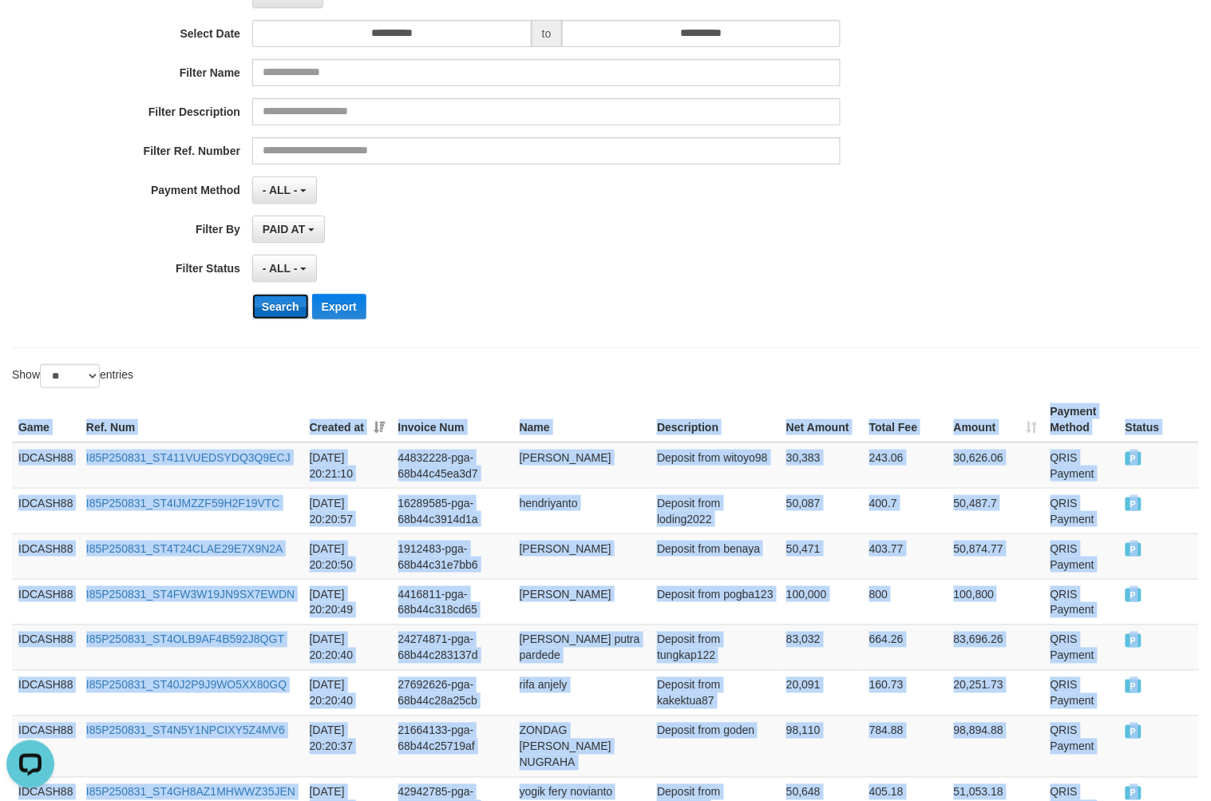
click at [291, 313] on button "Search" at bounding box center [280, 307] width 57 height 26
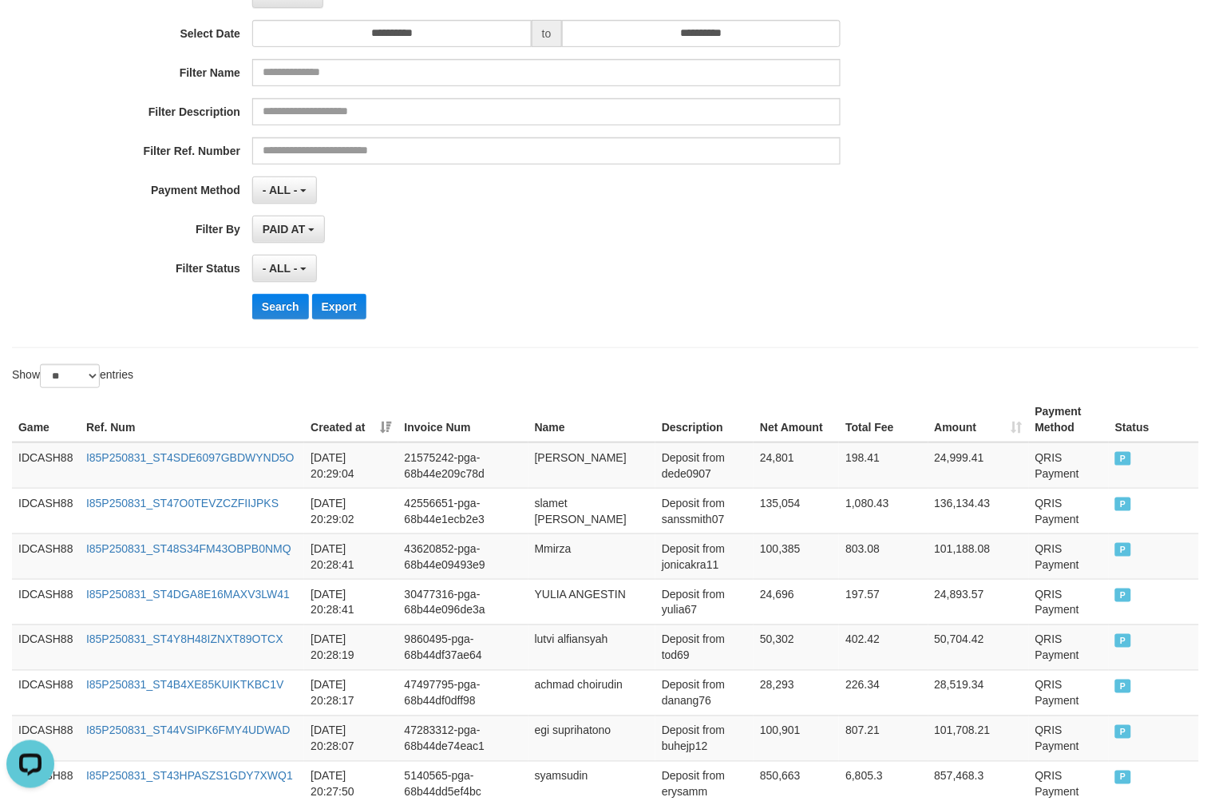
click at [633, 310] on div "Search Export" at bounding box center [630, 307] width 757 height 26
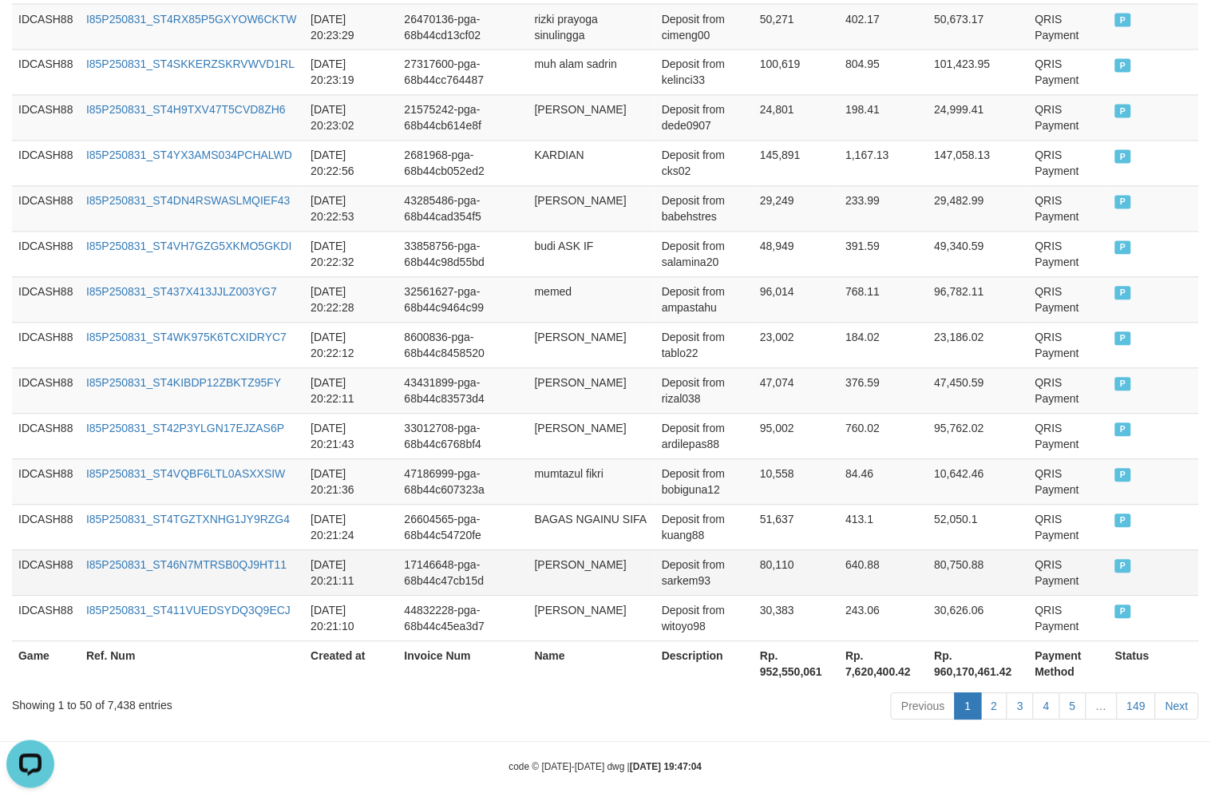
click at [1065, 561] on td "QRIS Payment" at bounding box center [1069, 573] width 80 height 46
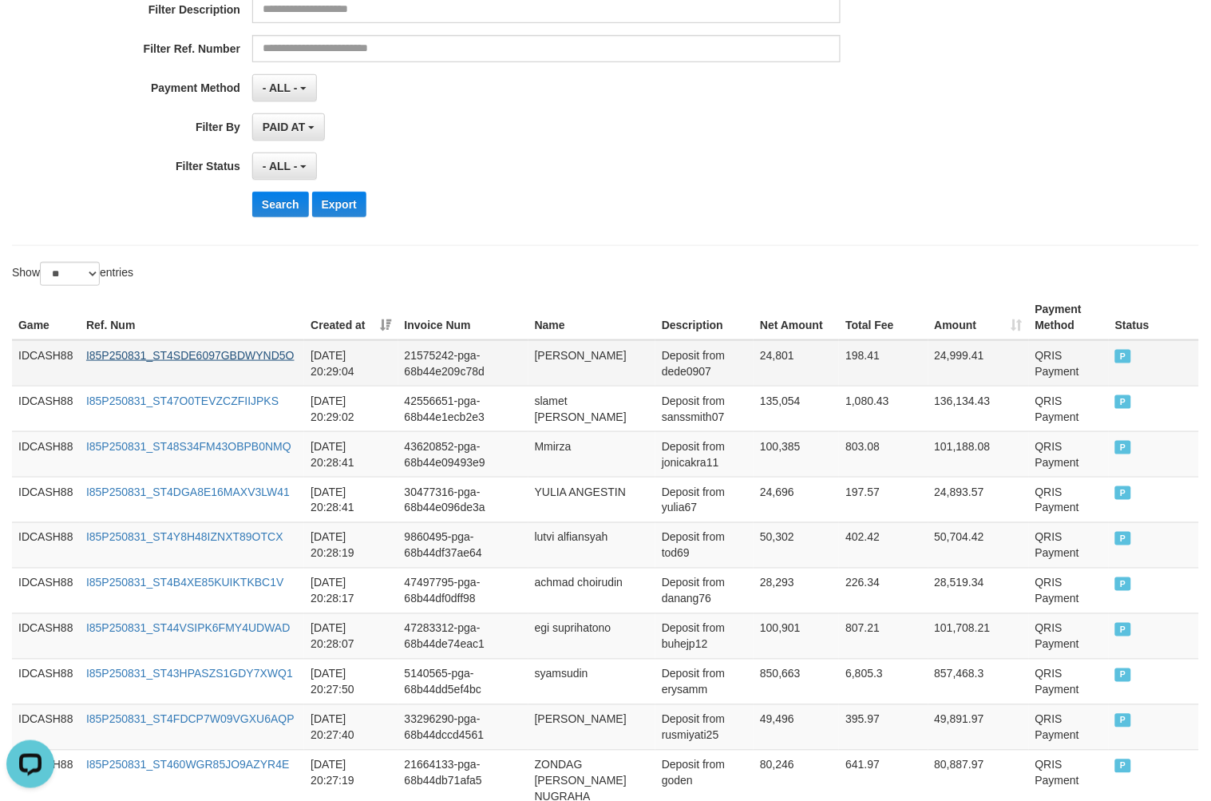
scroll to position [278, 0]
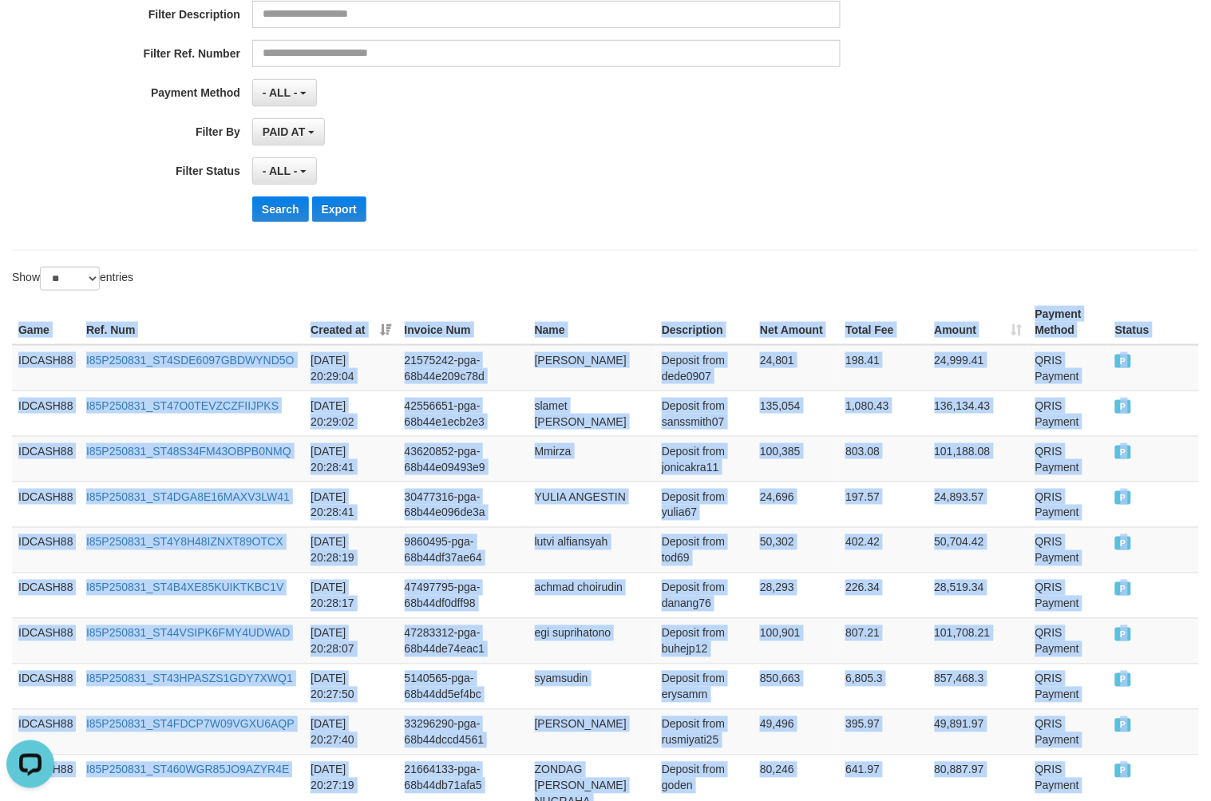
click at [20, 331] on th "Game" at bounding box center [46, 322] width 68 height 46
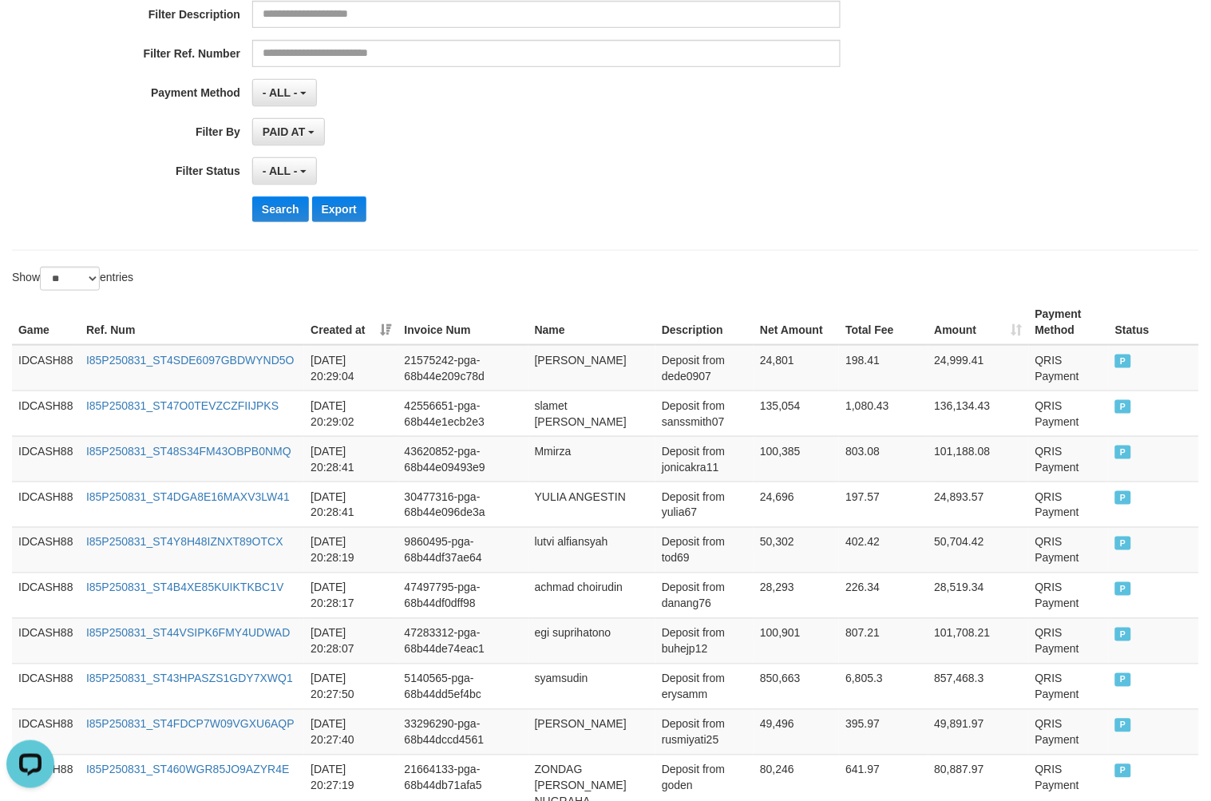
click at [285, 194] on div "**********" at bounding box center [504, 39] width 1009 height 390
click at [282, 204] on button "Search" at bounding box center [280, 209] width 57 height 26
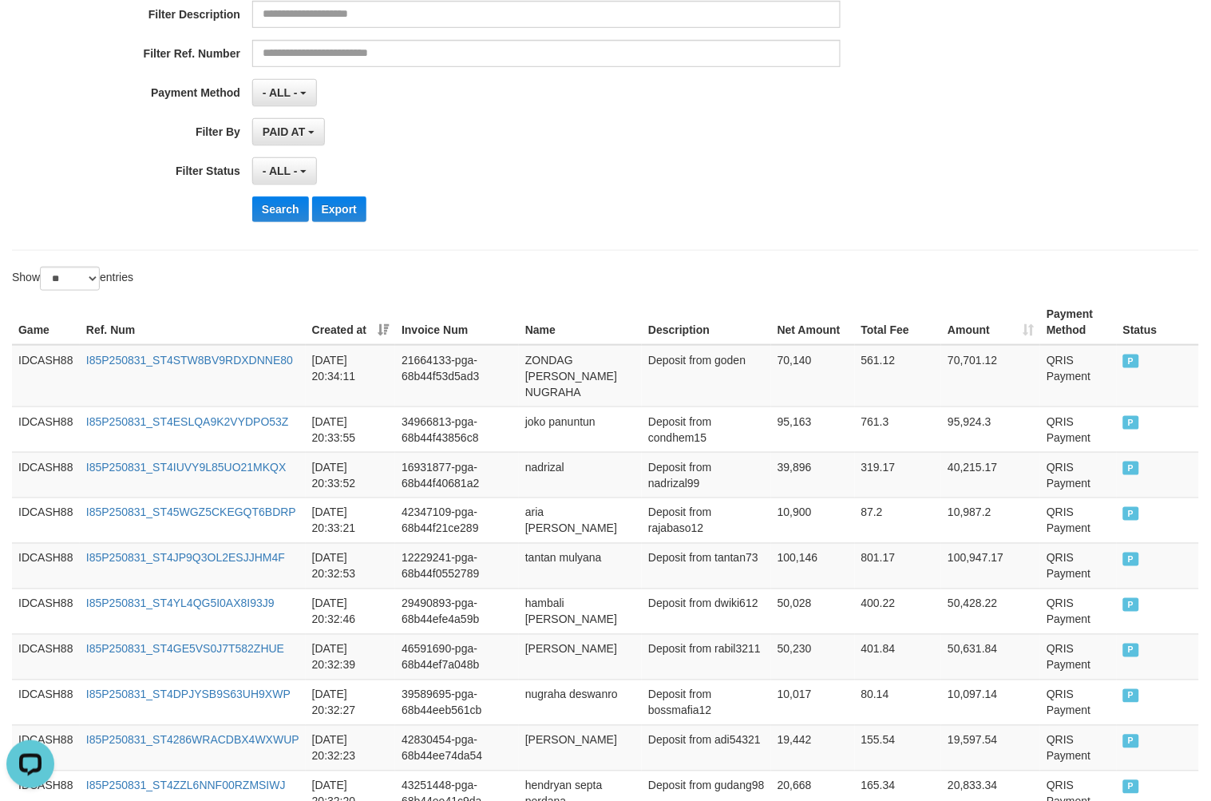
click at [697, 272] on div "Show ** ** ** *** entries" at bounding box center [605, 281] width 1211 height 28
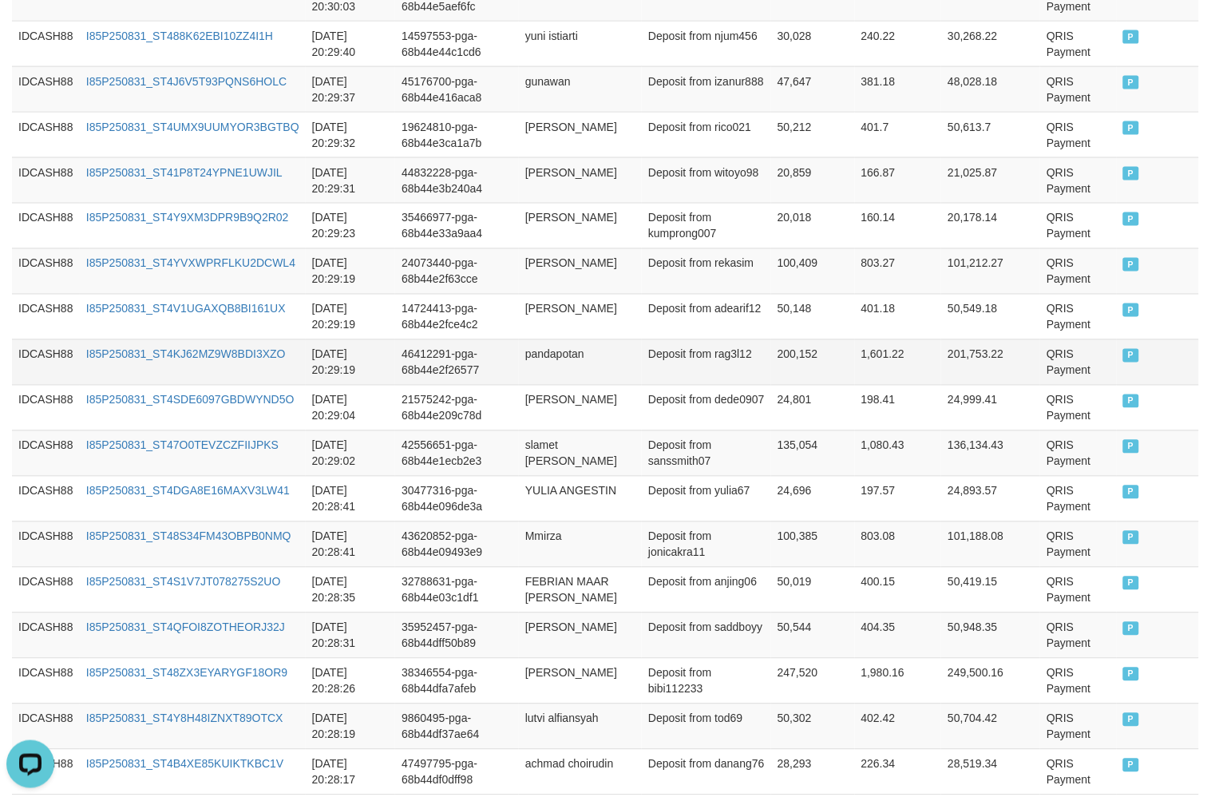
click at [1052, 347] on td "QRIS Payment" at bounding box center [1079, 362] width 77 height 46
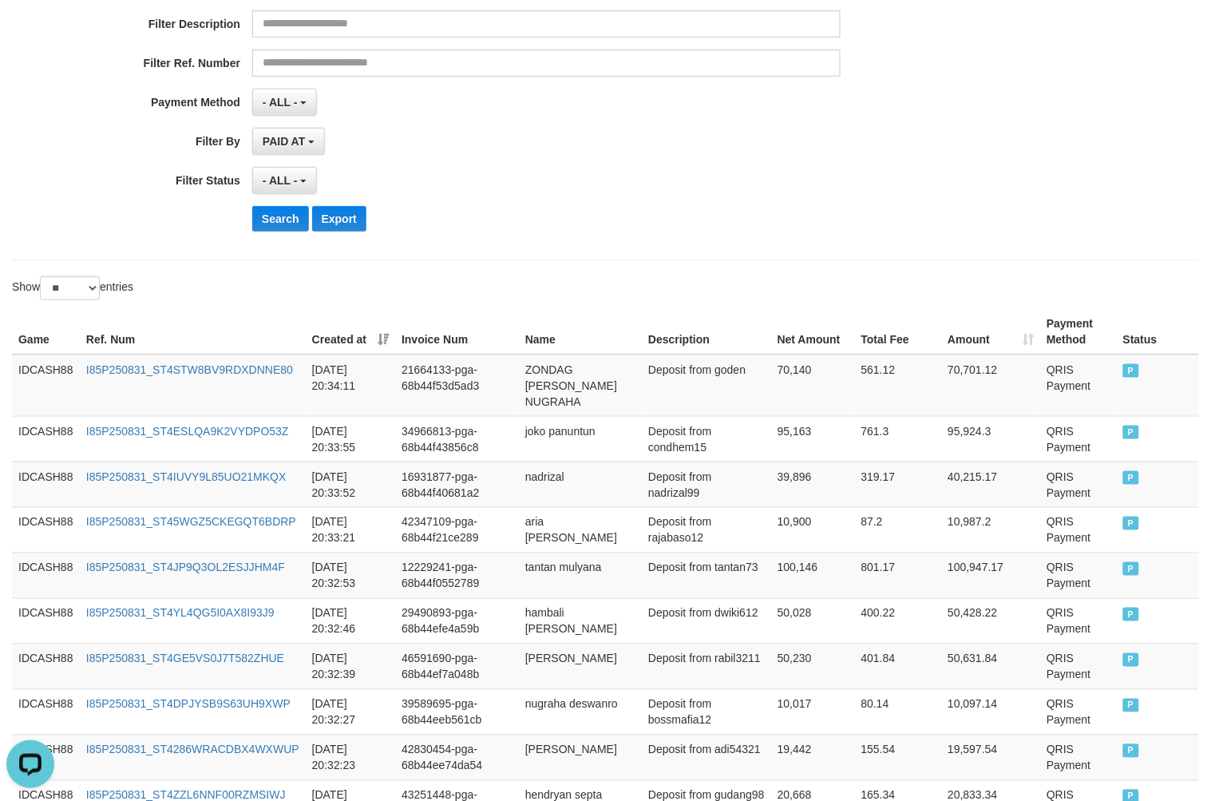
scroll to position [244, 0]
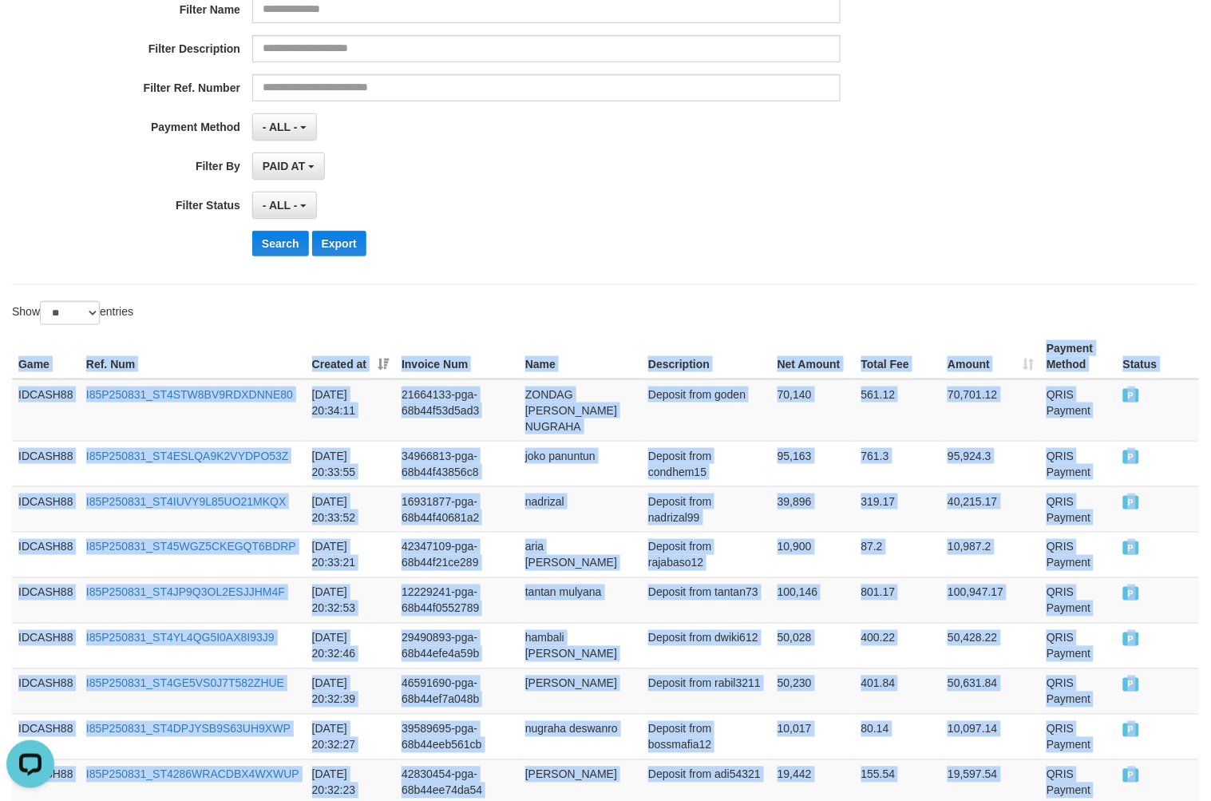
click at [12, 368] on th "Game" at bounding box center [46, 357] width 68 height 46
